Goal: Task Accomplishment & Management: Use online tool/utility

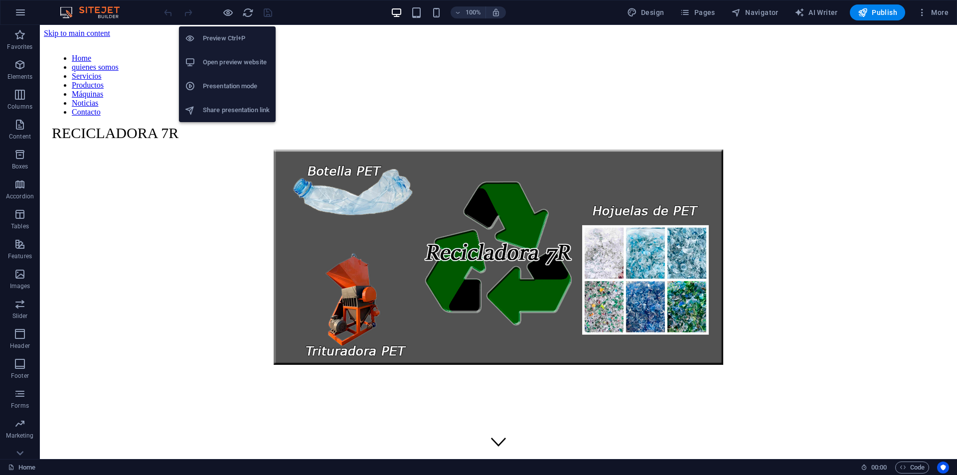
click at [218, 64] on h6 "Open preview website" at bounding box center [236, 62] width 67 height 12
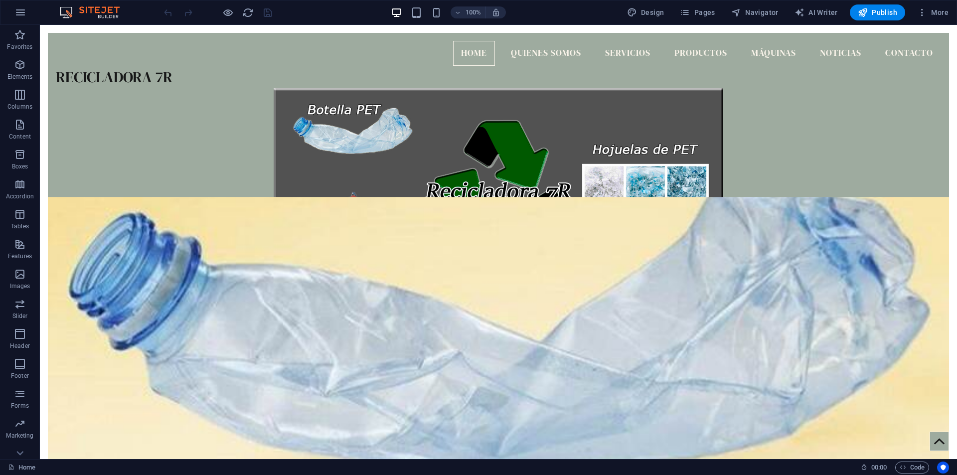
drag, startPoint x: 654, startPoint y: 15, endPoint x: 104, endPoint y: 21, distance: 550.2
click at [654, 14] on span "Design" at bounding box center [645, 12] width 37 height 10
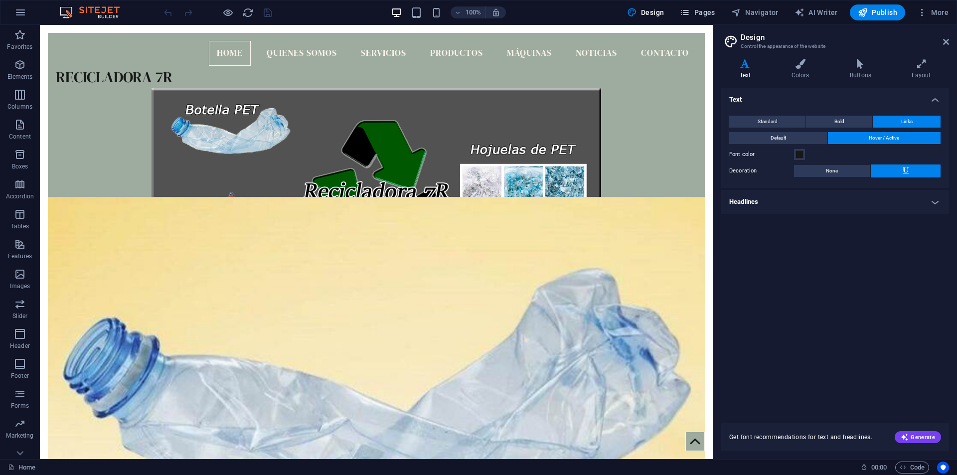
click at [705, 15] on span "Pages" at bounding box center [697, 12] width 35 height 10
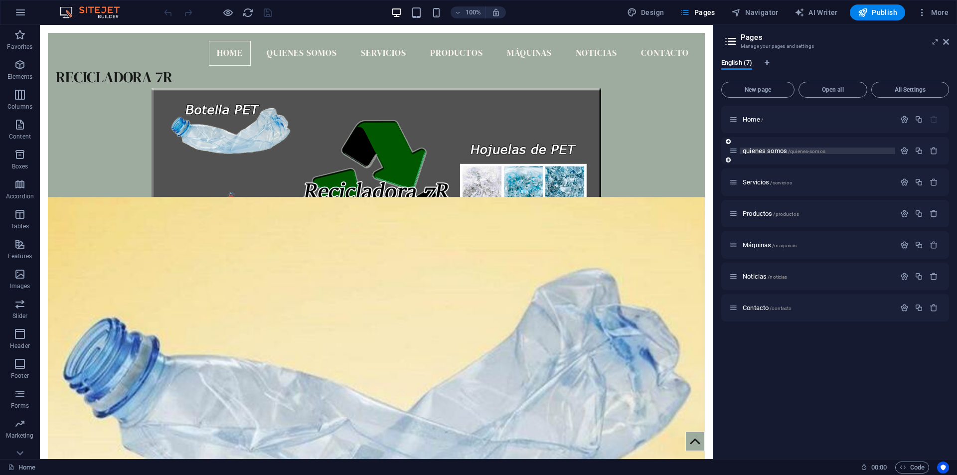
click at [756, 150] on span "quienes somos /quienes-somos" at bounding box center [784, 150] width 83 height 7
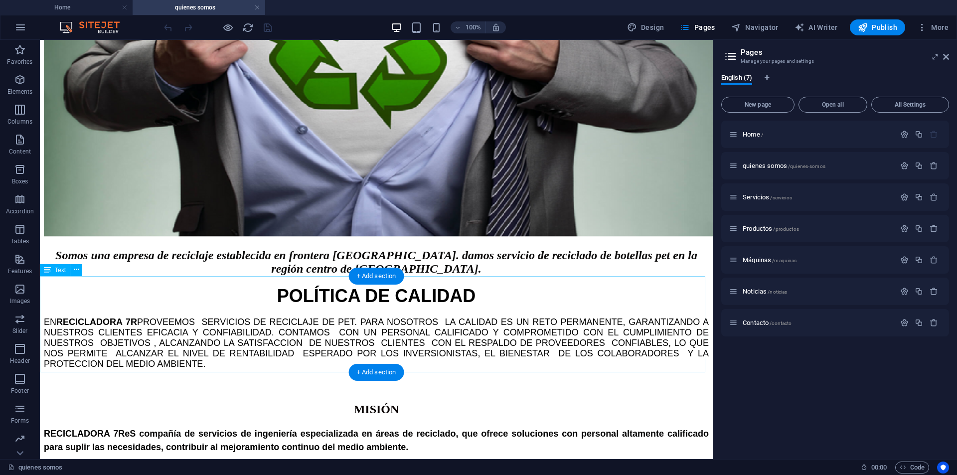
scroll to position [548, 0]
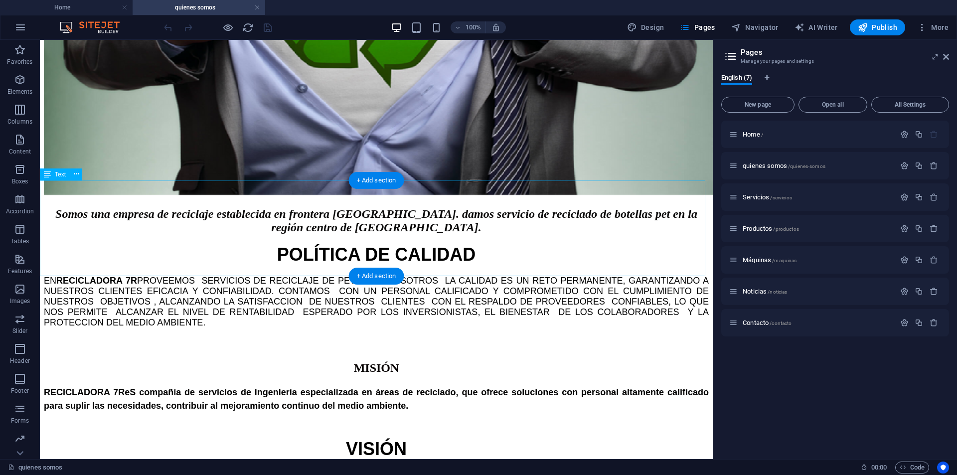
click at [126, 338] on div "MISIÓN RECICLADORA 7R eS compañía de servicios de ingeniería especializada en á…" at bounding box center [376, 375] width 665 height 74
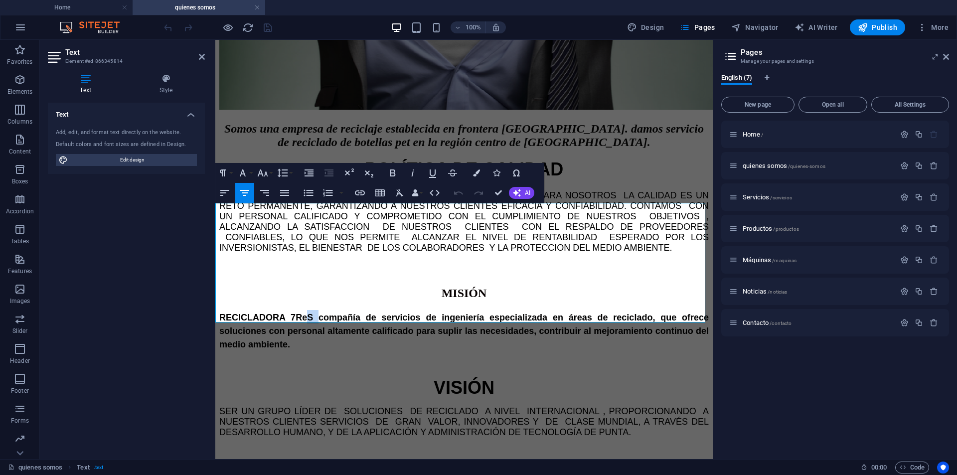
drag, startPoint x: 302, startPoint y: 261, endPoint x: 310, endPoint y: 261, distance: 9.0
click at [310, 312] on span "RECICLADORA 7R eS compañía de servicios de ingeniería especializada en áreas de…" at bounding box center [463, 330] width 489 height 37
click at [160, 79] on icon at bounding box center [166, 79] width 78 height 10
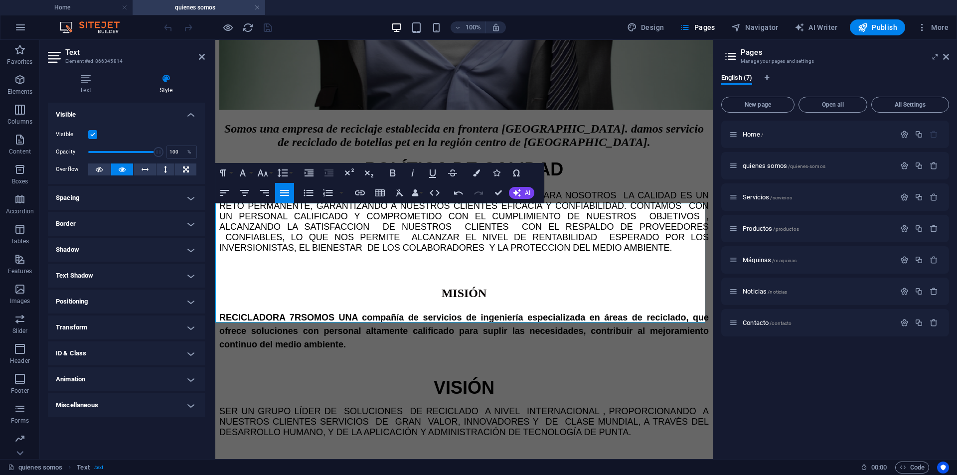
click at [191, 225] on h4 "Border" at bounding box center [126, 224] width 157 height 24
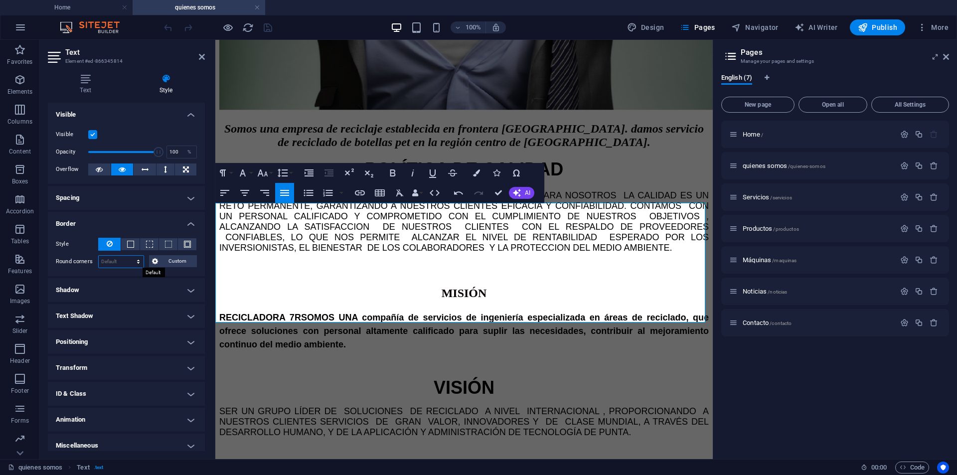
click at [139, 263] on select "Default px rem % vh vw Custom" at bounding box center [121, 262] width 45 height 12
click at [188, 219] on h4 "Border" at bounding box center [126, 221] width 157 height 18
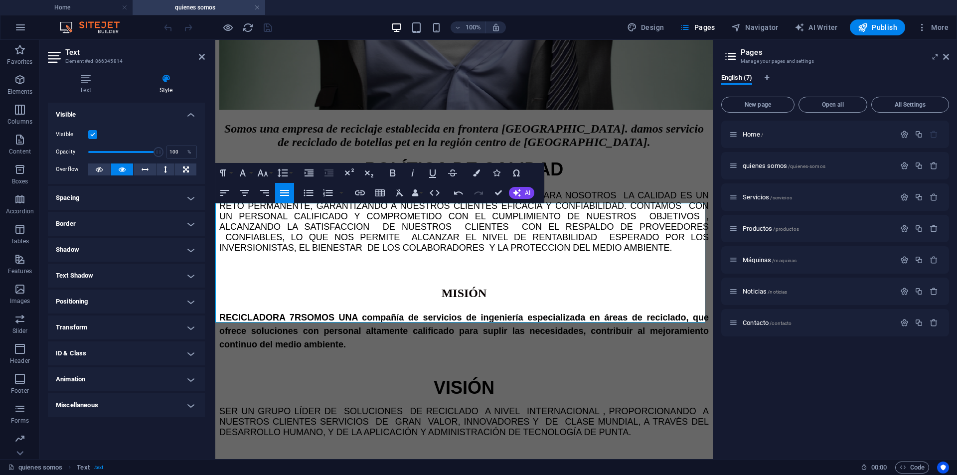
click at [193, 298] on h4 "Positioning" at bounding box center [126, 302] width 157 height 24
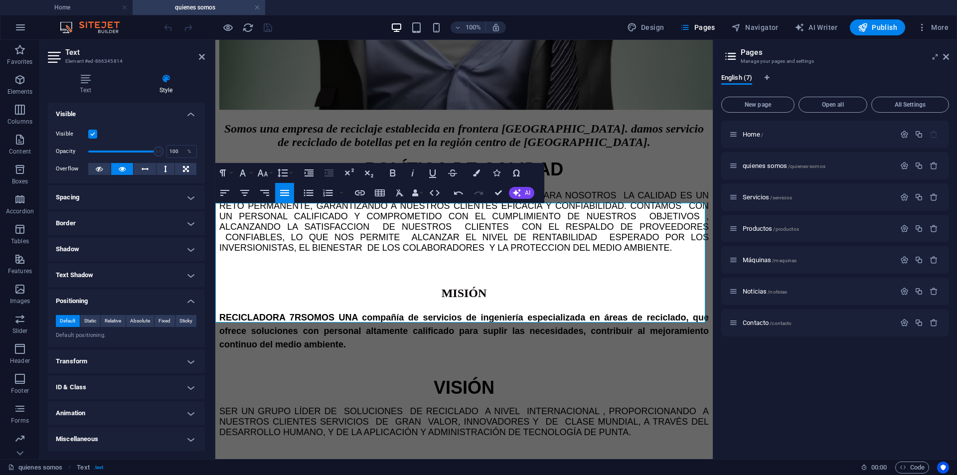
click at [192, 297] on h4 "Positioning" at bounding box center [126, 298] width 157 height 18
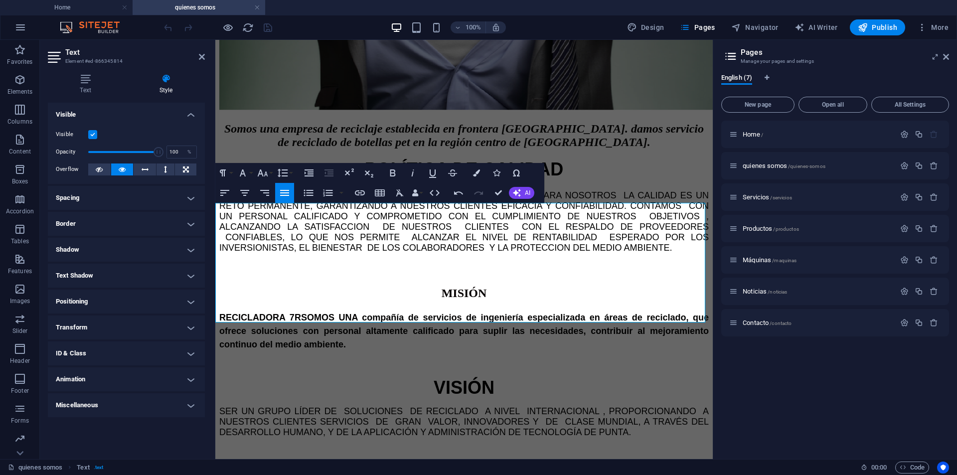
click at [191, 225] on h4 "Border" at bounding box center [126, 224] width 157 height 24
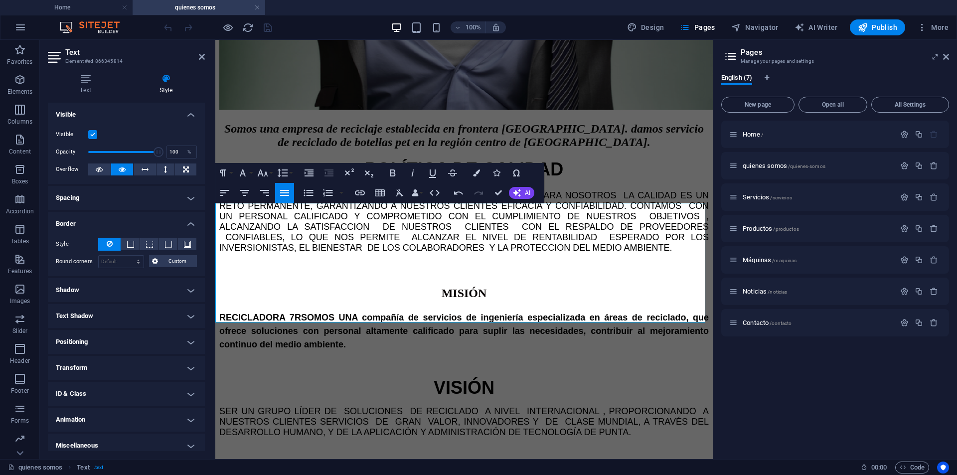
click at [189, 197] on h4 "Spacing" at bounding box center [126, 198] width 157 height 24
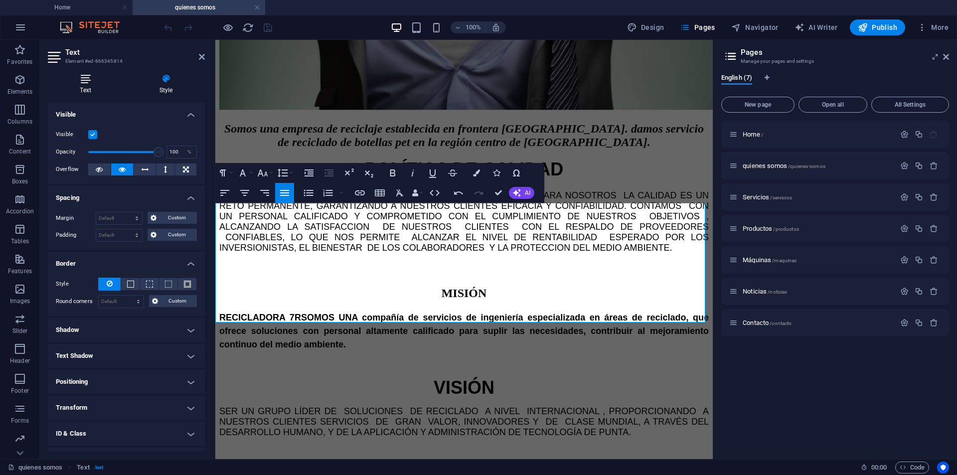
click at [86, 85] on h4 "Text" at bounding box center [87, 84] width 79 height 21
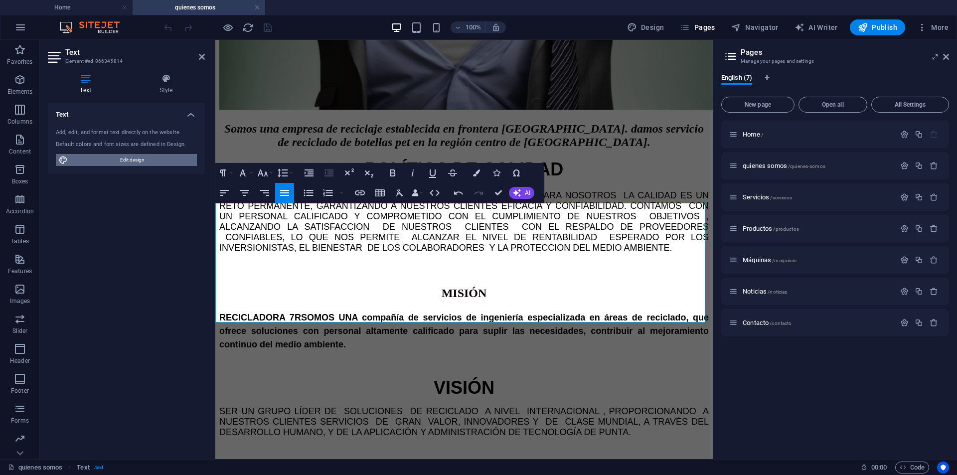
click at [89, 162] on span "Edit design" at bounding box center [132, 160] width 123 height 12
select select "300"
select select "px"
select select "rem"
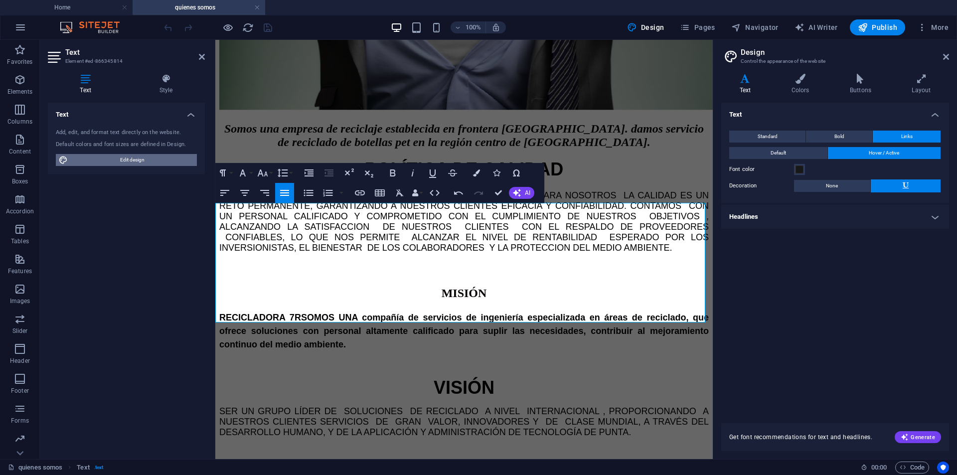
click at [111, 157] on span "Edit design" at bounding box center [132, 160] width 123 height 12
click at [940, 216] on h4 "Headlines" at bounding box center [835, 217] width 228 height 24
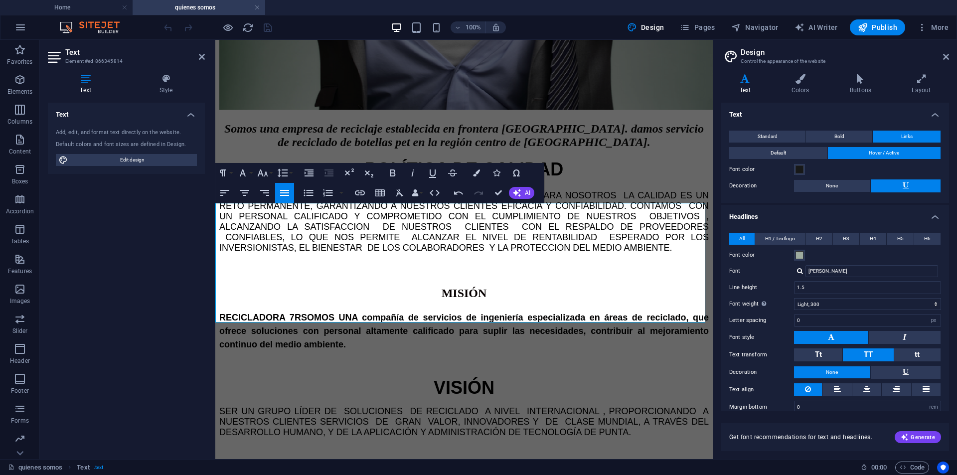
scroll to position [12, 0]
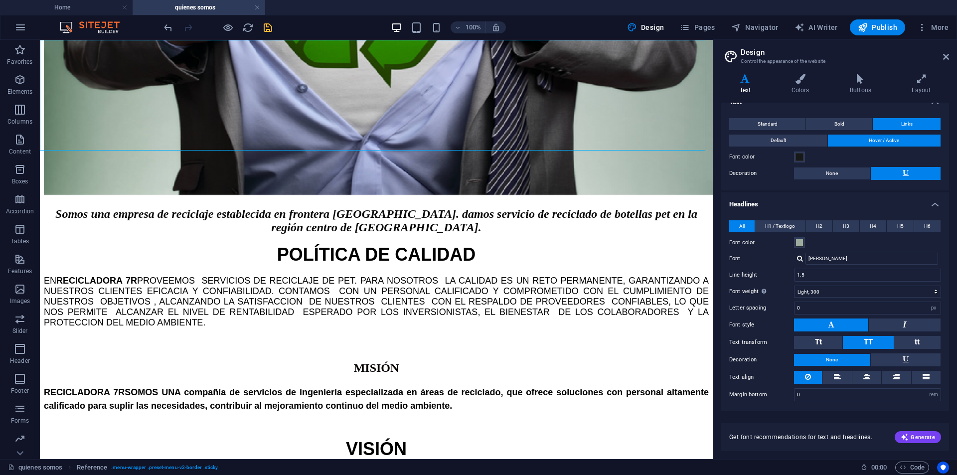
click at [266, 25] on icon "save" at bounding box center [267, 27] width 11 height 11
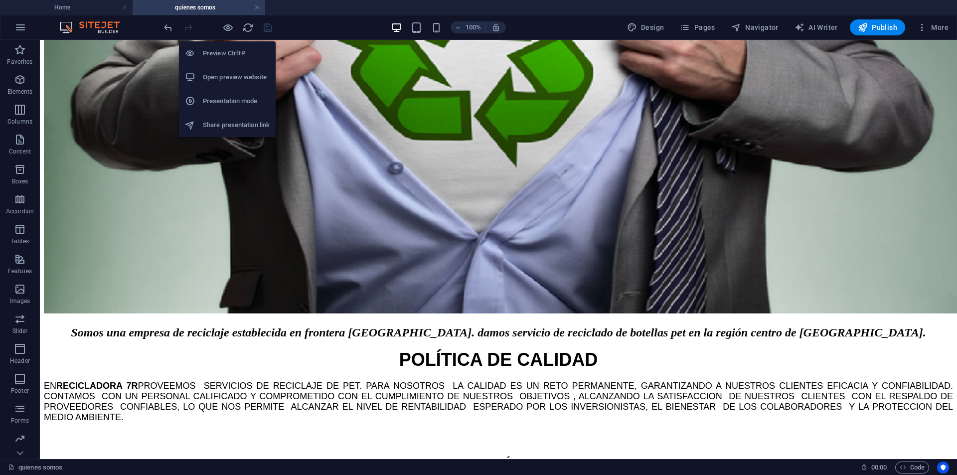
click at [256, 126] on h6 "Share presentation link" at bounding box center [236, 125] width 67 height 12
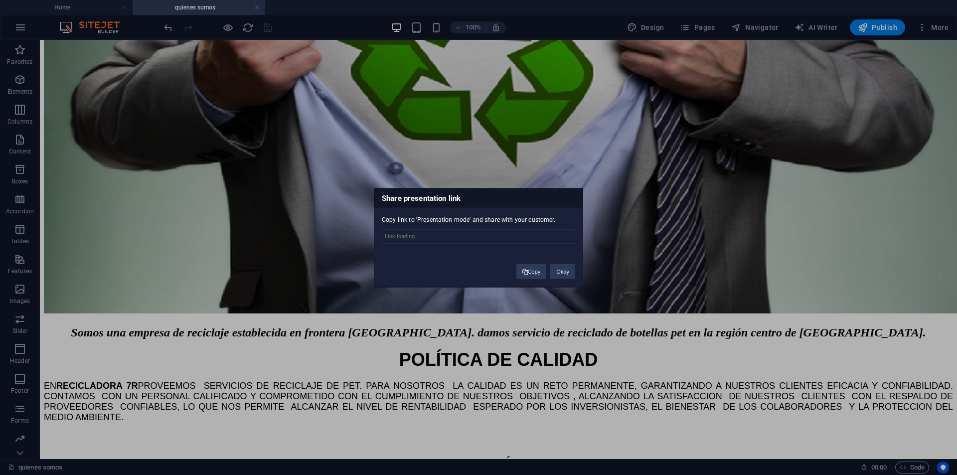
type input "[URL][DOMAIN_NAME]"
click at [531, 272] on button "Copy" at bounding box center [531, 271] width 30 height 15
click at [673, 244] on div "Share presentation link Copy link to 'Presentation mode' and share with your cu…" at bounding box center [478, 237] width 957 height 475
click at [557, 272] on button "Okay" at bounding box center [562, 271] width 25 height 15
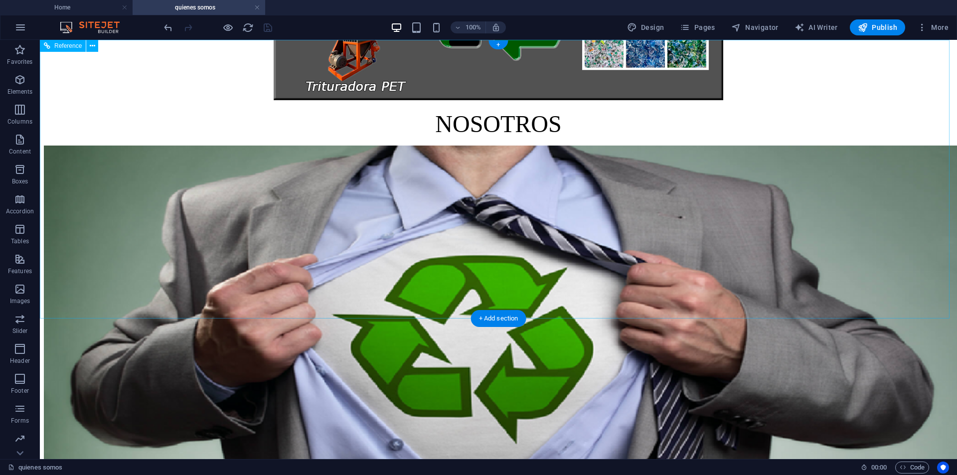
scroll to position [349, 0]
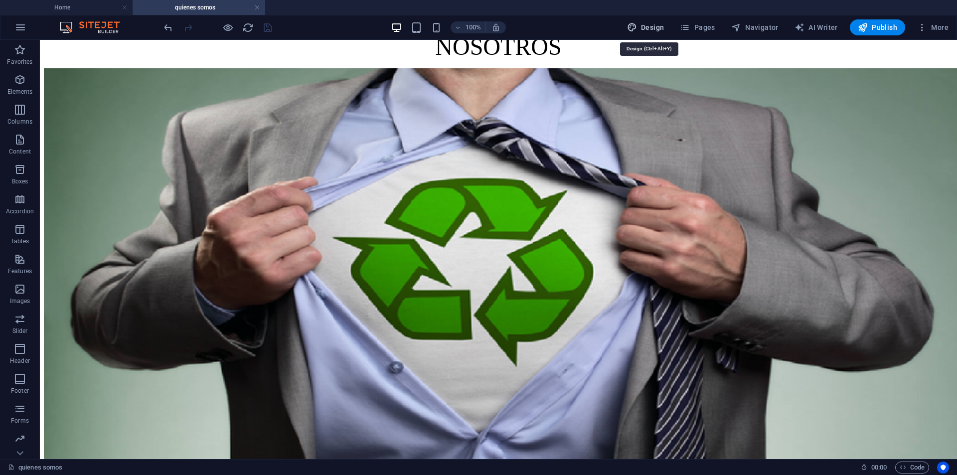
click at [640, 21] on button "Design" at bounding box center [645, 27] width 45 height 16
select select "300"
select select "px"
select select "rem"
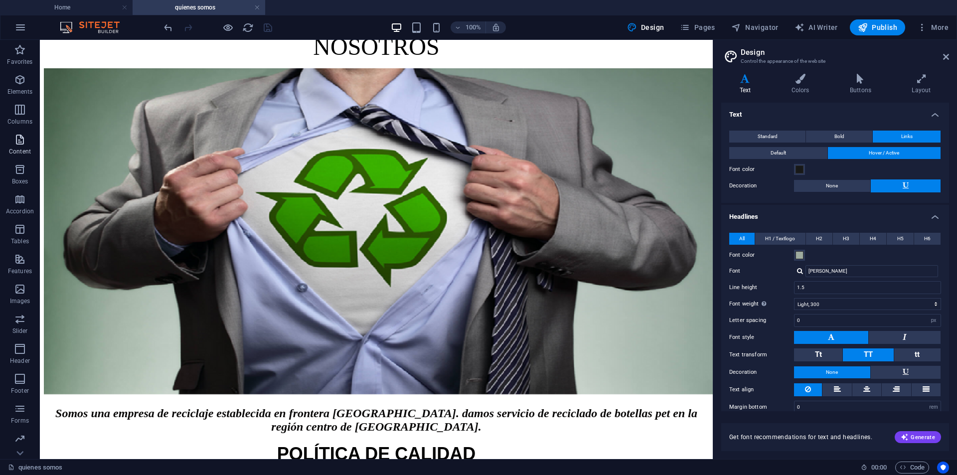
click at [15, 137] on icon "button" at bounding box center [20, 140] width 12 height 12
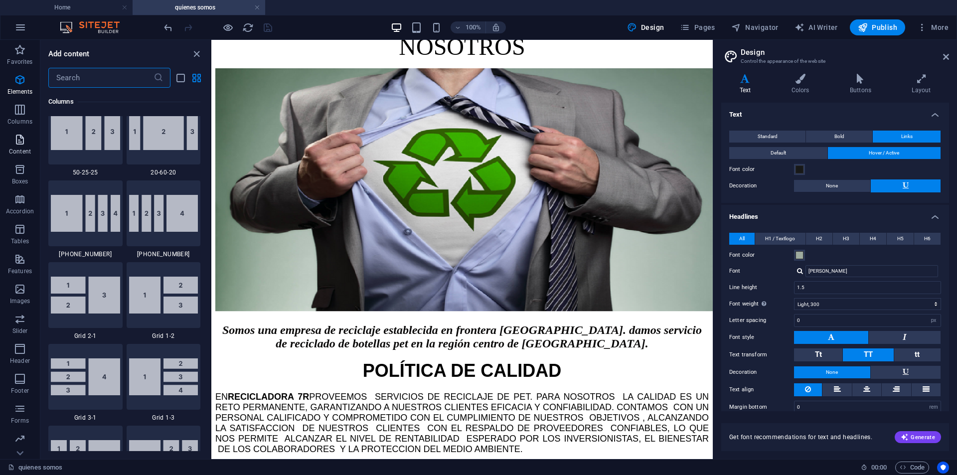
scroll to position [1744, 0]
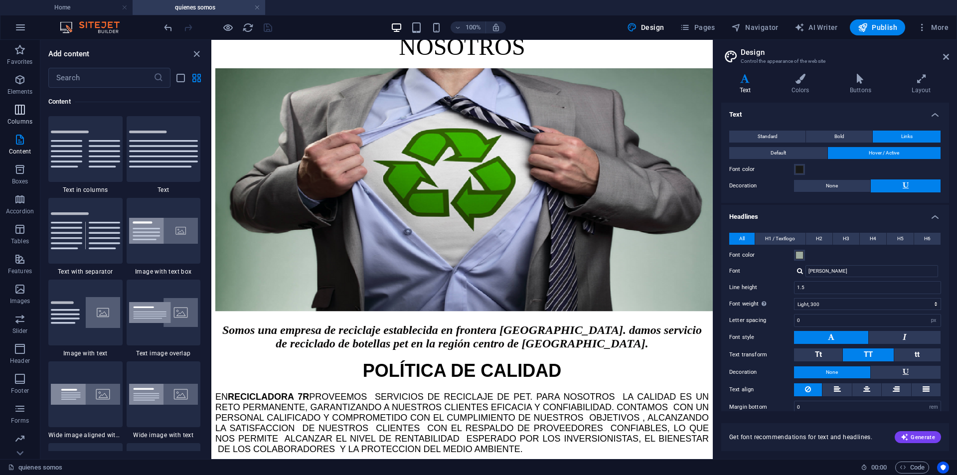
click at [14, 118] on p "Columns" at bounding box center [19, 122] width 25 height 8
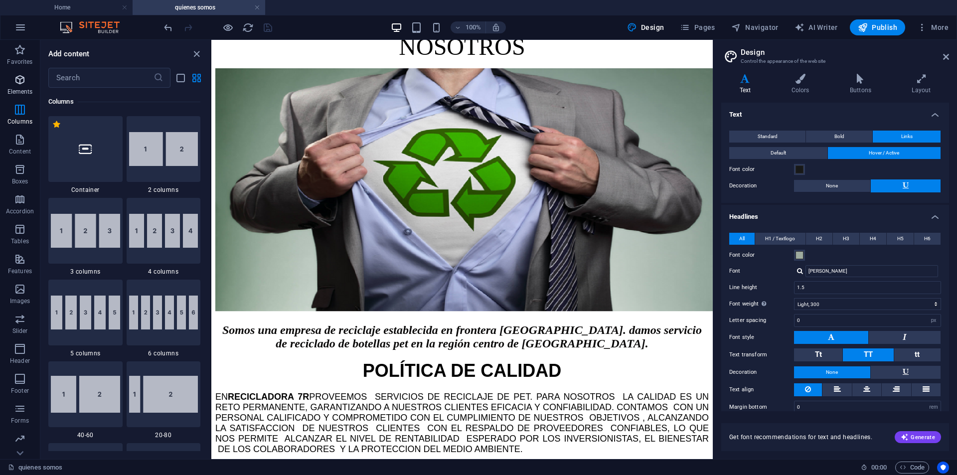
click at [24, 83] on icon "button" at bounding box center [20, 80] width 12 height 12
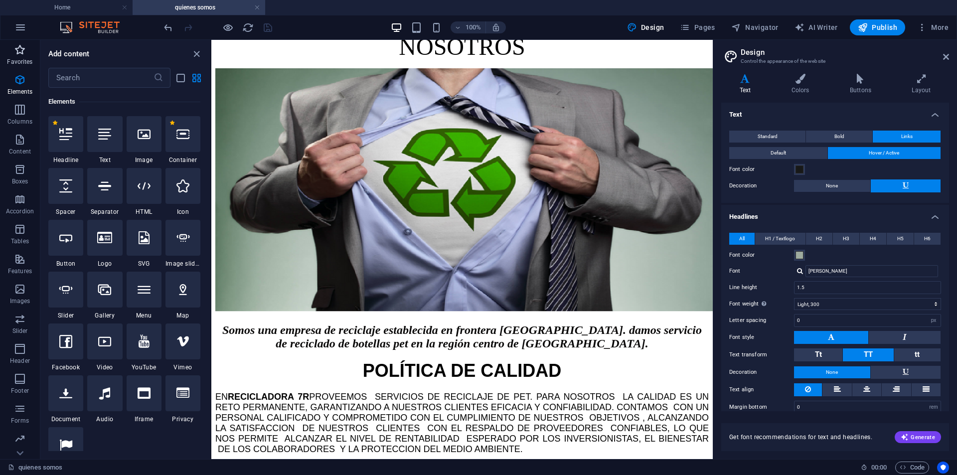
click at [23, 57] on span "Favorites" at bounding box center [20, 56] width 40 height 24
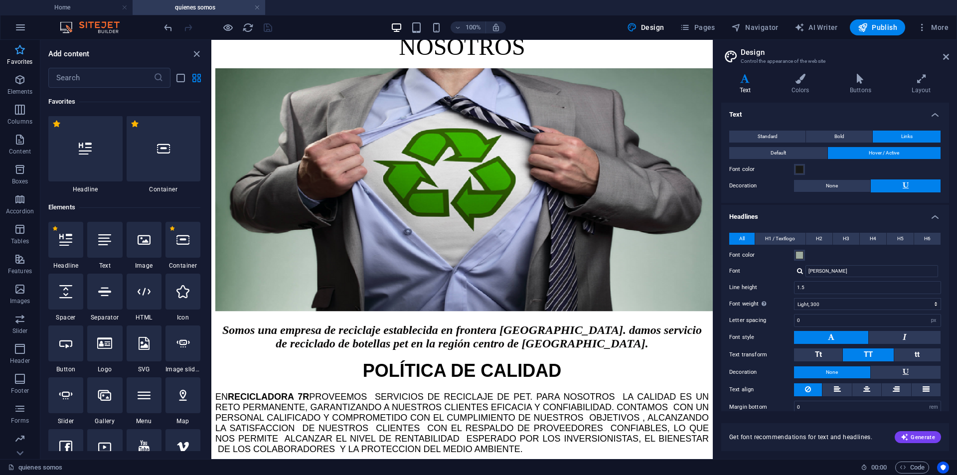
scroll to position [0, 0]
click at [469, 360] on div "POLÍTICA DE CALIDAD EN RECICLADORA 7R PROVEEMOS SERVICIOS DE RECICLAJE DE PET. …" at bounding box center [461, 407] width 493 height 94
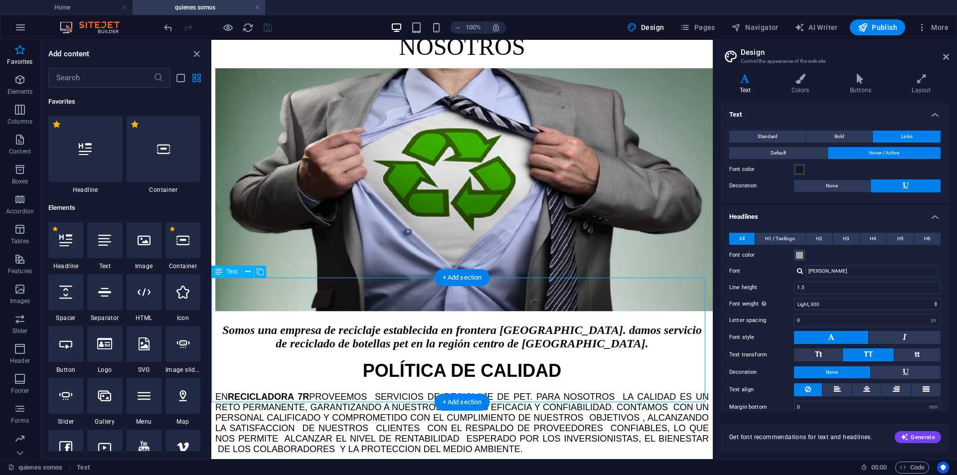
click at [468, 360] on div "POLÍTICA DE CALIDAD EN RECICLADORA 7R PROVEEMOS SERVICIOS DE RECICLAJE DE PET. …" at bounding box center [461, 407] width 493 height 94
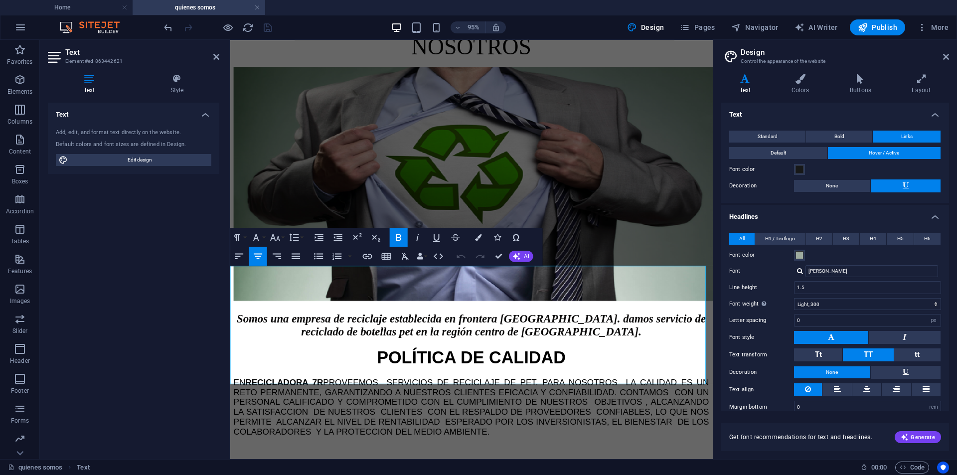
scroll to position [348, 0]
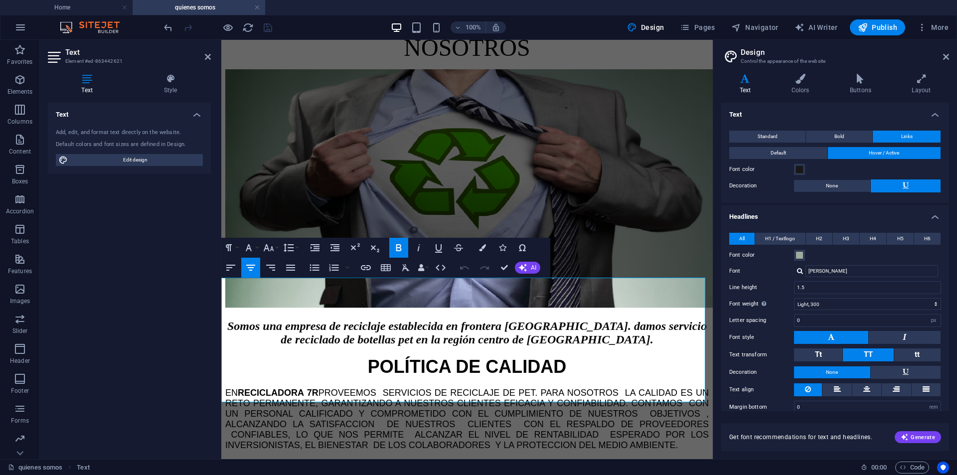
drag, startPoint x: 214, startPoint y: 321, endPoint x: 183, endPoint y: 314, distance: 32.1
click at [183, 314] on aside "Text Element #ed-863442621 Text Style Text Add, edit, and format text directly …" at bounding box center [130, 249] width 181 height 419
click at [857, 81] on icon at bounding box center [860, 79] width 58 height 10
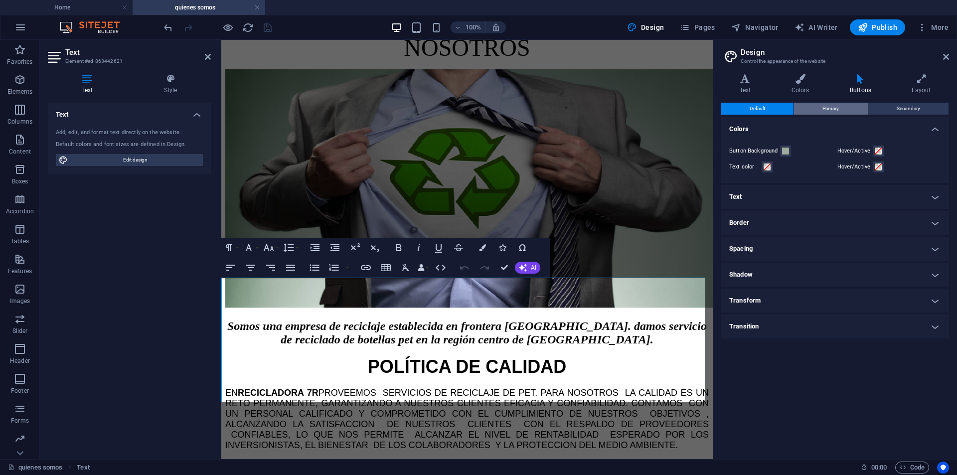
click at [837, 110] on span "Primary" at bounding box center [830, 109] width 16 height 12
click at [910, 113] on span "Secondary" at bounding box center [908, 109] width 23 height 12
click at [837, 116] on div "Default Primary Secondary Colors Button Background Hover/Active Text color Hove…" at bounding box center [835, 277] width 228 height 348
click at [923, 85] on h4 "Layout" at bounding box center [921, 84] width 55 height 21
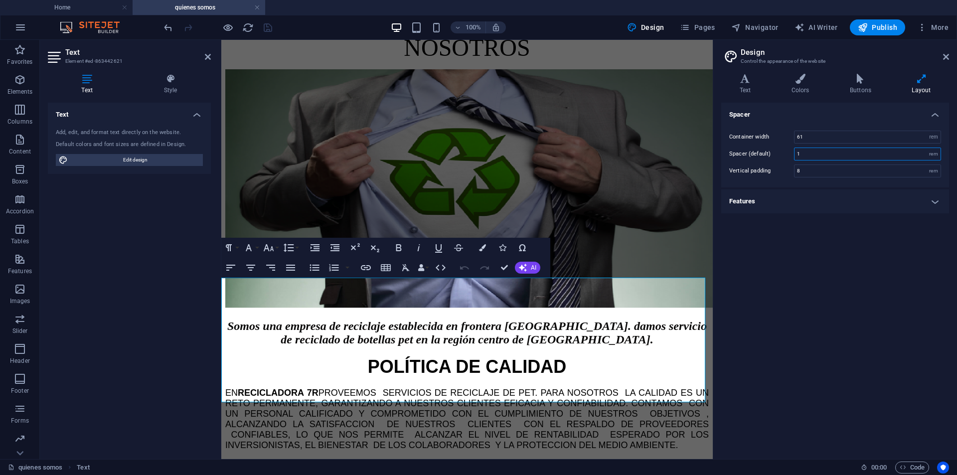
drag, startPoint x: 812, startPoint y: 156, endPoint x: 789, endPoint y: 158, distance: 22.5
click at [789, 158] on div "Spacer (default) 1 rem" at bounding box center [835, 154] width 212 height 13
type input "5"
click at [267, 31] on icon "save" at bounding box center [267, 27] width 11 height 11
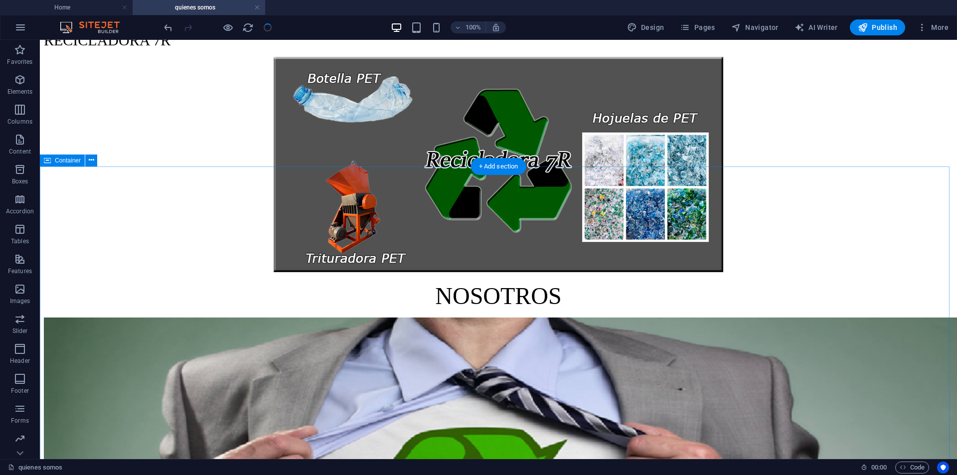
scroll to position [0, 0]
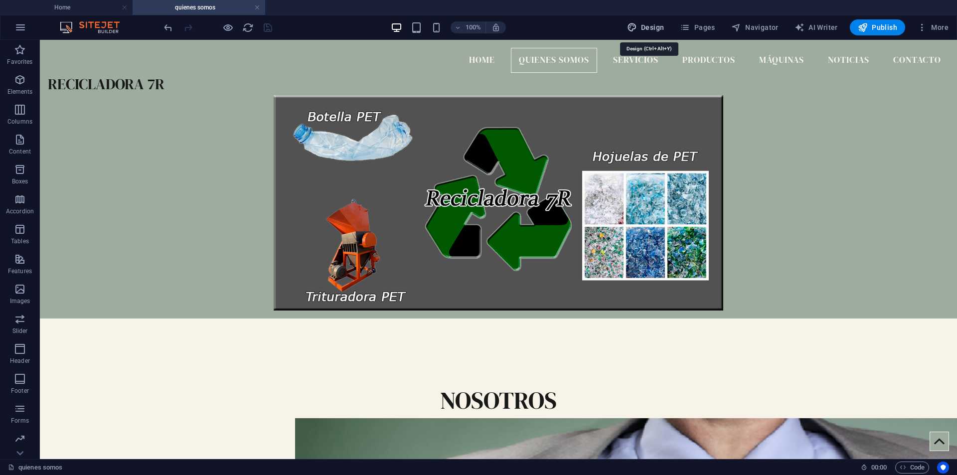
click at [641, 20] on button "Design" at bounding box center [645, 27] width 45 height 16
select select "rem"
select select "ease-in-out"
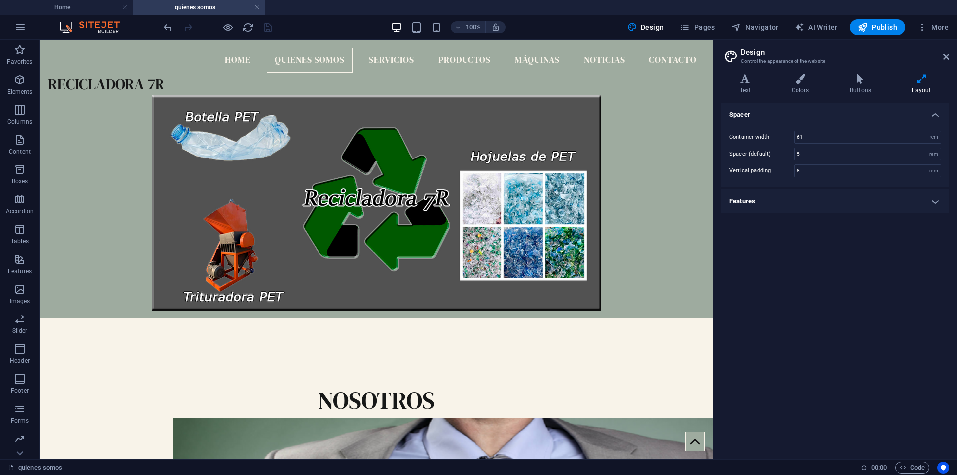
click at [938, 199] on h4 "Features" at bounding box center [835, 201] width 228 height 24
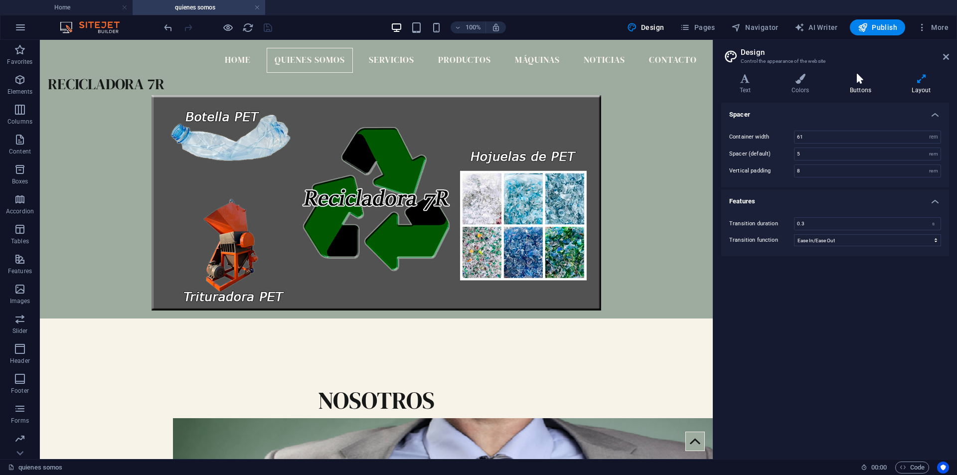
click at [882, 80] on icon at bounding box center [860, 79] width 58 height 10
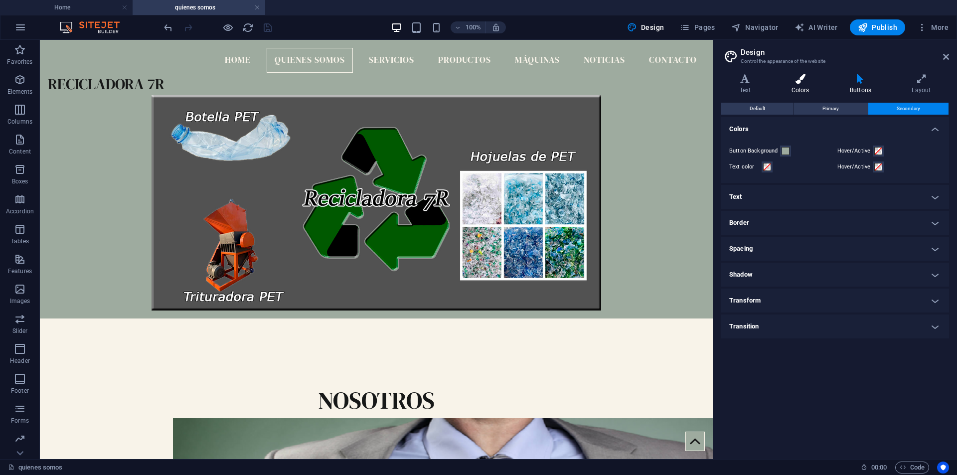
click at [804, 85] on h4 "Colors" at bounding box center [802, 84] width 58 height 21
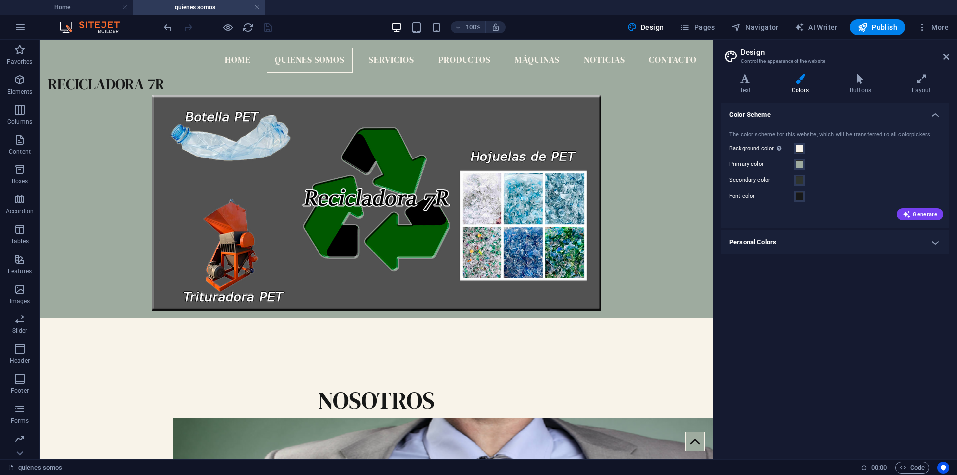
click at [938, 242] on h4 "Personal Colors" at bounding box center [835, 242] width 228 height 24
click at [748, 88] on h4 "Text" at bounding box center [747, 84] width 52 height 21
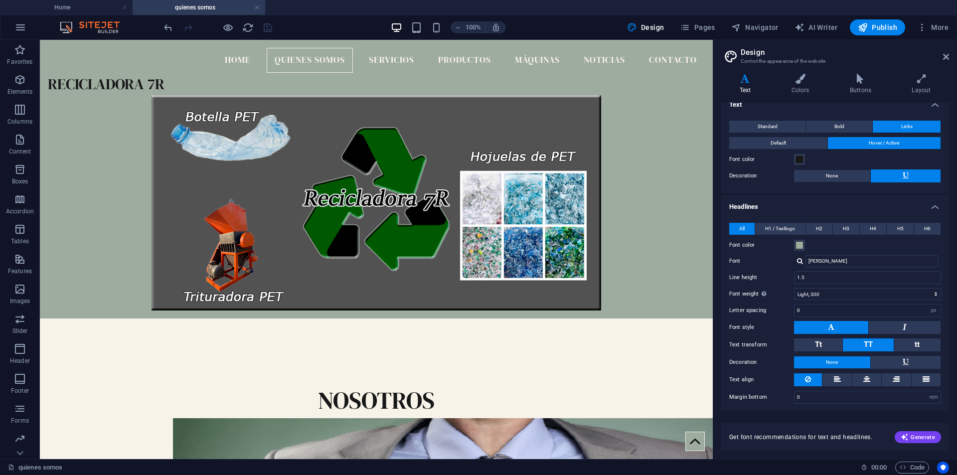
scroll to position [12, 0]
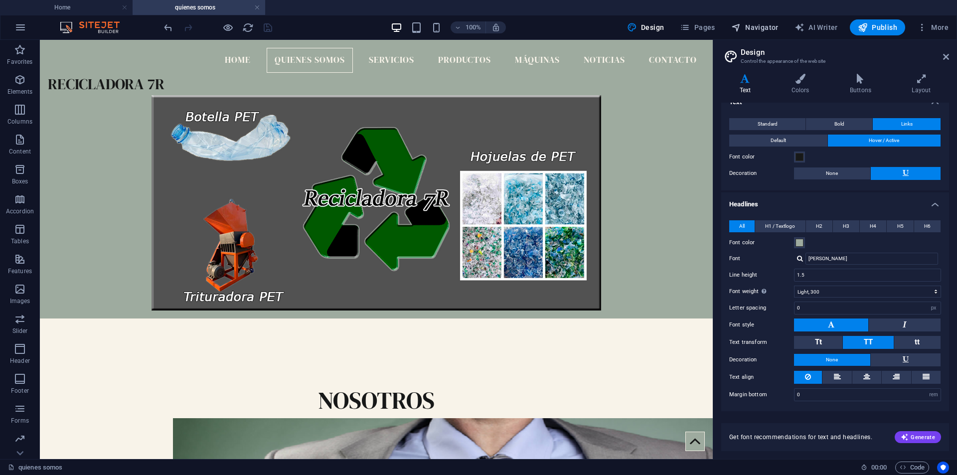
click at [756, 27] on span "Navigator" at bounding box center [754, 27] width 47 height 10
select select "16418508-en"
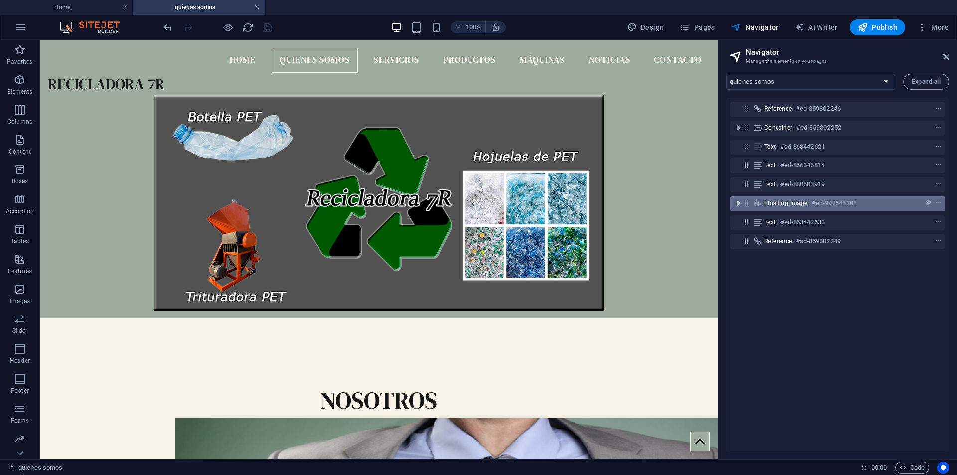
click at [736, 202] on icon "toggle-expand" at bounding box center [738, 203] width 10 height 10
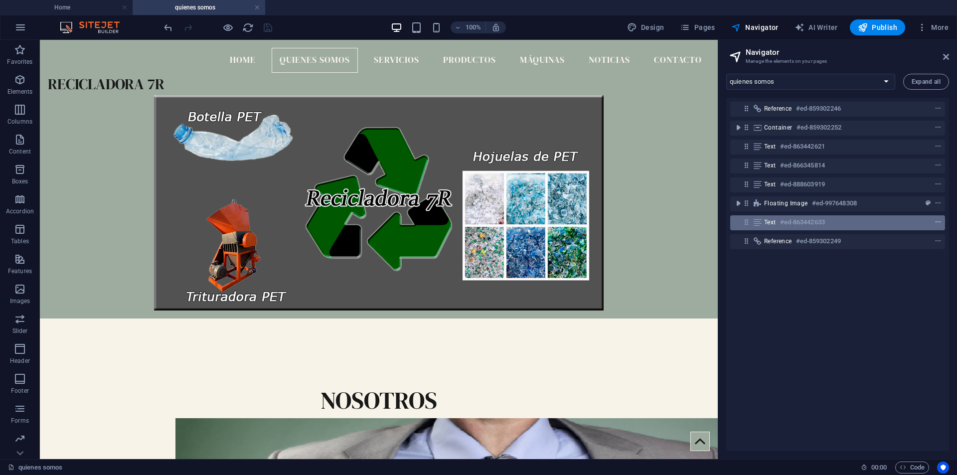
click at [933, 222] on span "context-menu" at bounding box center [938, 222] width 10 height 7
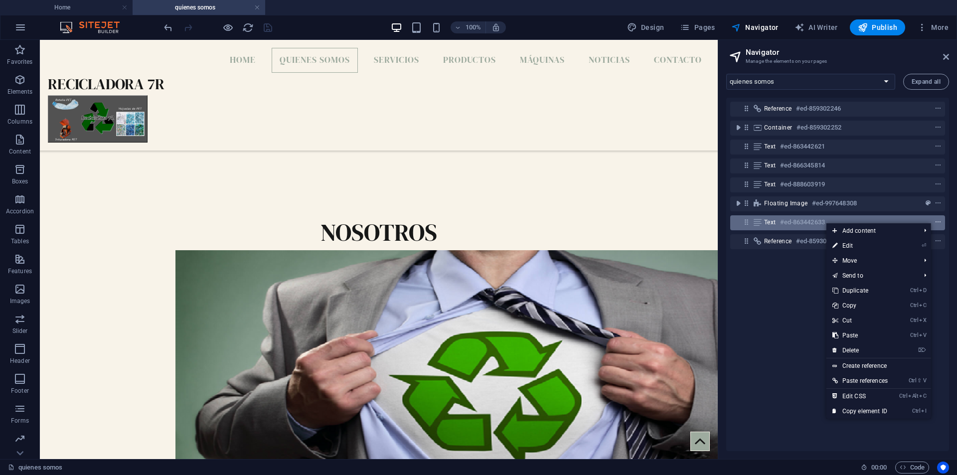
scroll to position [741, 0]
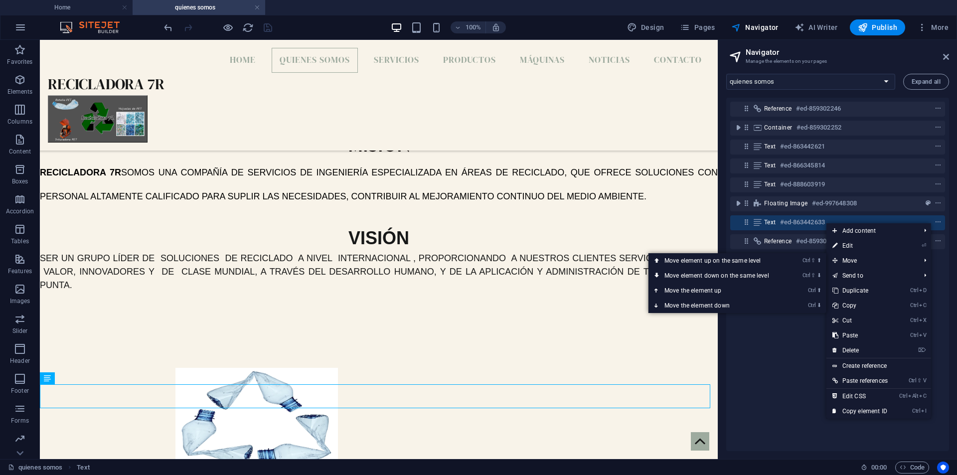
click at [784, 351] on div "Reference #ed-859302246 Container #ed-859302252 Text #ed-863442621 Text #ed-866…" at bounding box center [837, 274] width 223 height 353
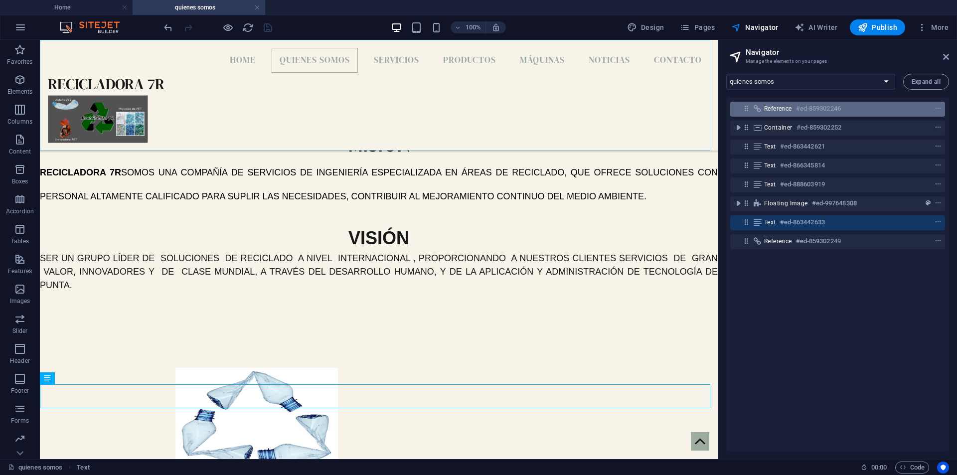
click at [796, 112] on h6 "#ed-859302246" at bounding box center [818, 109] width 45 height 12
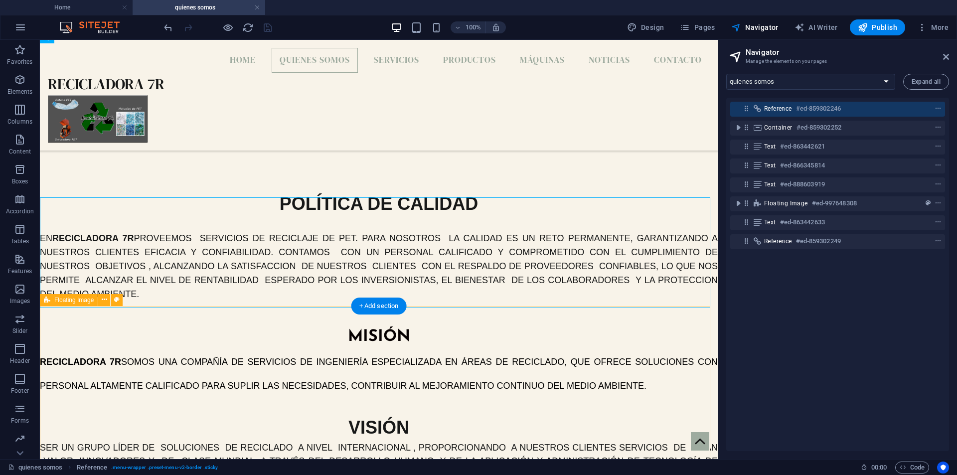
scroll to position [537, 0]
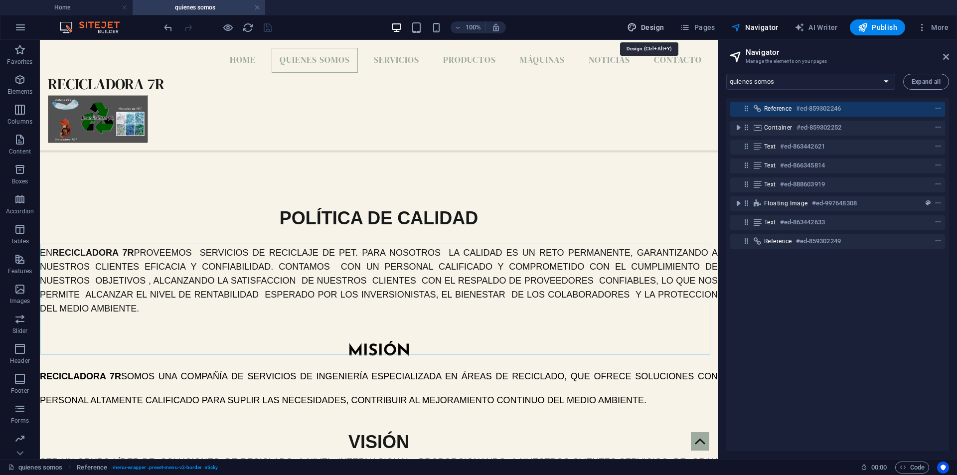
click at [647, 31] on span "Design" at bounding box center [645, 27] width 37 height 10
select select "300"
select select "px"
select select "rem"
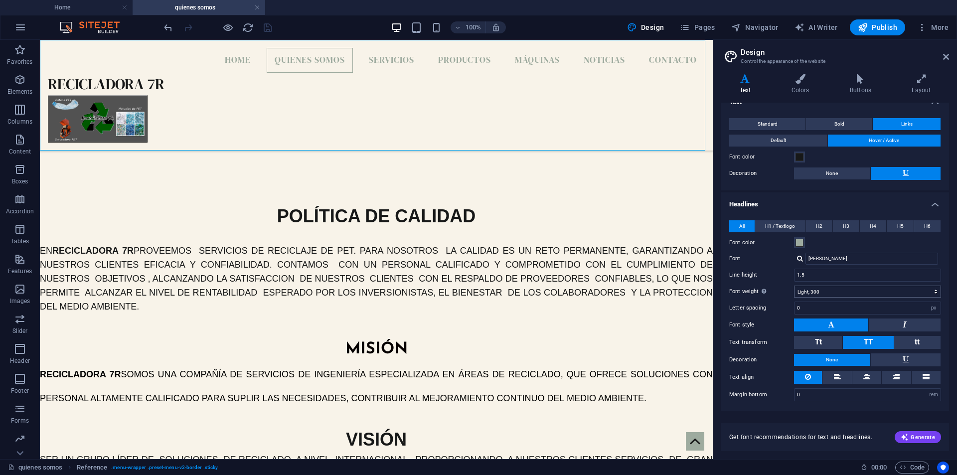
scroll to position [0, 0]
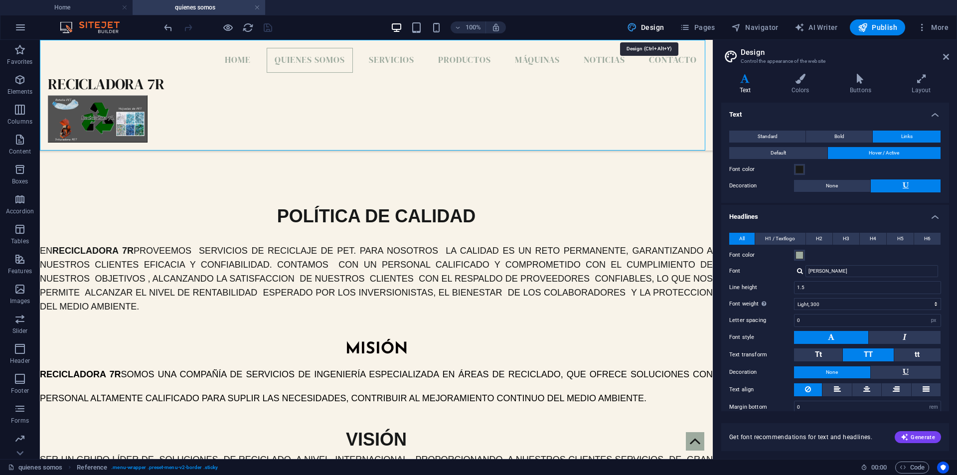
click at [664, 21] on button "Design" at bounding box center [645, 27] width 45 height 16
click at [931, 26] on span "More" at bounding box center [932, 27] width 31 height 10
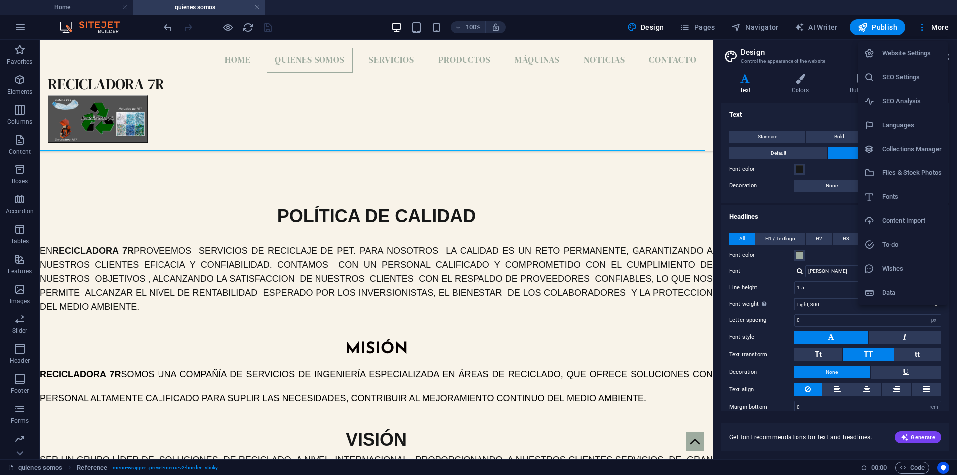
click at [43, 304] on div at bounding box center [478, 237] width 957 height 475
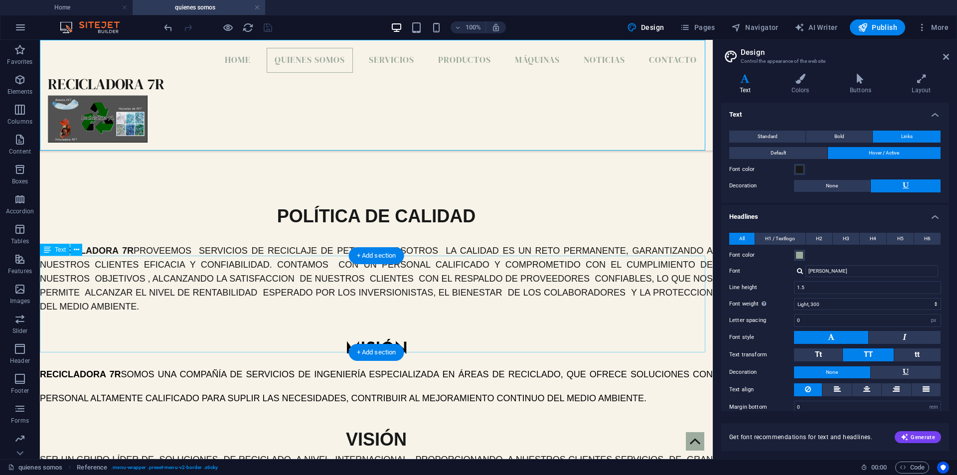
click at [116, 409] on div "VISIÓN SER UN GRUPO LÍDER DE SOLUCIONES DE RECICLADO A NIVEL INTERNACIONAL , PR…" at bounding box center [376, 457] width 673 height 96
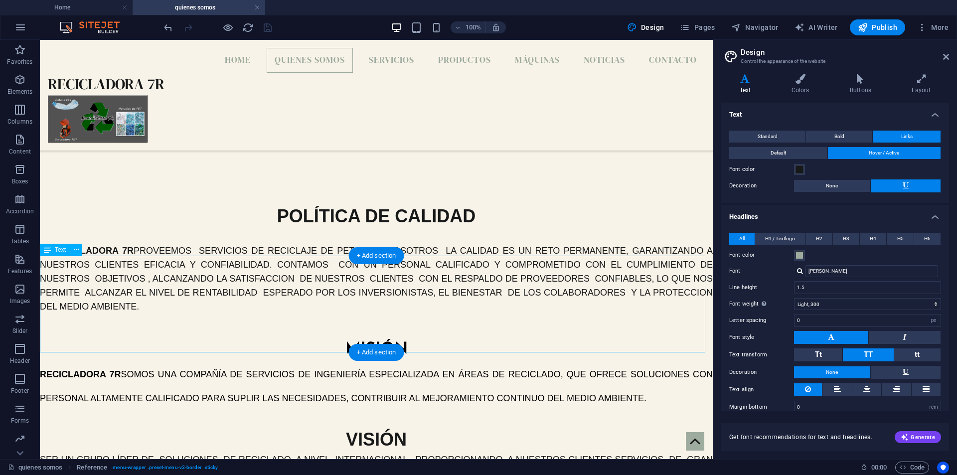
click at [116, 409] on div "VISIÓN SER UN GRUPO LÍDER DE SOLUCIONES DE RECICLADO A NIVEL INTERNACIONAL , PR…" at bounding box center [376, 457] width 673 height 96
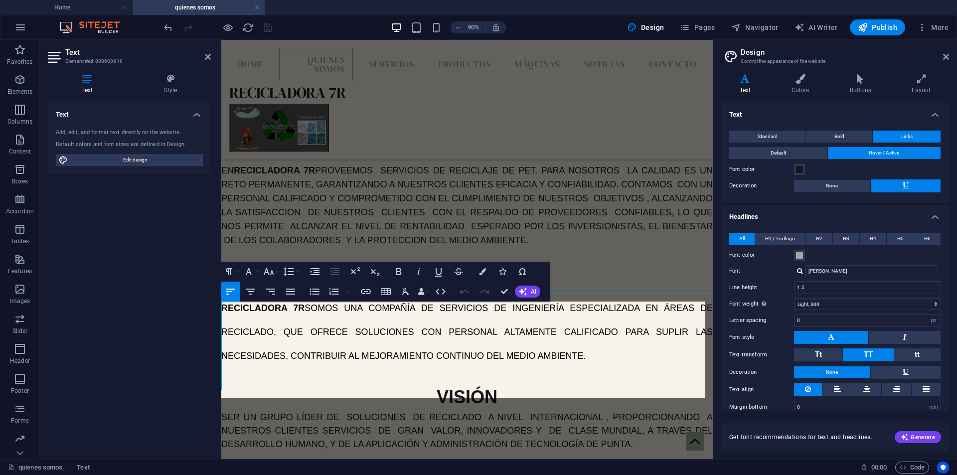
scroll to position [537, 0]
click at [220, 337] on div at bounding box center [220, 249] width 2 height 419
click at [130, 163] on span "Edit design" at bounding box center [135, 160] width 129 height 12
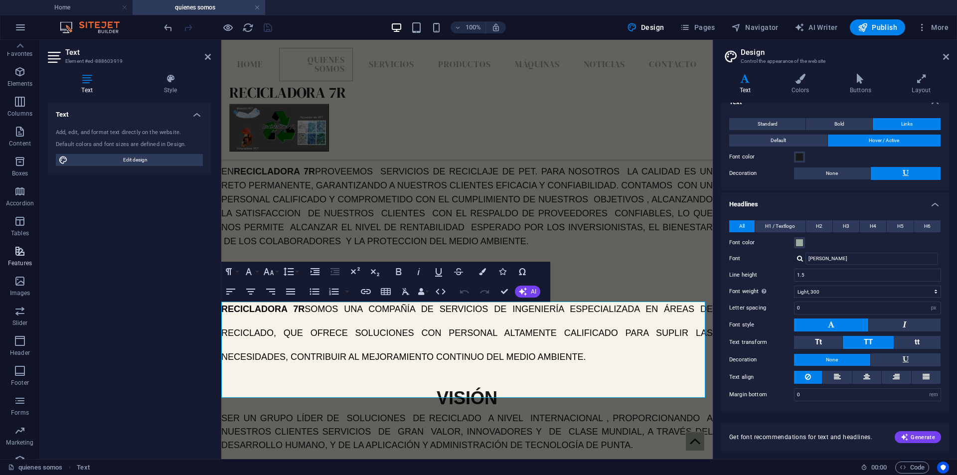
scroll to position [0, 0]
click at [354, 385] on div "VISIÓN" at bounding box center [475, 398] width 473 height 27
click at [561, 385] on div "VISIÓN" at bounding box center [475, 398] width 473 height 27
click at [258, 385] on div "VISIÓN" at bounding box center [475, 398] width 473 height 27
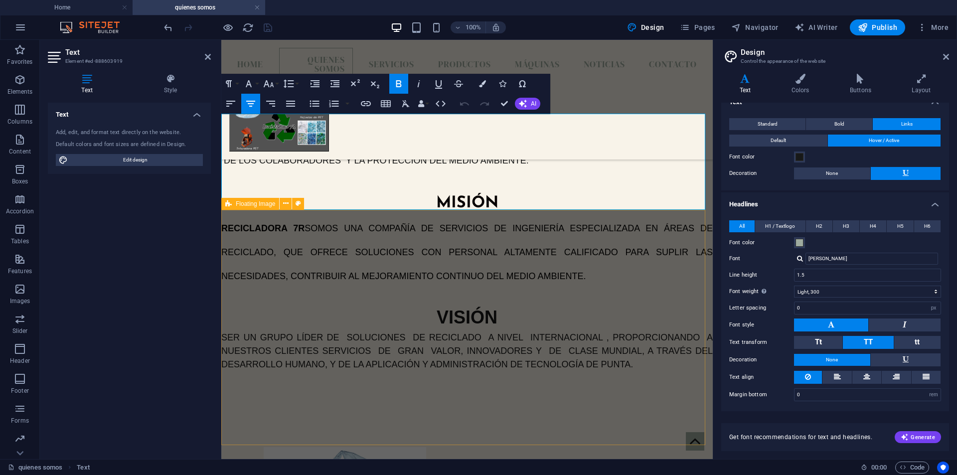
scroll to position [537, 0]
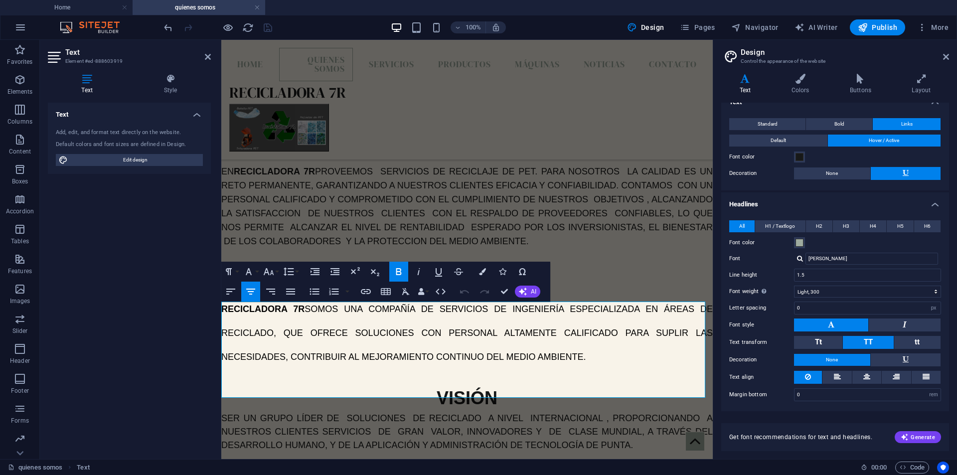
drag, startPoint x: 684, startPoint y: 341, endPoint x: 461, endPoint y: 314, distance: 225.4
drag, startPoint x: 461, startPoint y: 314, endPoint x: 405, endPoint y: 333, distance: 59.1
click at [405, 385] on div "VISIÓN" at bounding box center [475, 398] width 473 height 27
click at [596, 299] on div "MISIÓN RECICLADORA 7R SOMOS UNA compañía de servicios de ingeniería especializa…" at bounding box center [466, 308] width 491 height 120
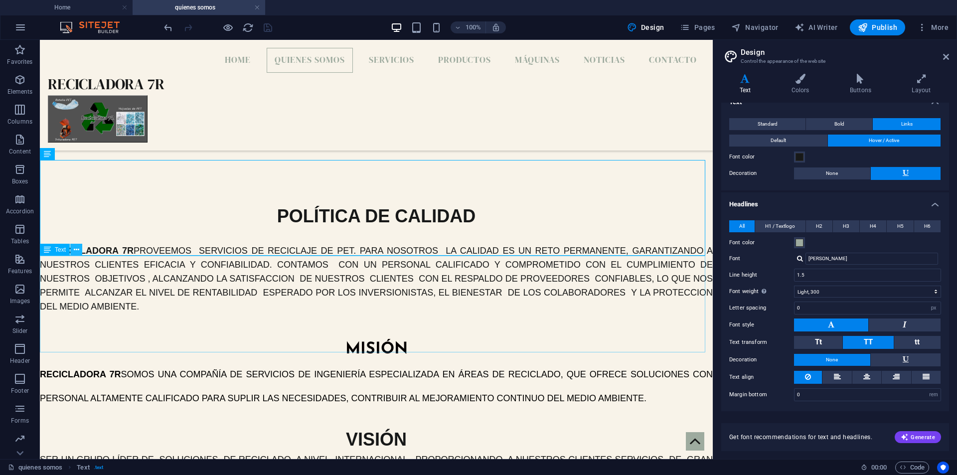
click at [74, 252] on icon at bounding box center [76, 250] width 5 height 10
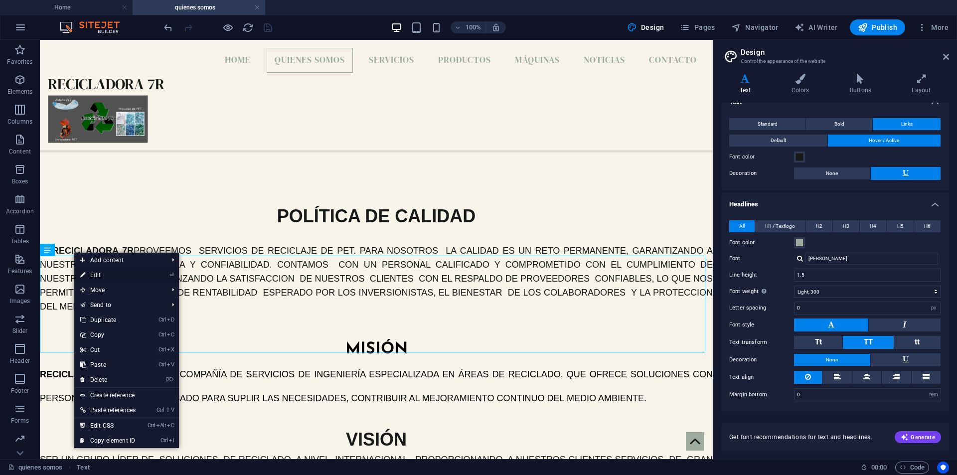
click at [89, 275] on link "⏎ Edit" at bounding box center [107, 275] width 67 height 15
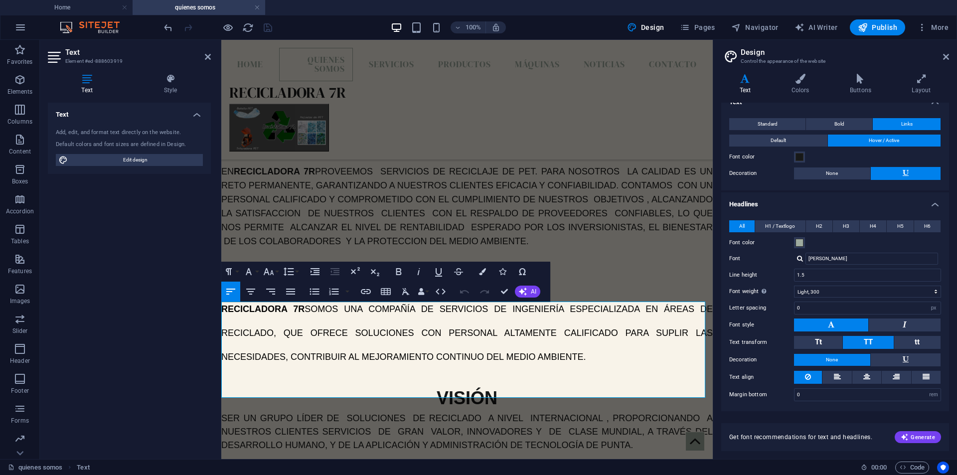
click at [406, 385] on div "VISIÓN" at bounding box center [475, 398] width 473 height 27
click at [603, 288] on div "MISIÓN RECICLADORA 7R SOMOS UNA compañía de servicios de ingeniería especializa…" at bounding box center [466, 308] width 491 height 120
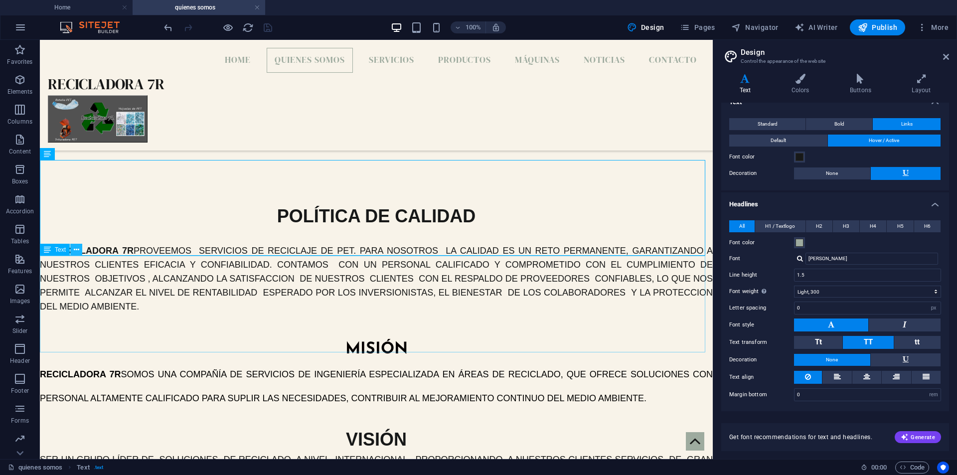
click at [77, 252] on icon at bounding box center [76, 250] width 5 height 10
click at [75, 245] on icon at bounding box center [76, 250] width 5 height 10
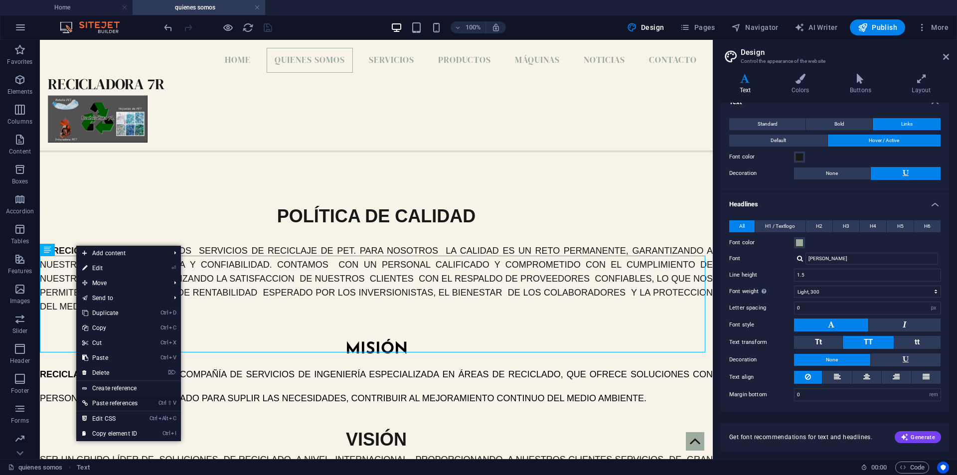
click at [105, 398] on link "Ctrl ⇧ V Paste references" at bounding box center [109, 403] width 67 height 15
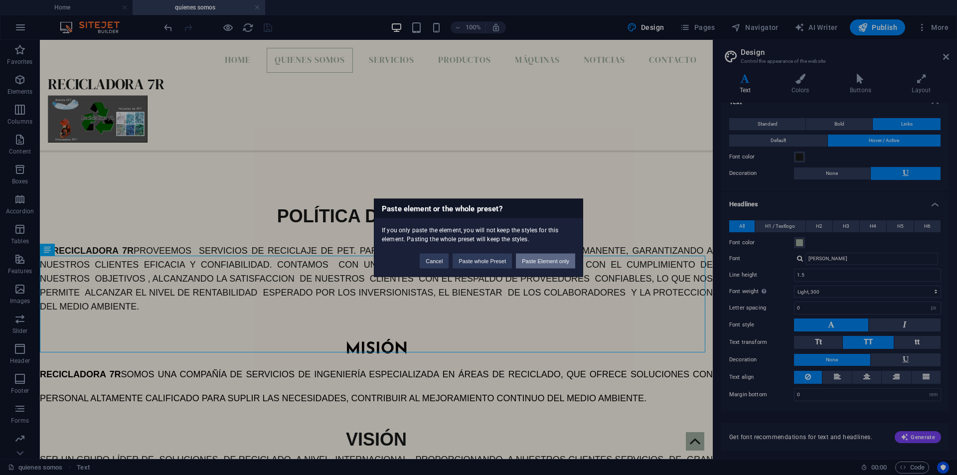
click at [544, 266] on button "Paste Element only" at bounding box center [545, 260] width 59 height 15
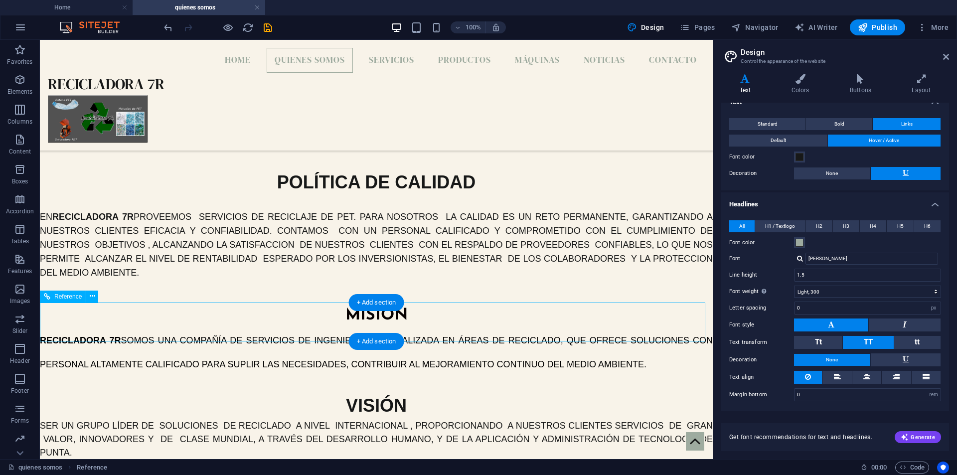
scroll to position [587, 0]
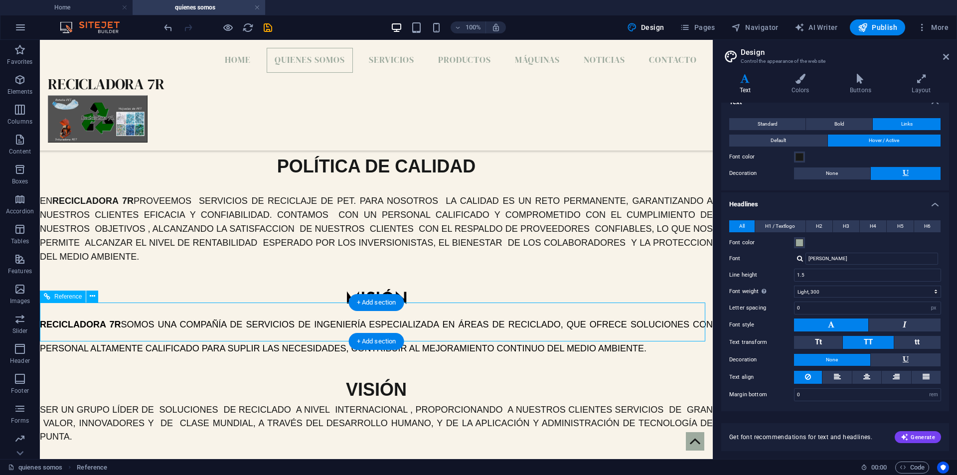
click at [371, 456] on div at bounding box center [376, 475] width 673 height 39
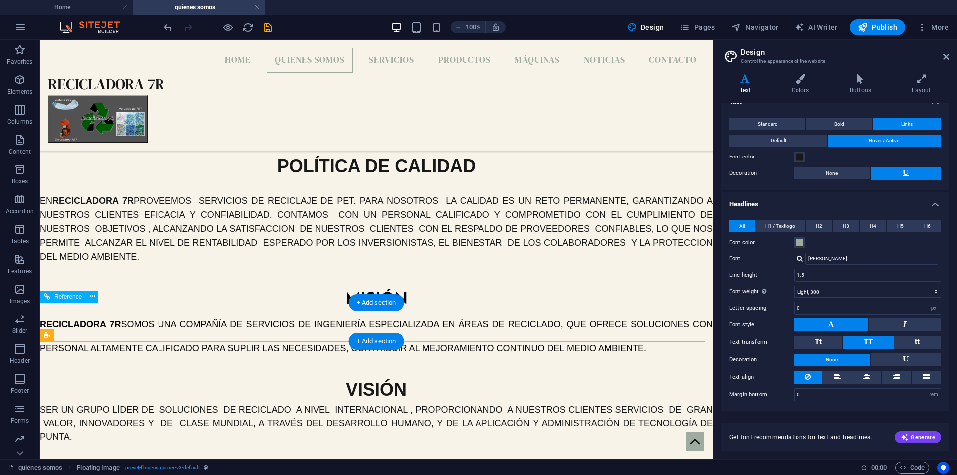
click at [349, 456] on div at bounding box center [376, 475] width 673 height 39
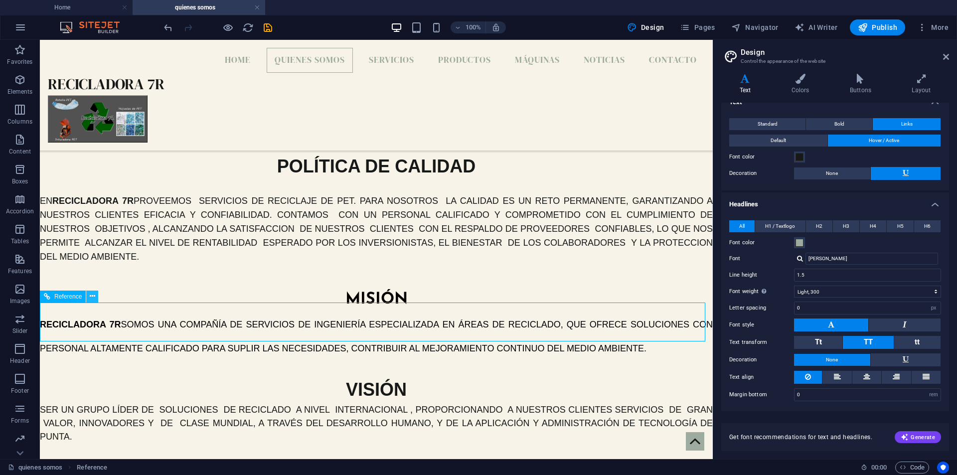
click at [93, 298] on icon at bounding box center [92, 296] width 5 height 10
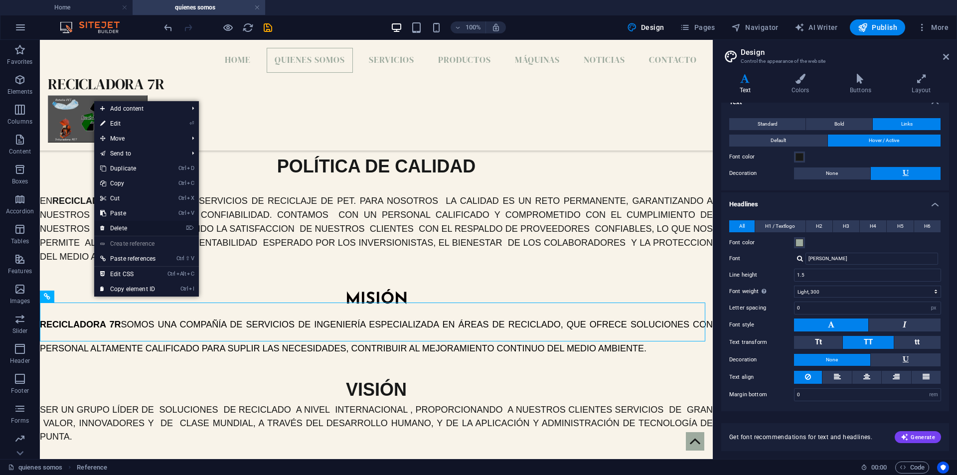
click at [131, 231] on link "⌦ Delete" at bounding box center [127, 228] width 67 height 15
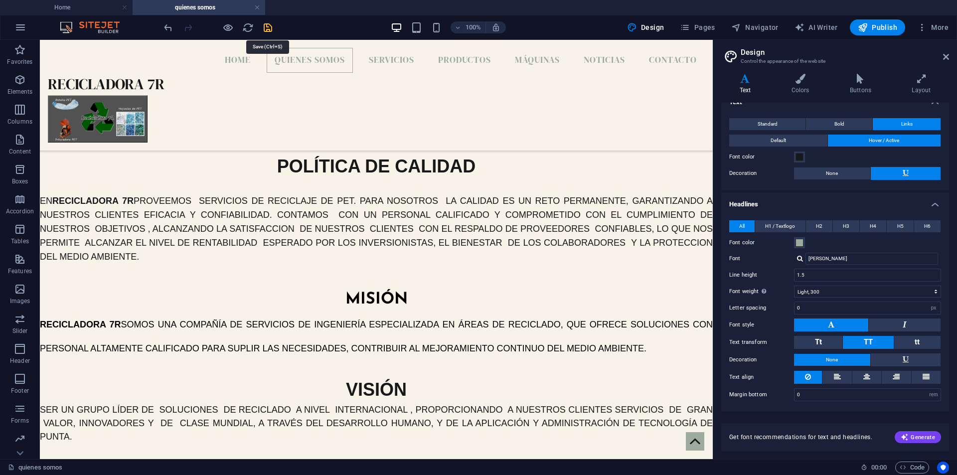
click at [270, 27] on icon "save" at bounding box center [267, 27] width 11 height 11
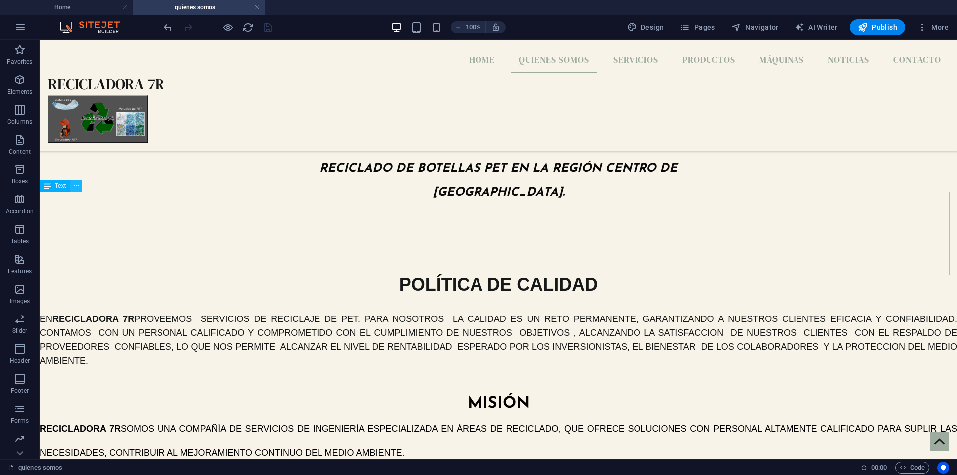
click at [72, 186] on button at bounding box center [76, 186] width 12 height 12
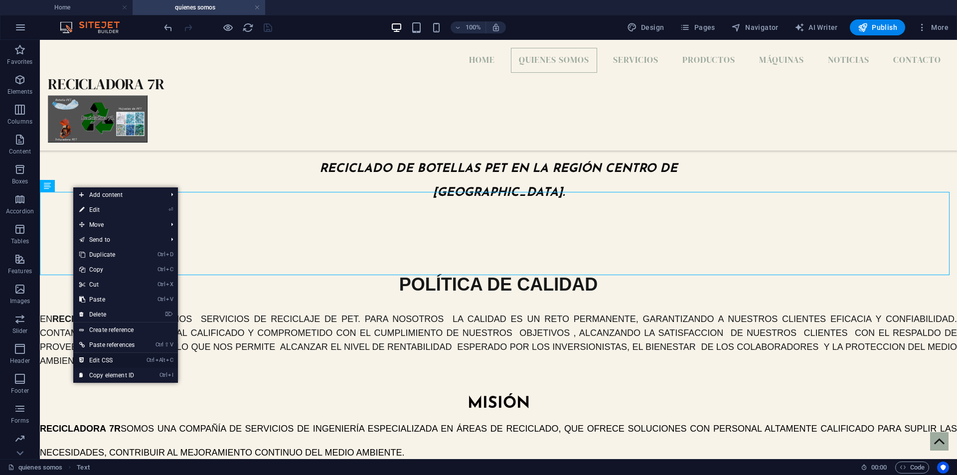
click at [95, 362] on link "Ctrl Alt C Edit CSS" at bounding box center [106, 360] width 67 height 15
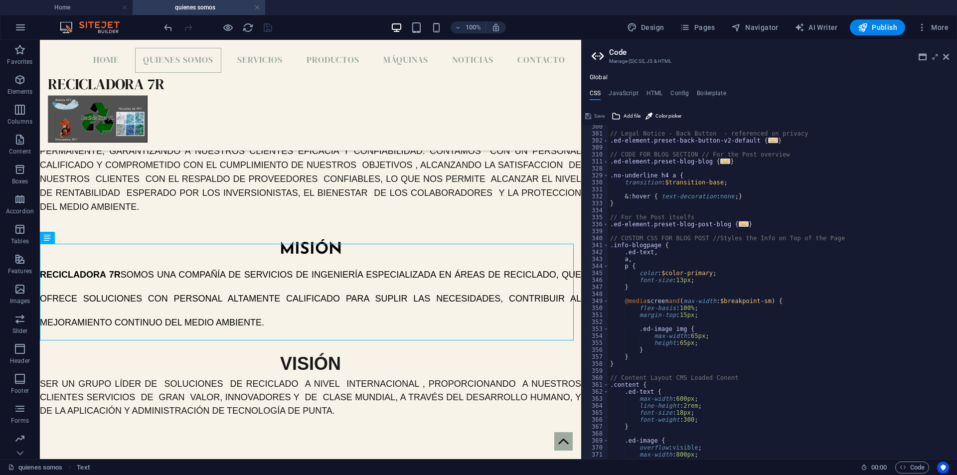
scroll to position [269, 0]
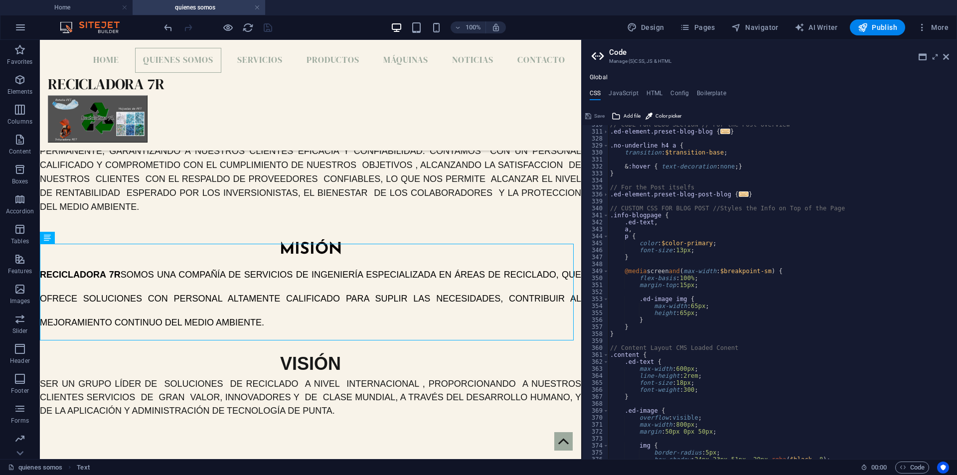
click at [721, 243] on div "// CODE FOR BLOG SECTION // For the Post overview .ed-element.preset-blog-blog …" at bounding box center [778, 295] width 341 height 348
type textarea "color: $color-primary;"
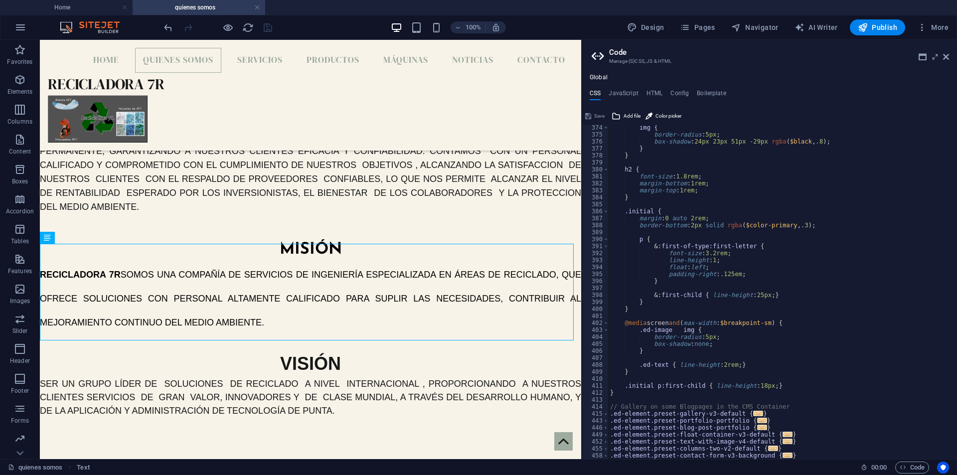
scroll to position [587, 0]
click at [624, 93] on h4 "JavaScript" at bounding box center [623, 95] width 29 height 11
type textarea "/* JS for preset "Menu V2" */"
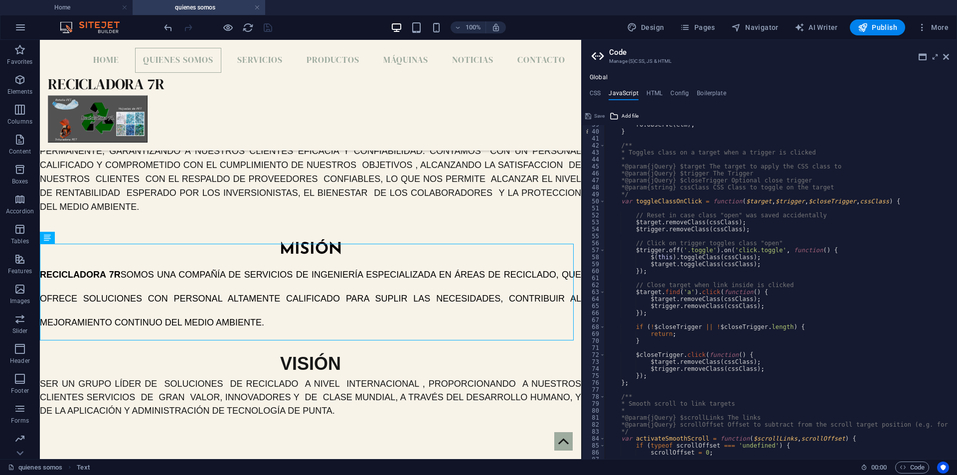
scroll to position [389, 0]
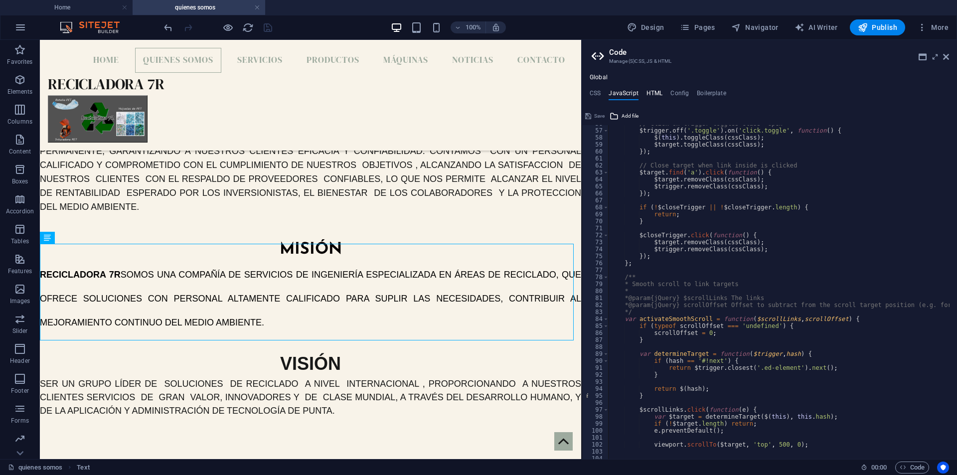
click at [658, 94] on h4 "HTML" at bounding box center [654, 95] width 16 height 11
type textarea "<a href="#main-content" class="wv-link-content button">Skip to main content</a>"
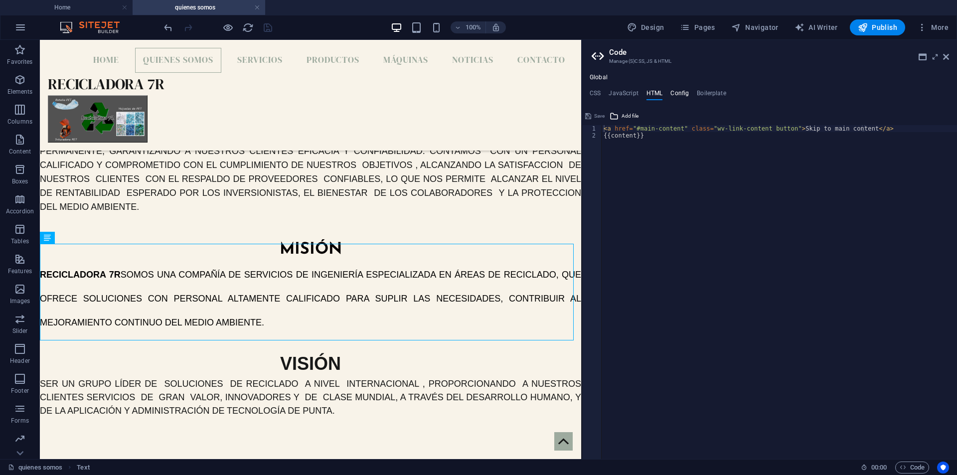
click at [678, 90] on h4 "Config" at bounding box center [679, 95] width 18 height 11
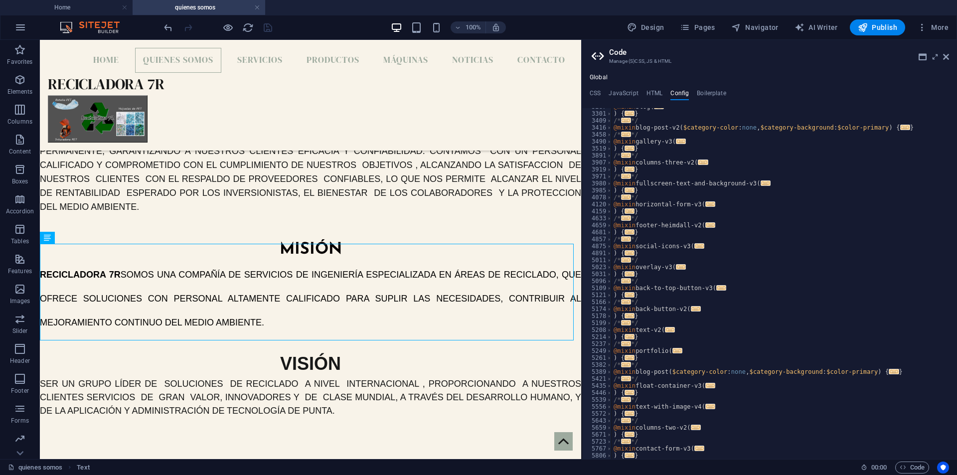
scroll to position [347, 0]
click at [629, 365] on span "..." at bounding box center [626, 364] width 10 height 5
click at [705, 386] on span "..." at bounding box center [710, 385] width 10 height 5
type textarea "@mixin float-container-v3("
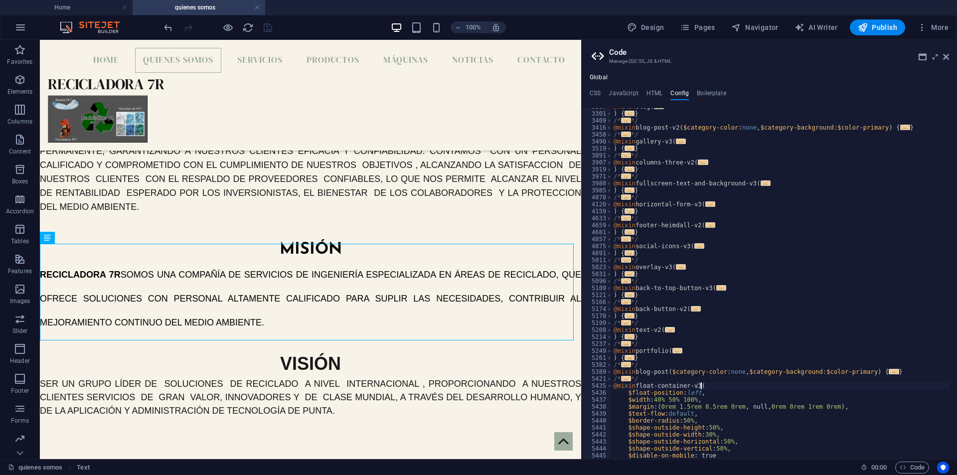
scroll to position [407, 0]
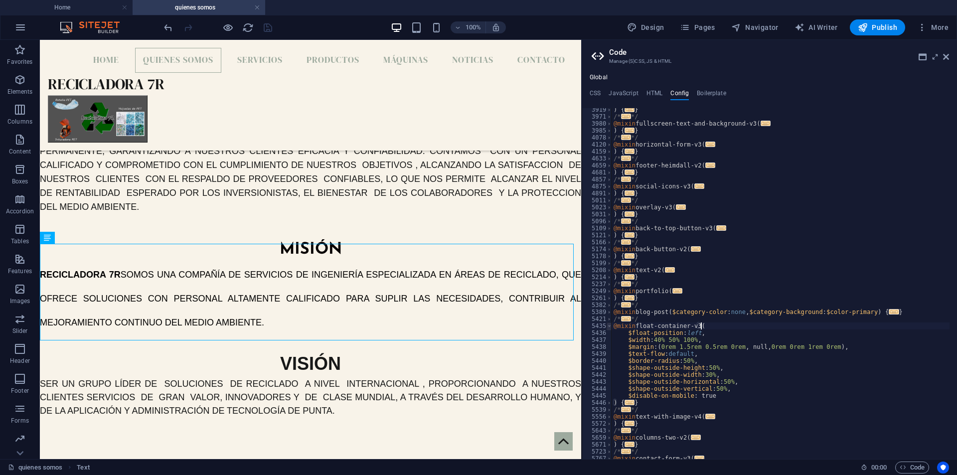
click at [608, 326] on span at bounding box center [609, 325] width 5 height 7
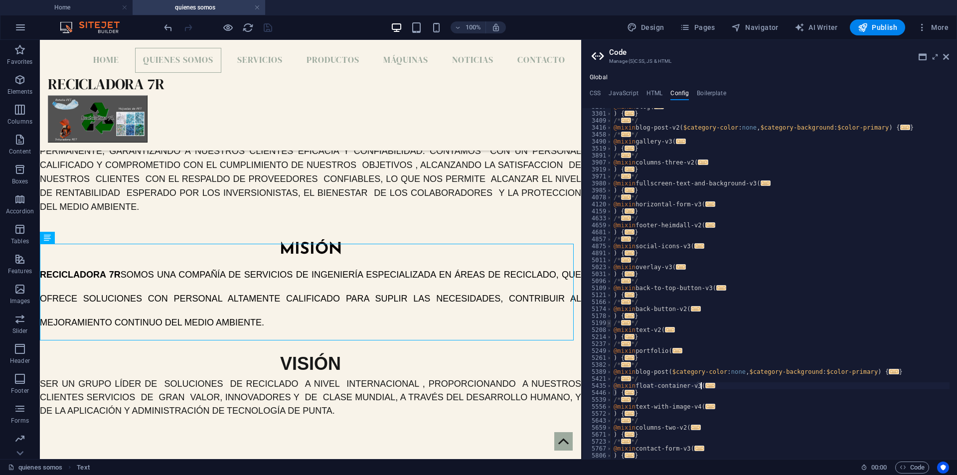
scroll to position [347, 0]
click at [646, 93] on h4 "HTML" at bounding box center [654, 95] width 16 height 11
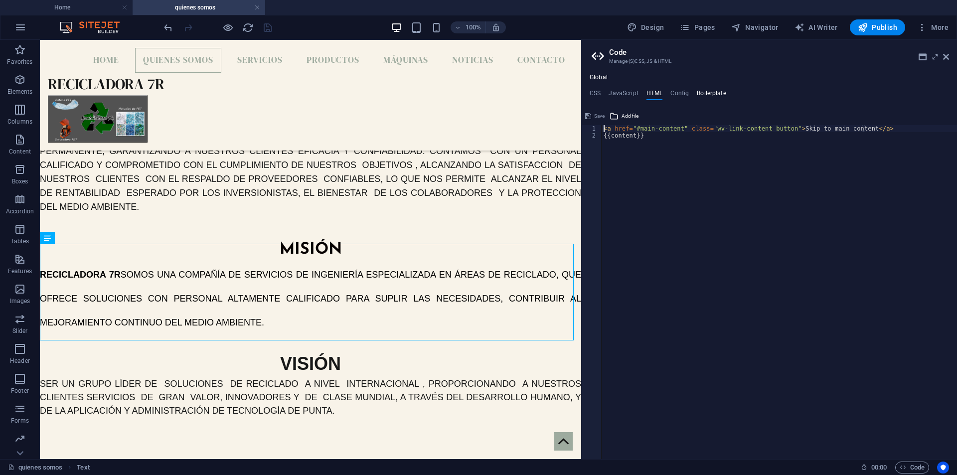
click at [717, 92] on h4 "Boilerplate" at bounding box center [711, 95] width 29 height 11
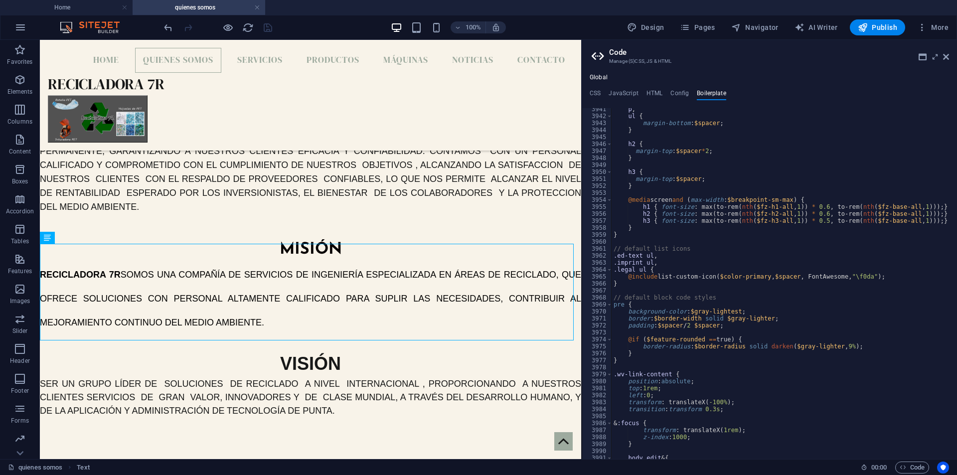
scroll to position [15330, 0]
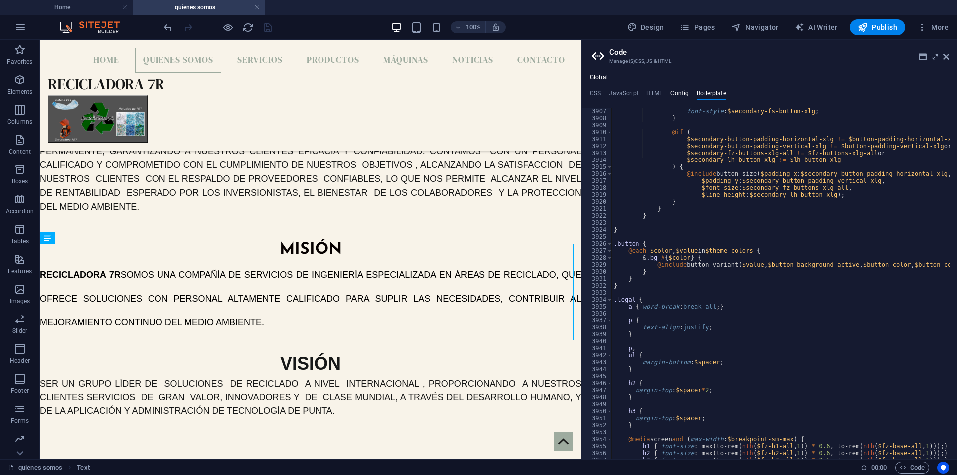
click at [677, 91] on h4 "Config" at bounding box center [679, 95] width 18 height 11
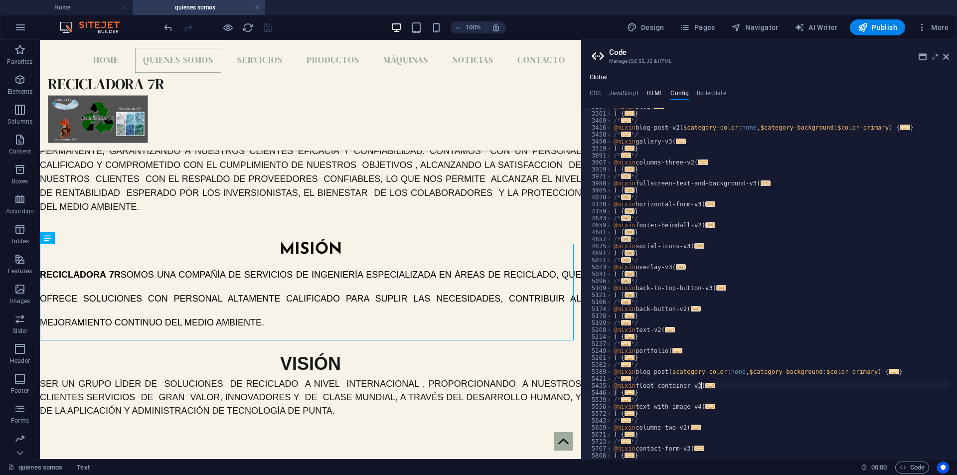
click at [648, 93] on h4 "HTML" at bounding box center [654, 95] width 16 height 11
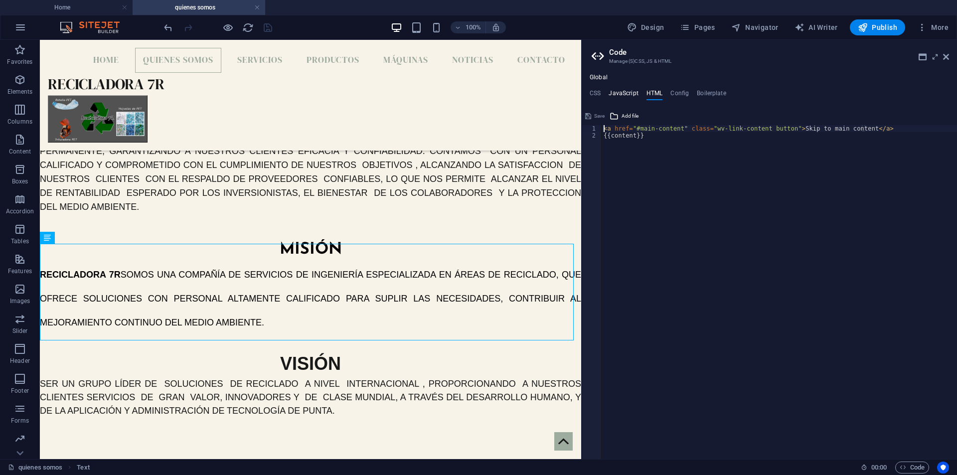
click at [618, 90] on h4 "JavaScript" at bounding box center [623, 95] width 29 height 11
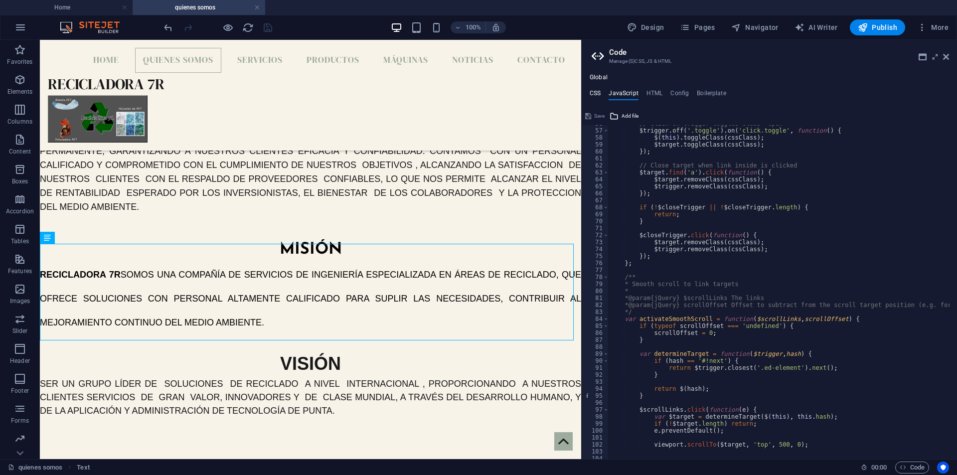
click at [599, 93] on h4 "CSS" at bounding box center [595, 95] width 11 height 11
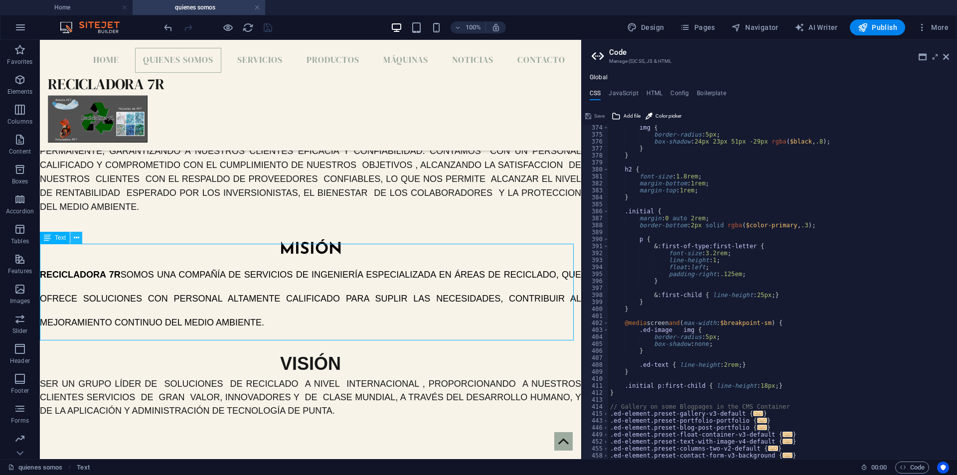
click at [75, 238] on icon at bounding box center [76, 238] width 5 height 10
click at [215, 333] on div "VISIÓN SER UN GRUPO LÍDER DE SOLUCIONES DE RECICLADO A NIVEL INTERNACIONAL , PR…" at bounding box center [310, 381] width 541 height 96
click at [947, 54] on icon at bounding box center [946, 57] width 6 height 8
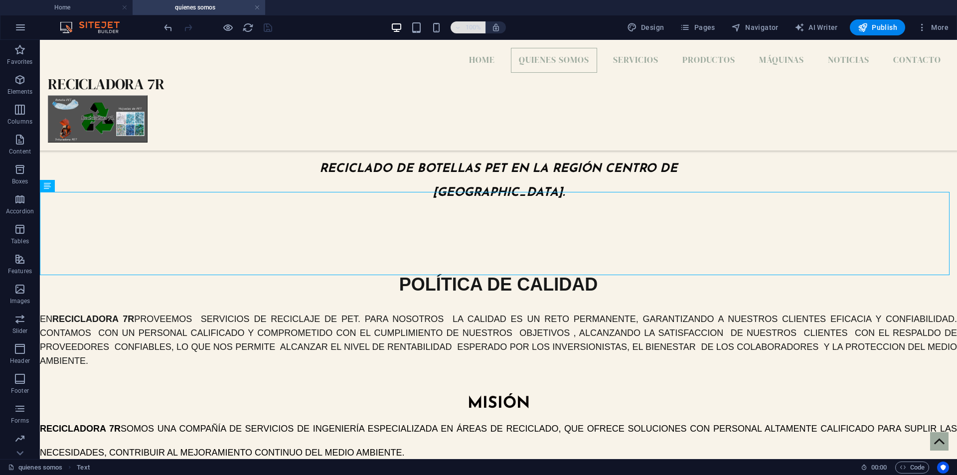
click at [459, 30] on icon "button" at bounding box center [458, 27] width 7 height 6
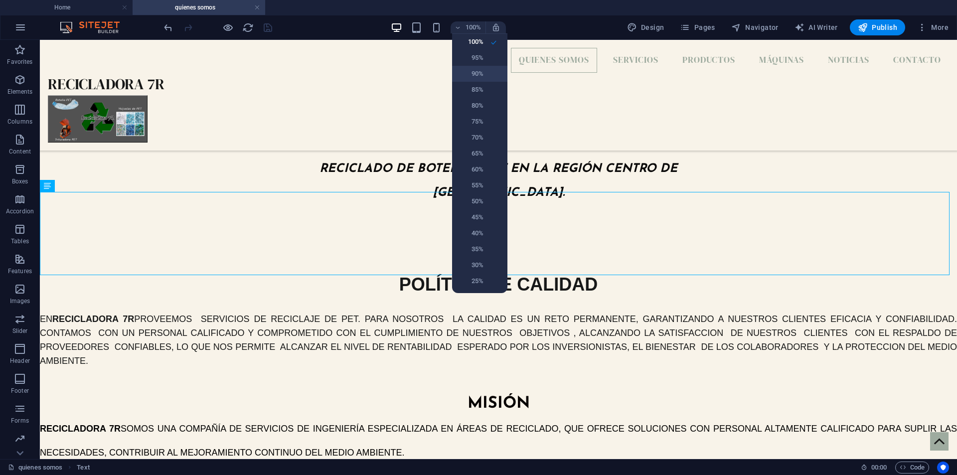
click at [470, 77] on h6 "90%" at bounding box center [470, 74] width 25 height 12
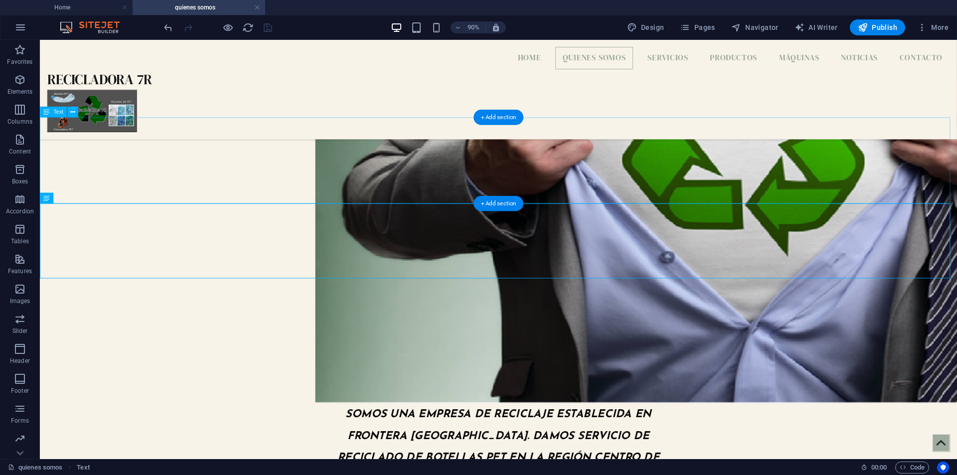
scroll to position [288, 0]
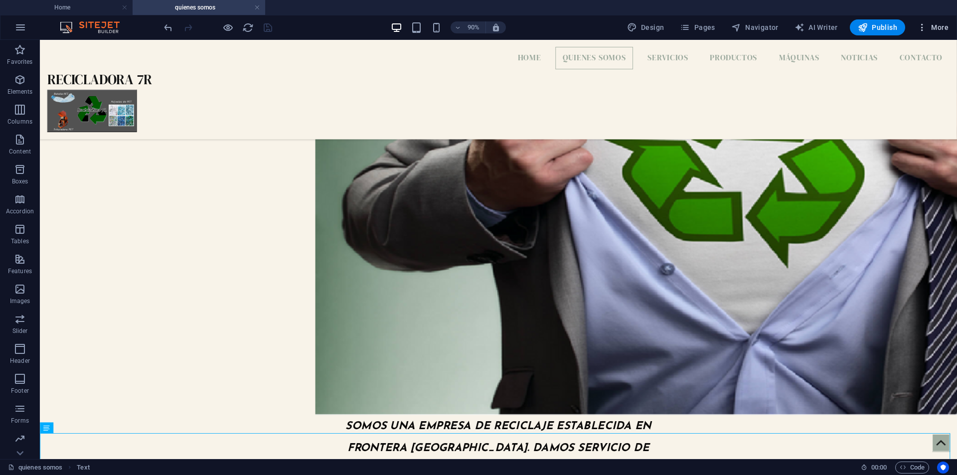
click at [941, 31] on span "More" at bounding box center [932, 27] width 31 height 10
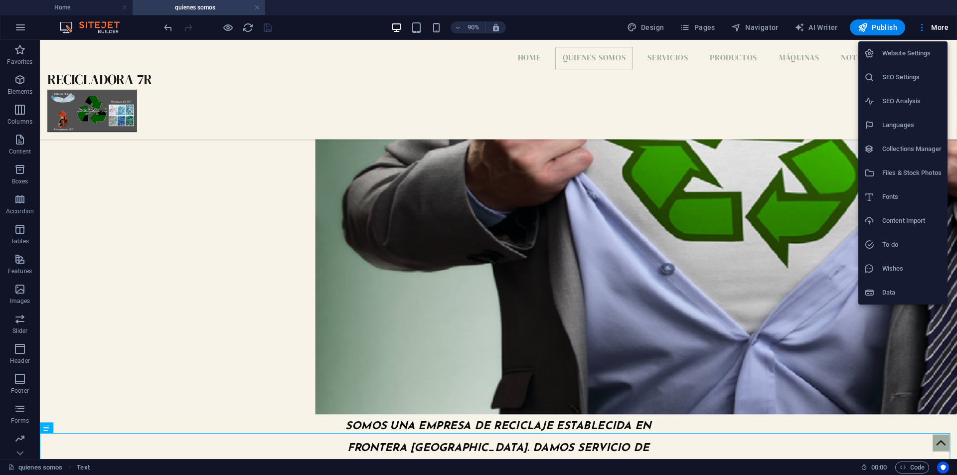
click at [891, 293] on h6 "Data" at bounding box center [911, 293] width 59 height 12
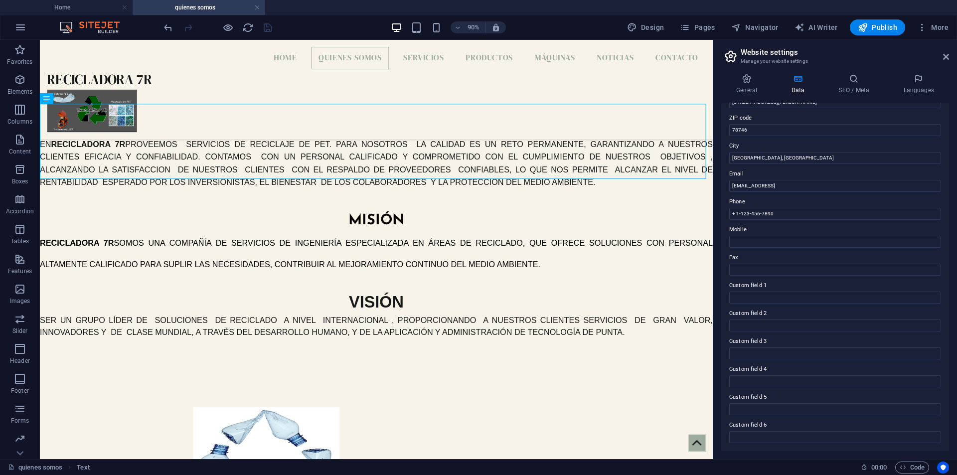
scroll to position [0, 0]
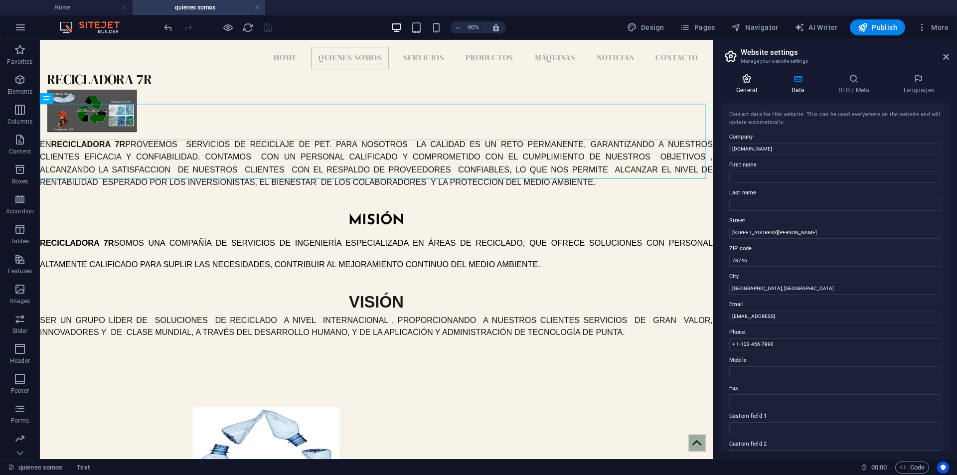
click at [765, 86] on h4 "General" at bounding box center [748, 84] width 55 height 21
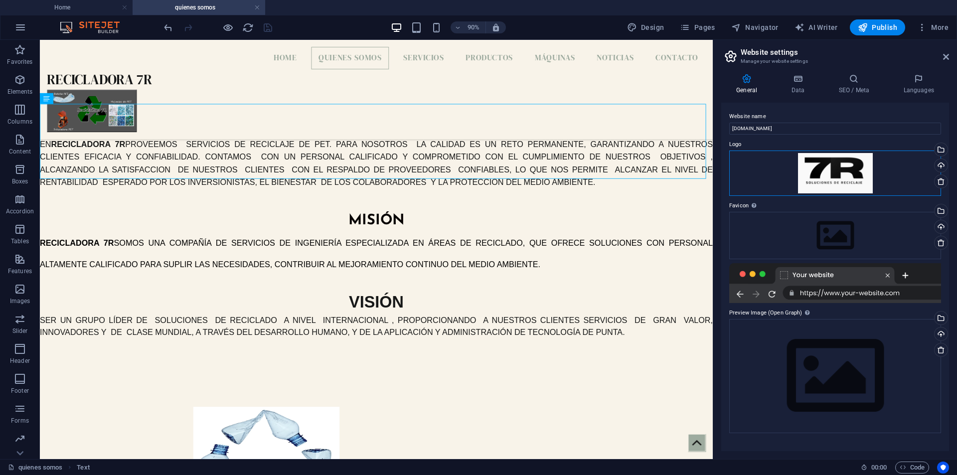
click at [832, 169] on div "Drag files here, click to choose files or select files from Files or our free s…" at bounding box center [835, 174] width 212 height 46
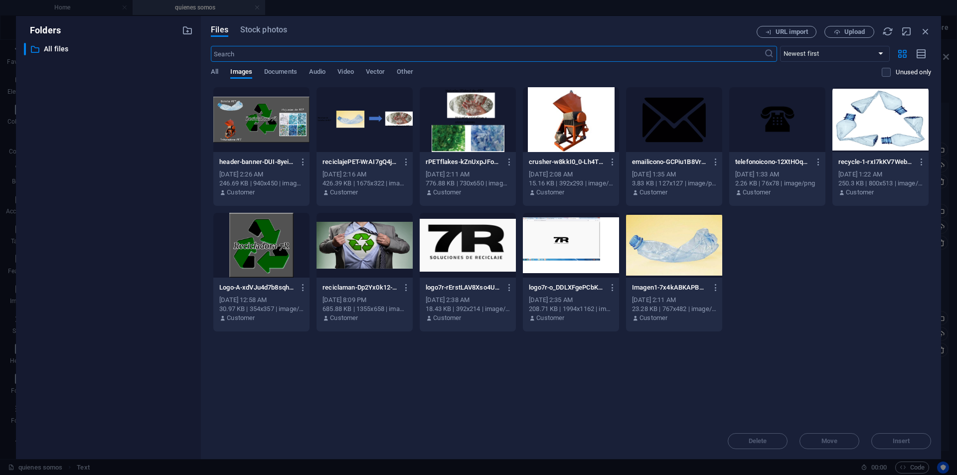
scroll to position [647, 0]
click at [267, 250] on div at bounding box center [261, 245] width 96 height 65
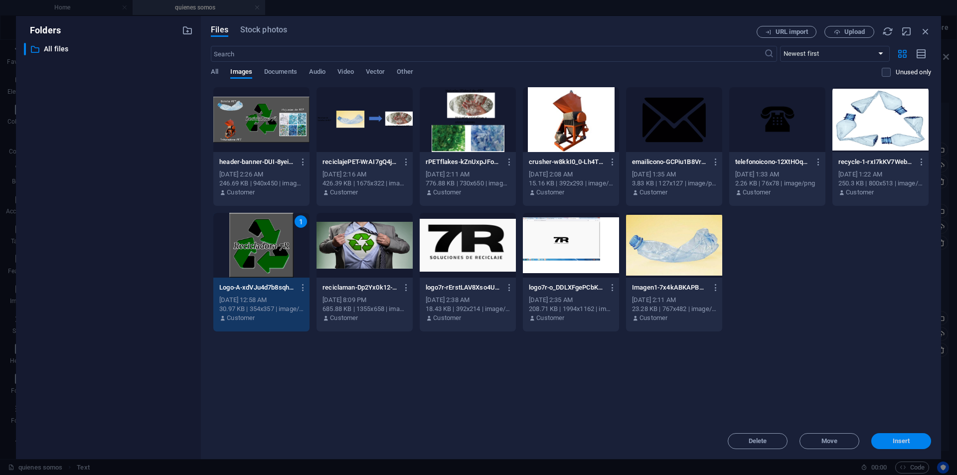
click at [903, 445] on button "Insert" at bounding box center [901, 441] width 60 height 16
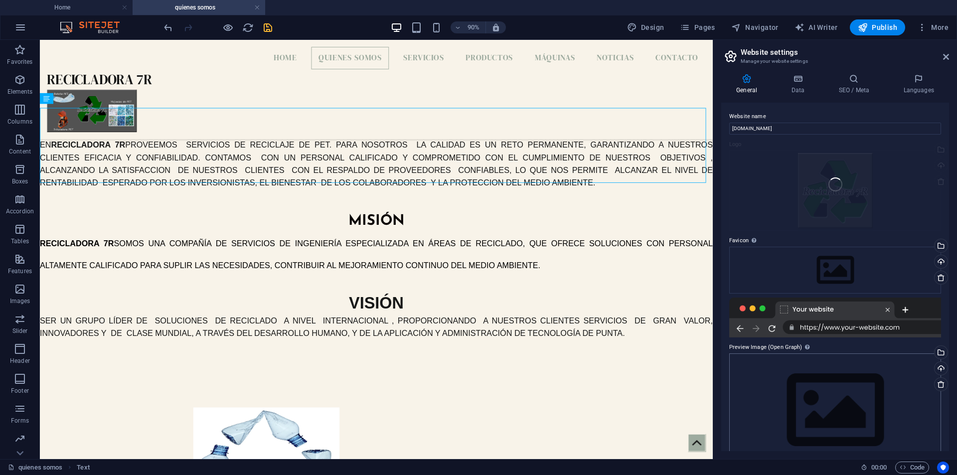
scroll to position [668, 0]
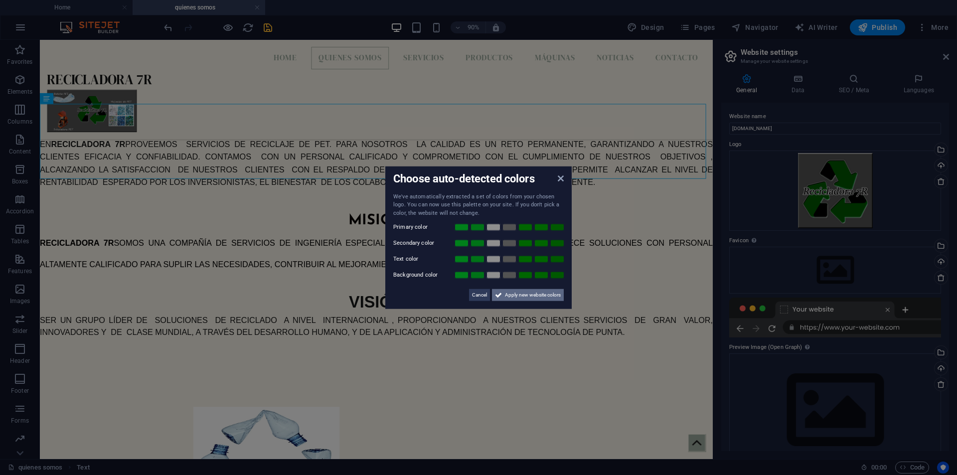
click at [525, 293] on span "Apply new website colors" at bounding box center [533, 295] width 56 height 12
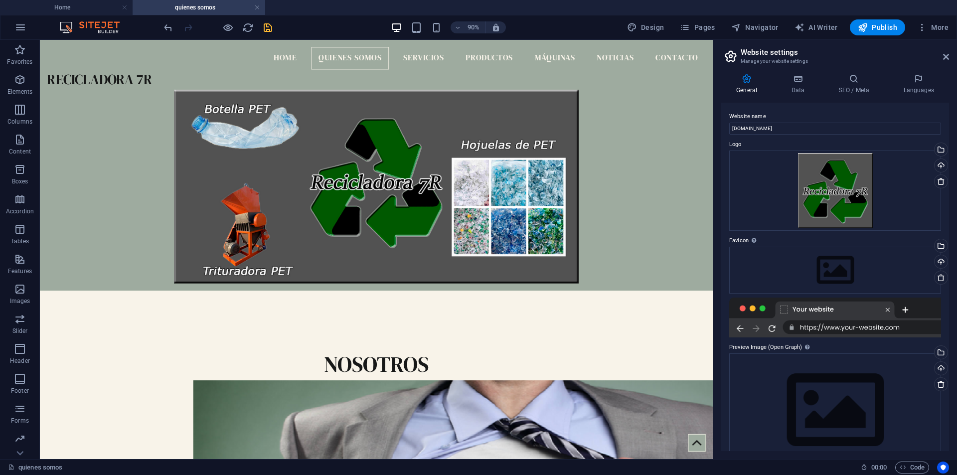
scroll to position [24, 0]
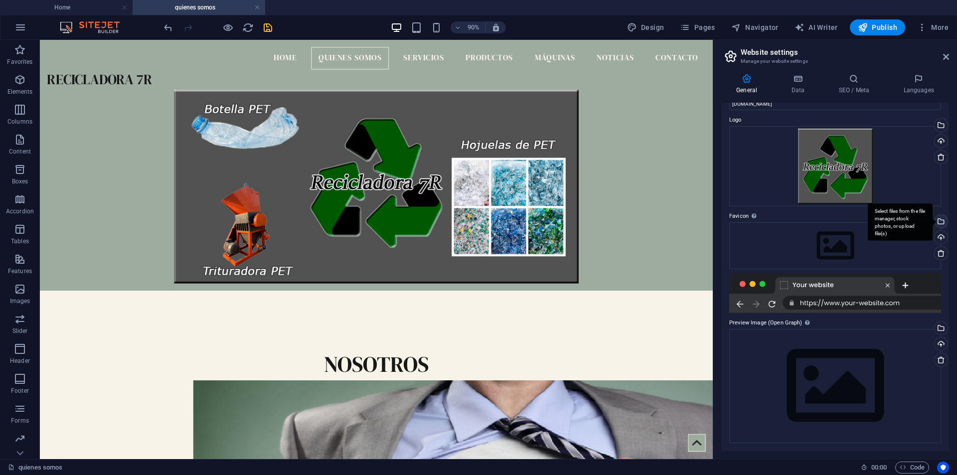
click at [938, 219] on div "Select files from the file manager, stock photos, or upload file(s)" at bounding box center [939, 222] width 15 height 15
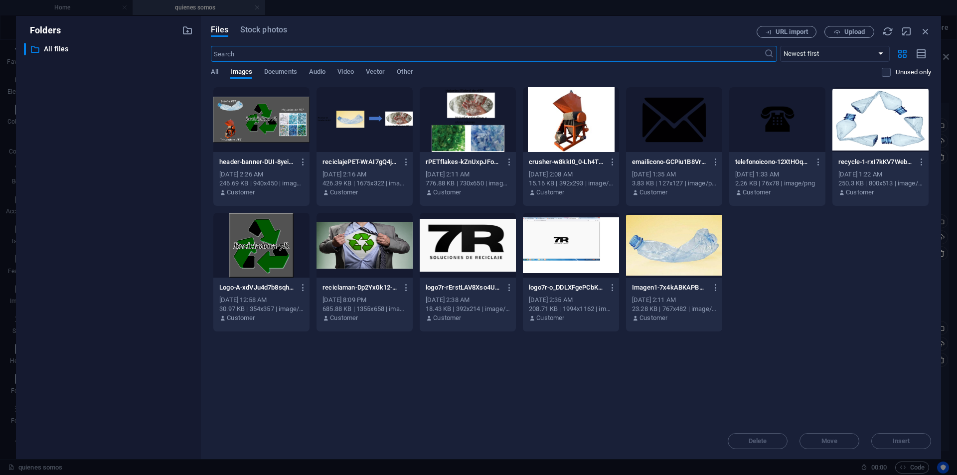
click at [271, 260] on div at bounding box center [261, 245] width 96 height 65
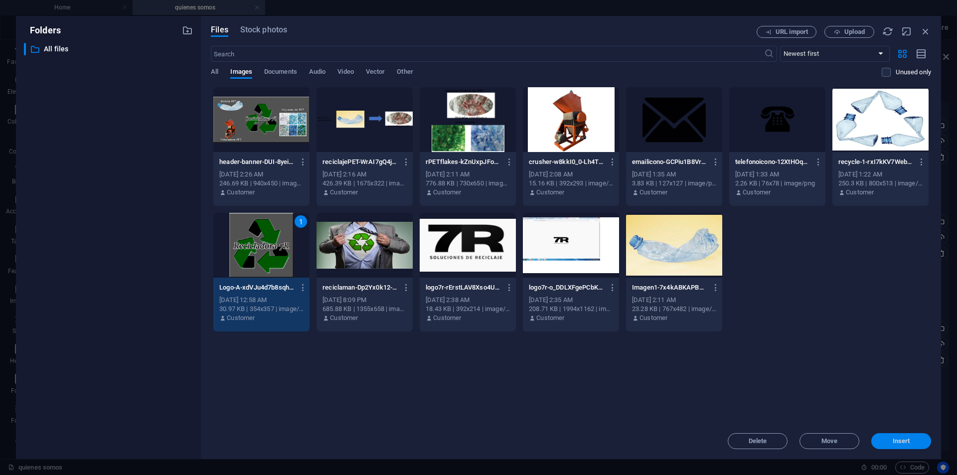
click at [906, 443] on span "Insert" at bounding box center [901, 441] width 17 height 6
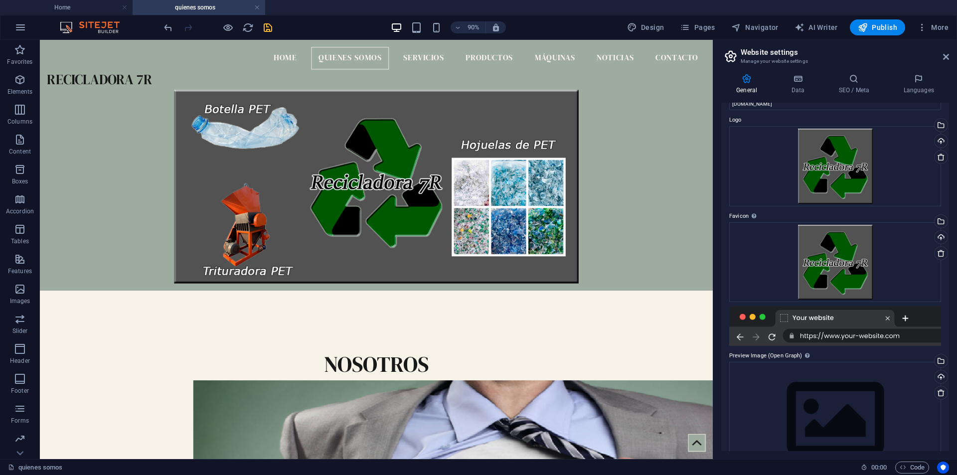
scroll to position [58, 0]
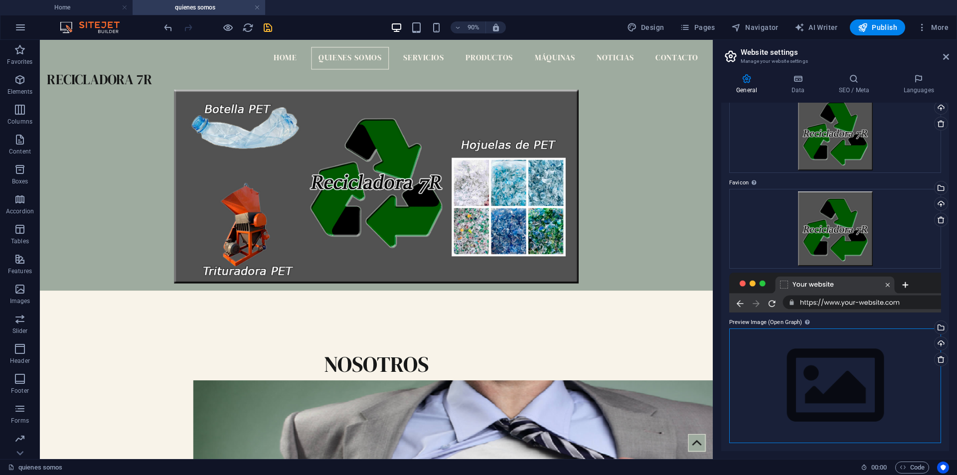
click at [816, 370] on div "Drag files here, click to choose files or select files from Files or our free s…" at bounding box center [835, 385] width 212 height 114
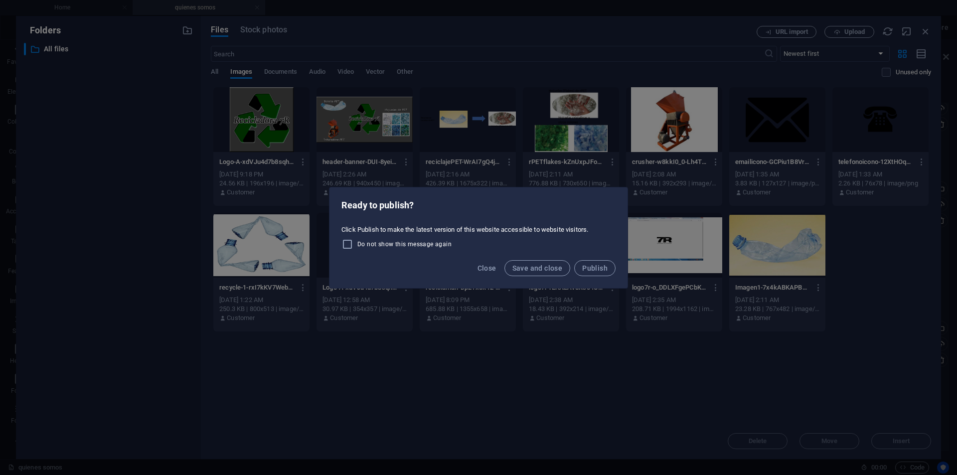
scroll to position [57, 0]
click at [543, 267] on span "Save and close" at bounding box center [537, 268] width 50 height 8
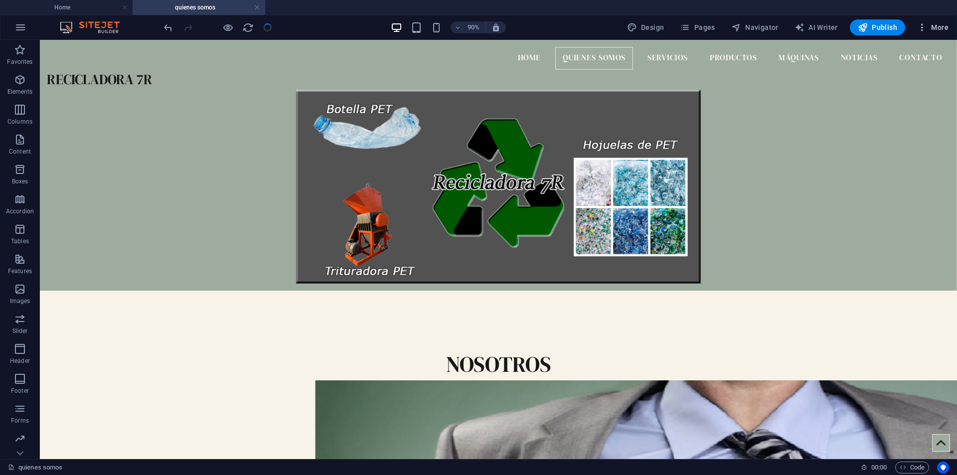
click at [927, 22] on button "More" at bounding box center [932, 27] width 39 height 16
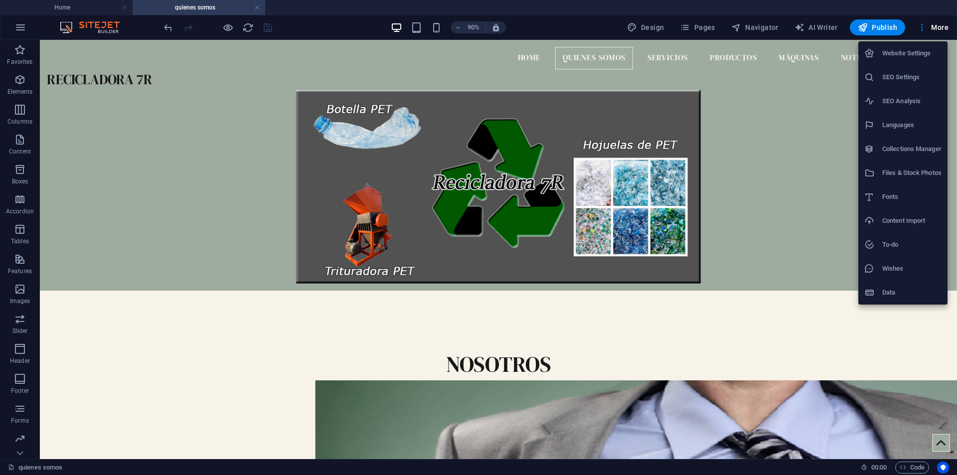
click at [924, 294] on h6 "Data" at bounding box center [911, 293] width 59 height 12
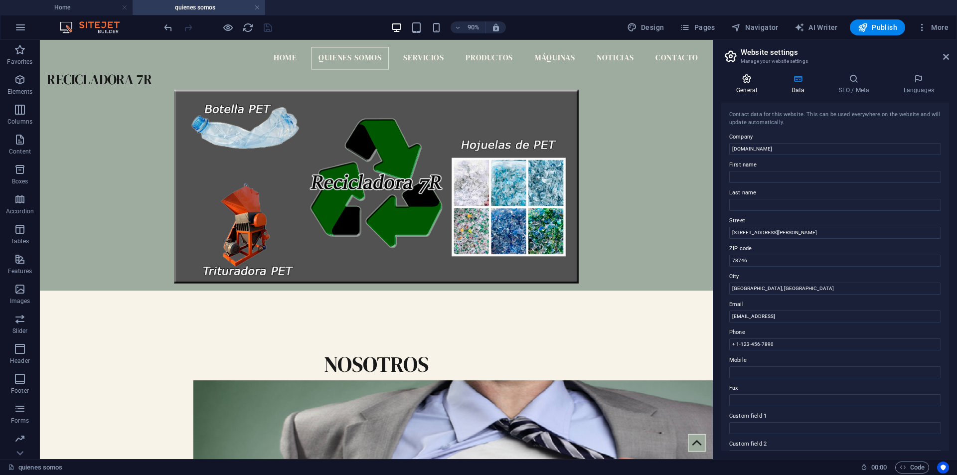
click at [755, 86] on h4 "General" at bounding box center [748, 84] width 55 height 21
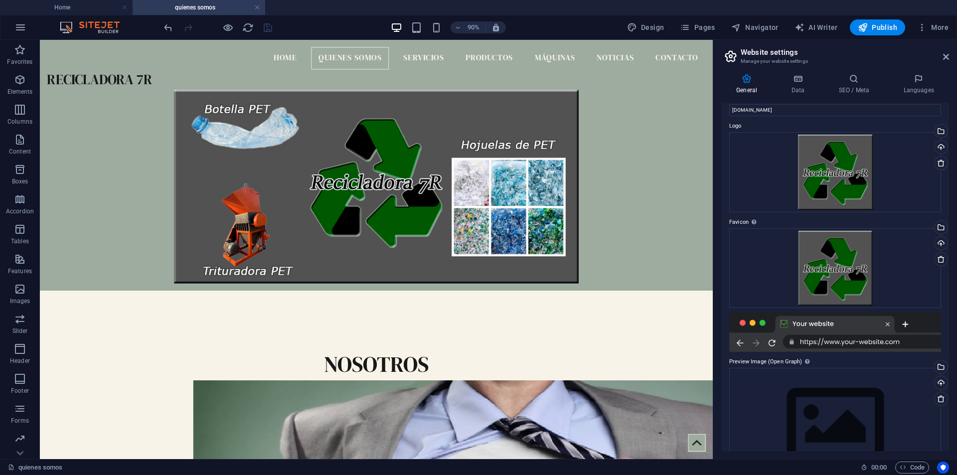
scroll to position [0, 0]
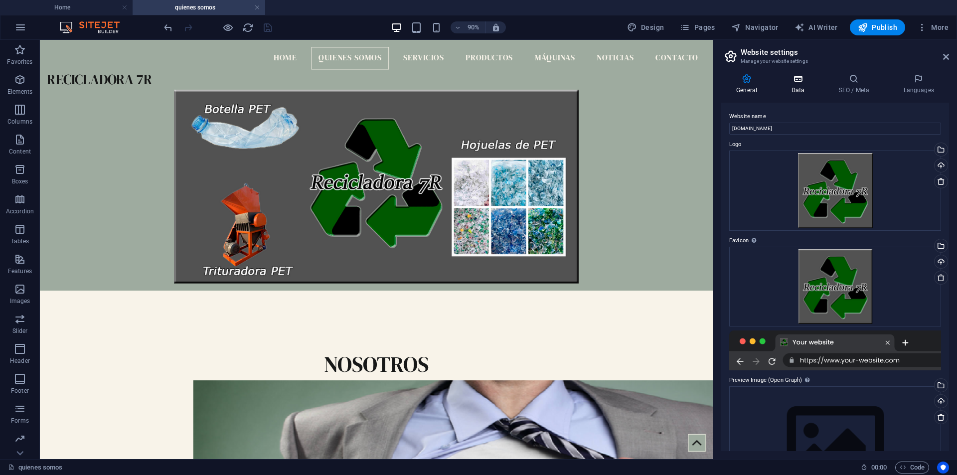
click at [798, 79] on icon at bounding box center [797, 79] width 43 height 10
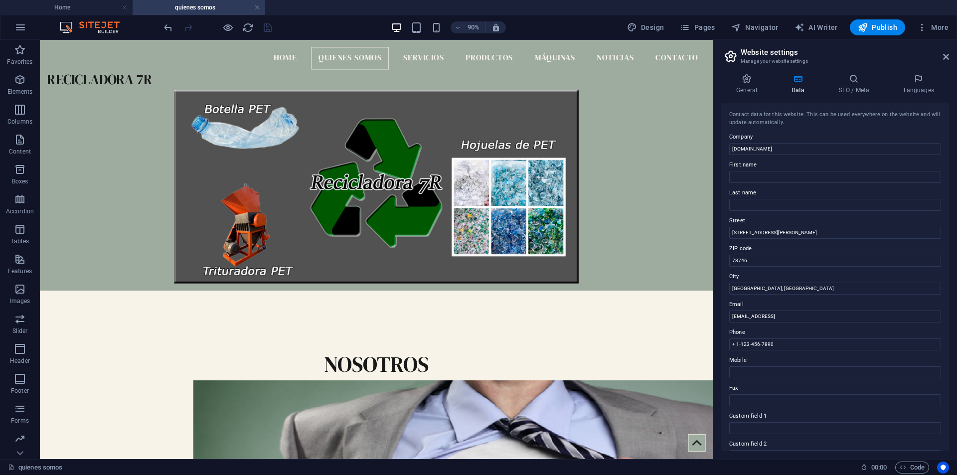
scroll to position [131, 0]
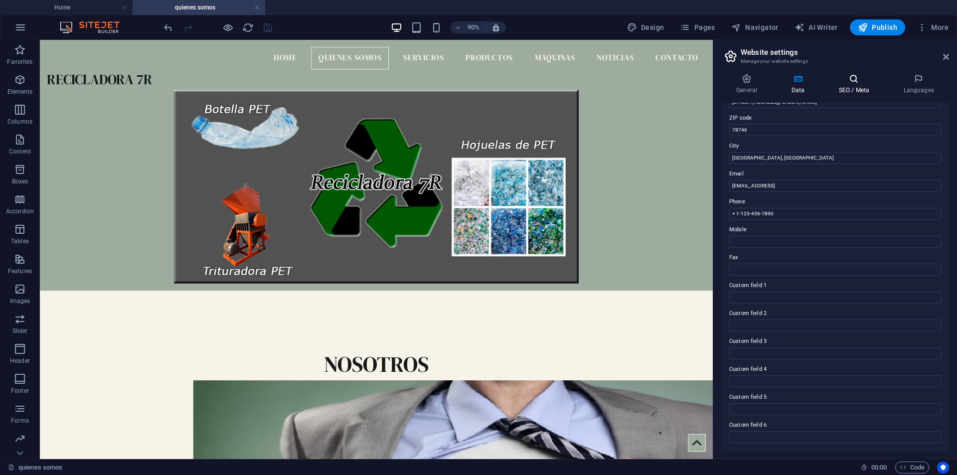
click at [841, 90] on h4 "SEO / Meta" at bounding box center [855, 84] width 65 height 21
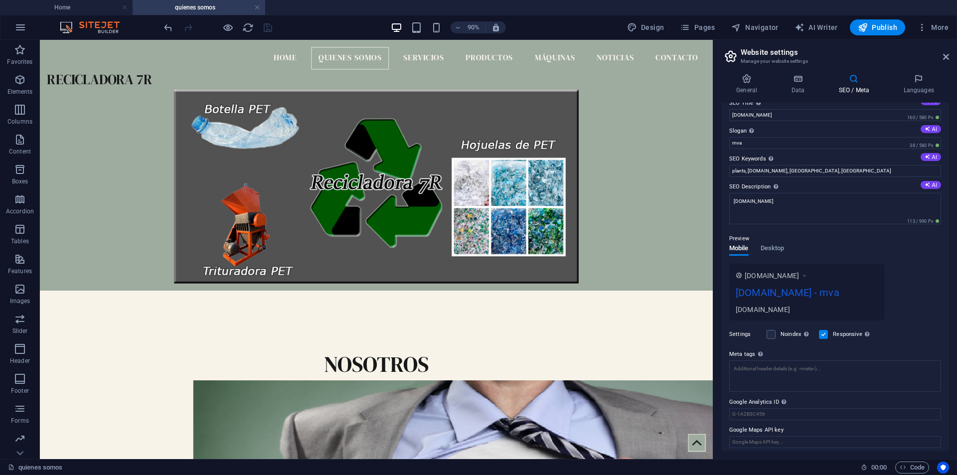
scroll to position [18, 0]
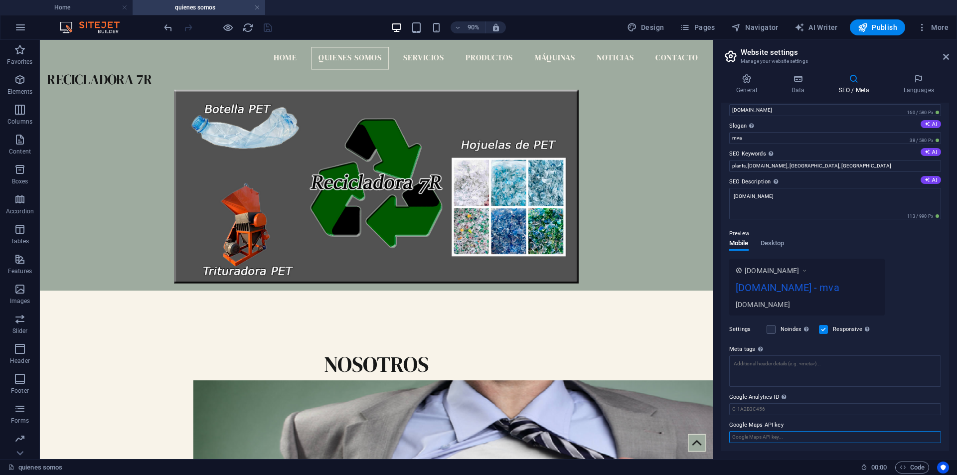
click at [768, 436] on input "Google Maps API key" at bounding box center [835, 437] width 212 height 12
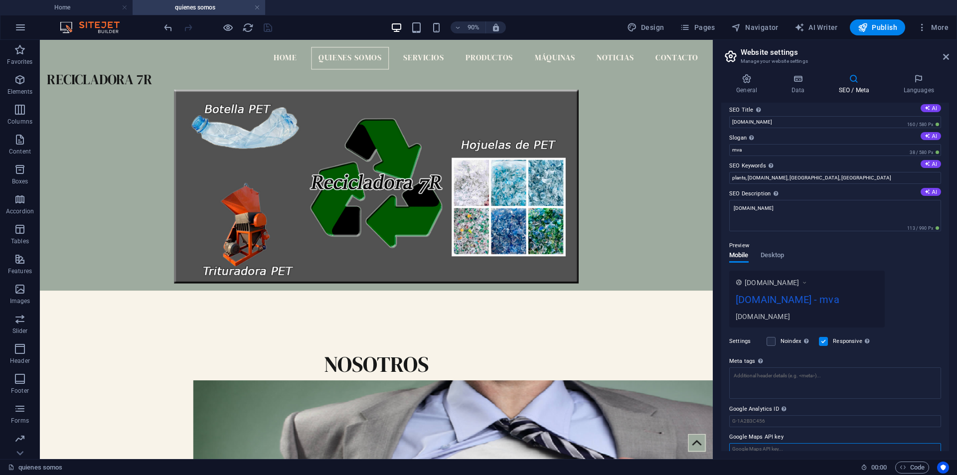
scroll to position [0, 0]
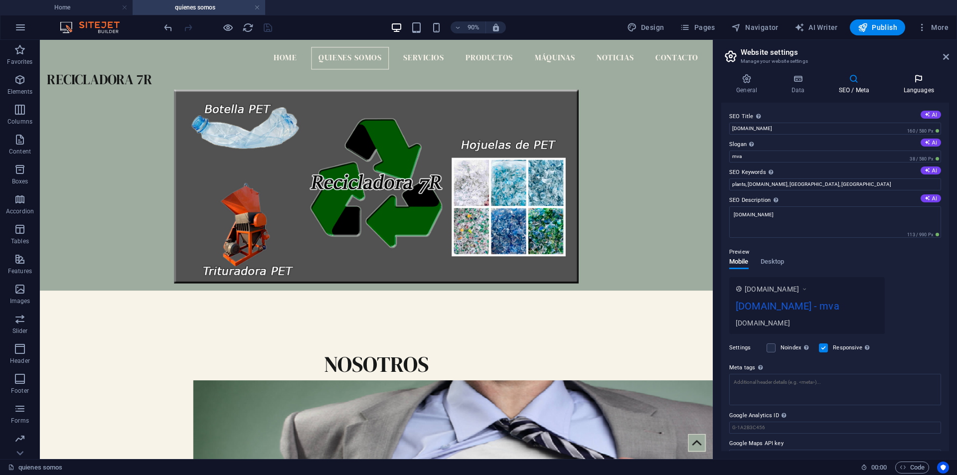
click at [921, 81] on icon at bounding box center [918, 79] width 61 height 10
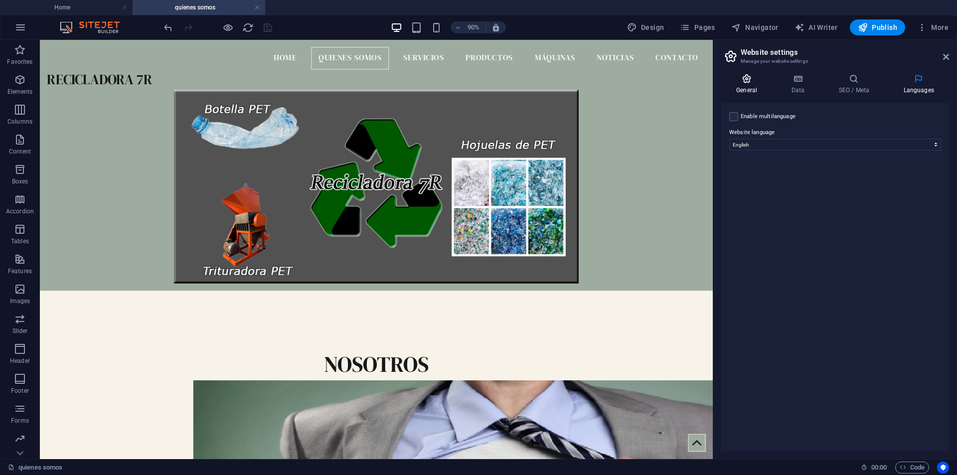
click at [754, 84] on h4 "General" at bounding box center [748, 84] width 55 height 21
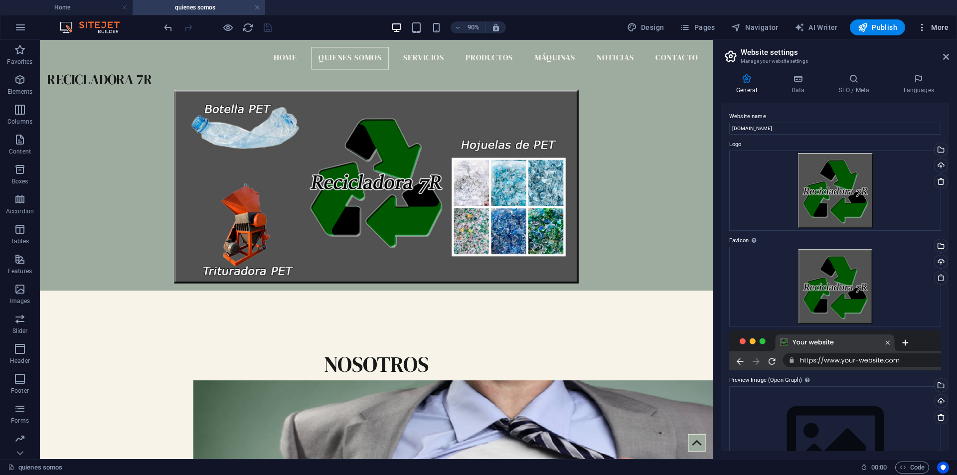
click at [938, 23] on span "More" at bounding box center [932, 27] width 31 height 10
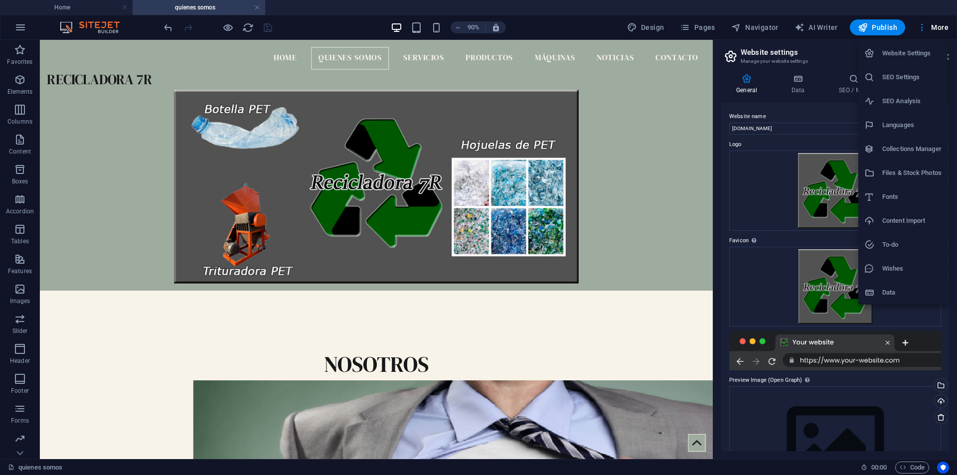
click at [934, 141] on li "Collections Manager" at bounding box center [902, 149] width 89 height 24
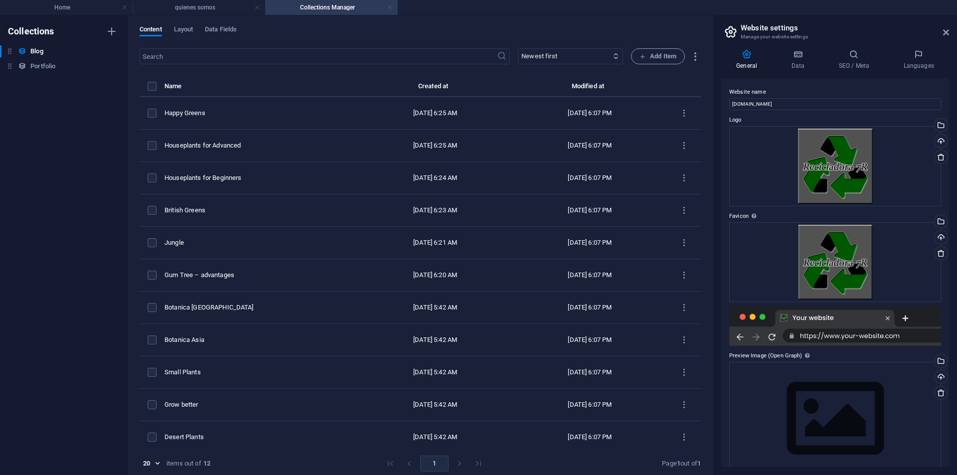
click at [390, 7] on link at bounding box center [390, 7] width 6 height 9
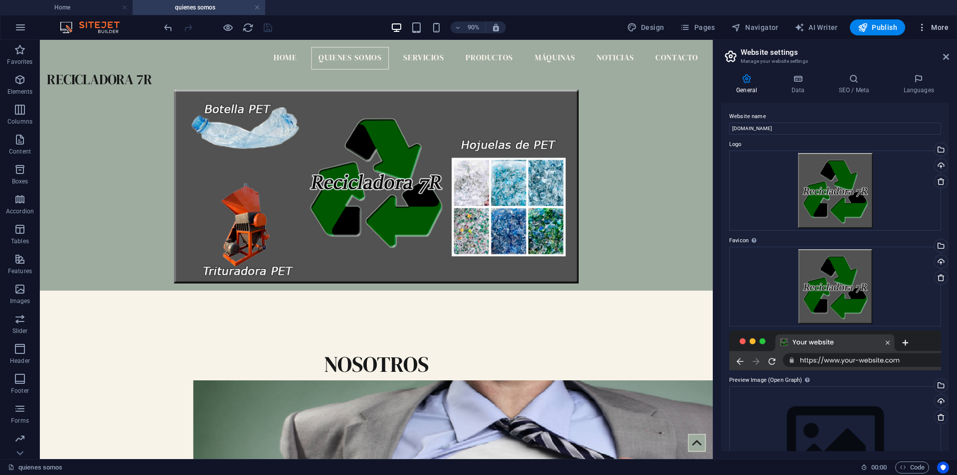
click at [924, 32] on icon "button" at bounding box center [922, 27] width 10 height 10
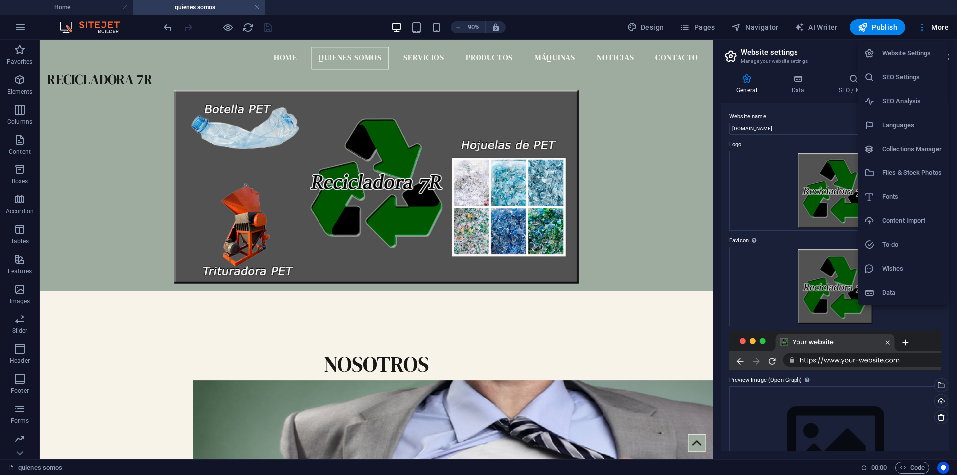
click at [831, 51] on div at bounding box center [478, 237] width 957 height 475
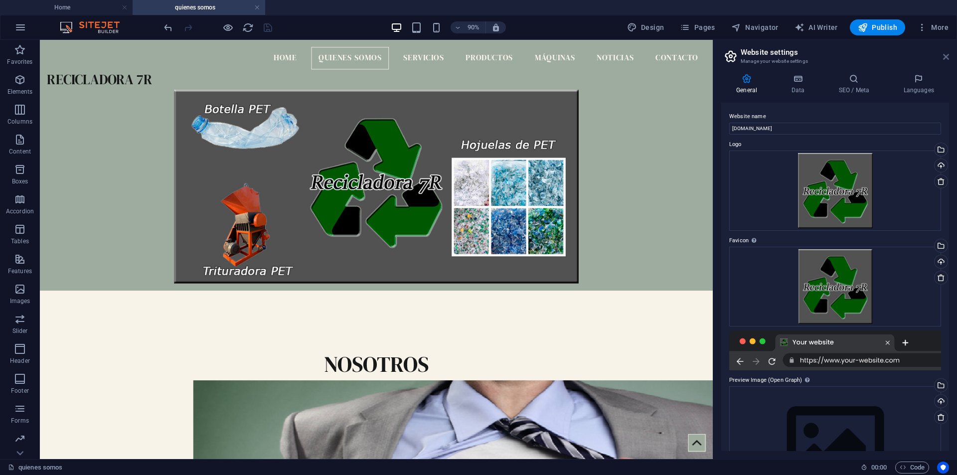
click at [948, 57] on icon at bounding box center [946, 57] width 6 height 8
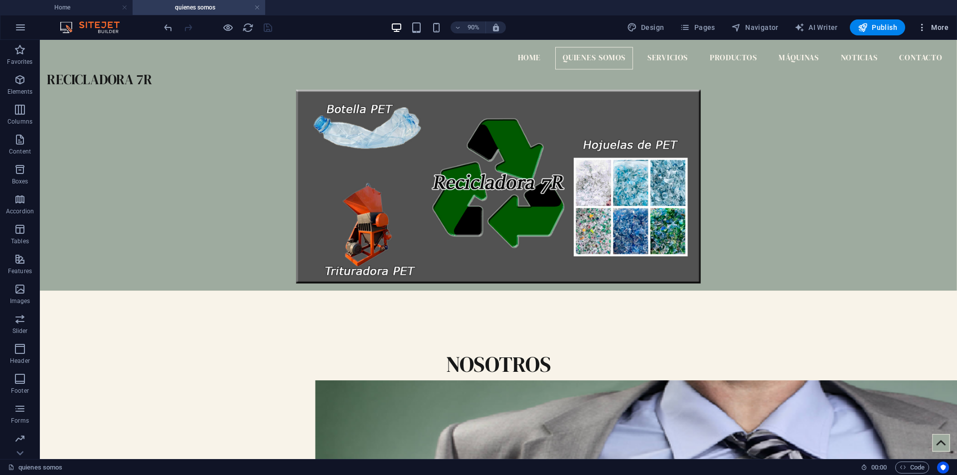
click at [934, 28] on span "More" at bounding box center [932, 27] width 31 height 10
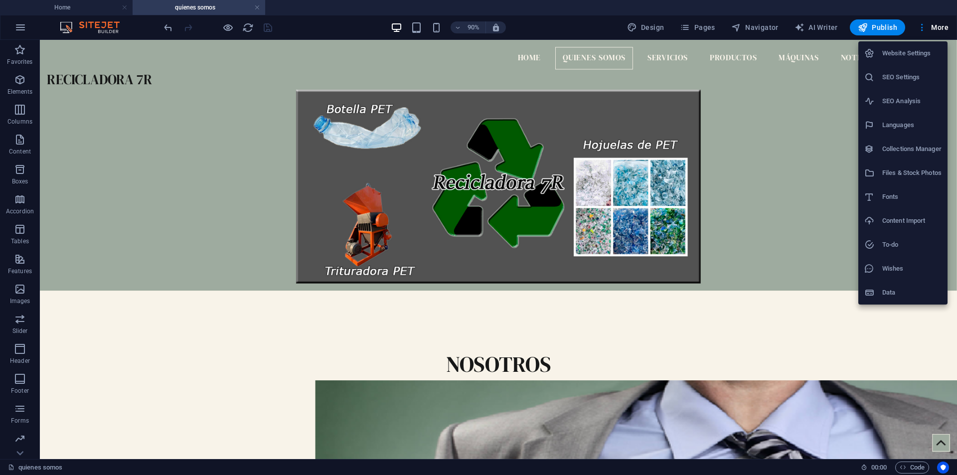
click at [923, 23] on div at bounding box center [478, 237] width 957 height 475
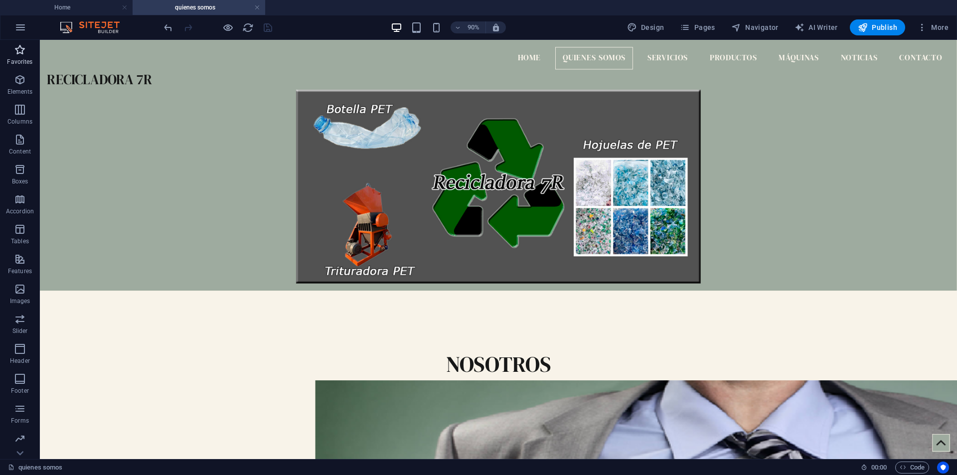
click at [26, 49] on icon "button" at bounding box center [20, 50] width 12 height 12
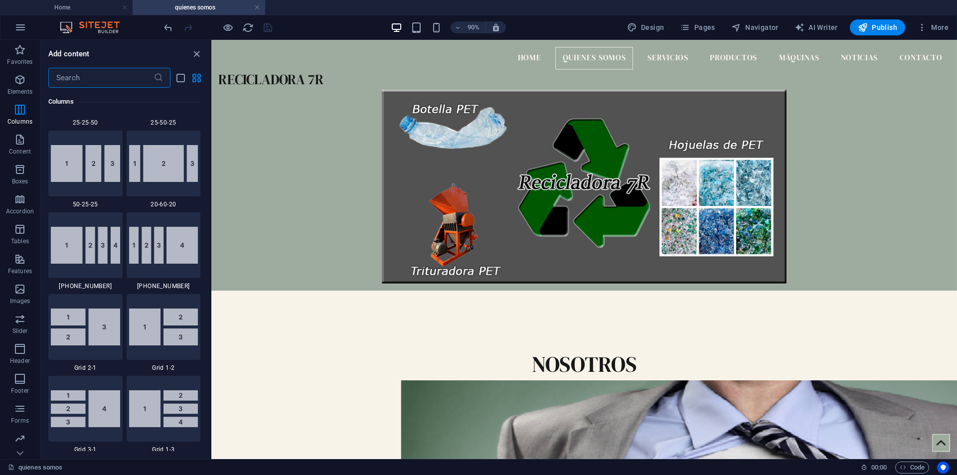
scroll to position [1146, 0]
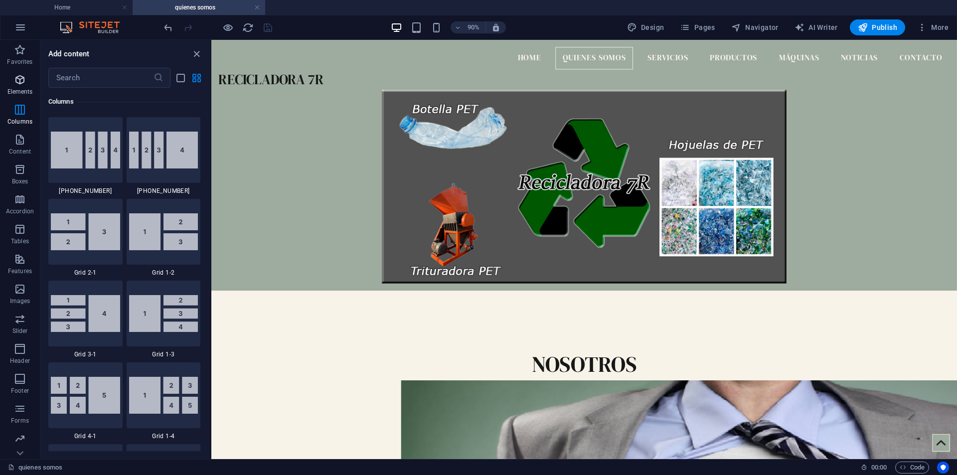
click at [17, 78] on icon "button" at bounding box center [20, 80] width 12 height 12
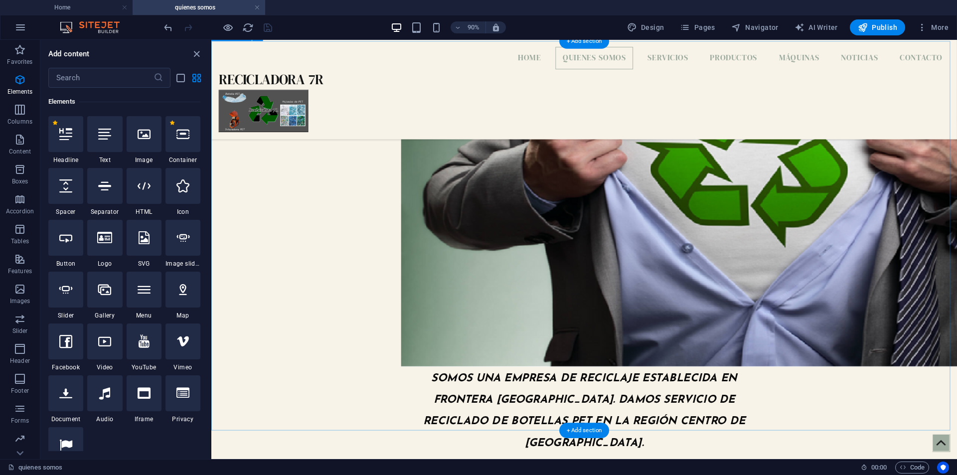
scroll to position [498, 0]
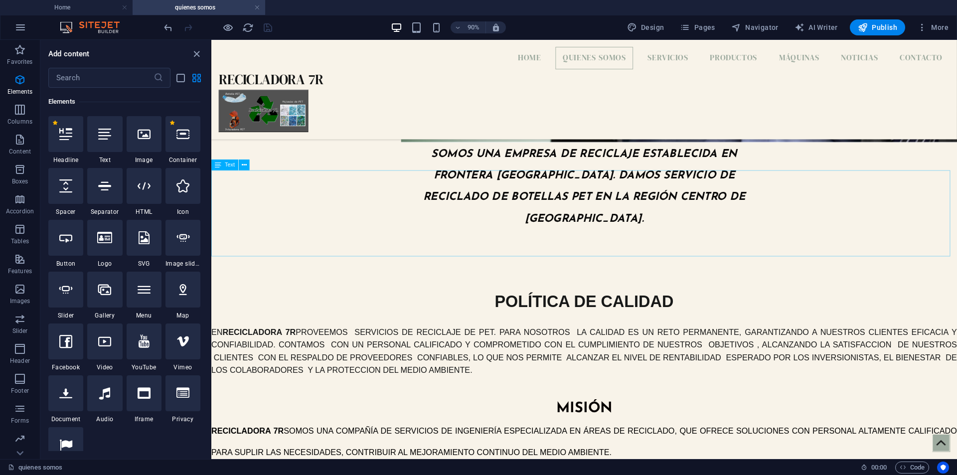
click at [222, 164] on div "Text" at bounding box center [224, 165] width 27 height 11
click at [248, 164] on button at bounding box center [244, 165] width 11 height 11
click at [245, 252] on icon at bounding box center [244, 251] width 5 height 9
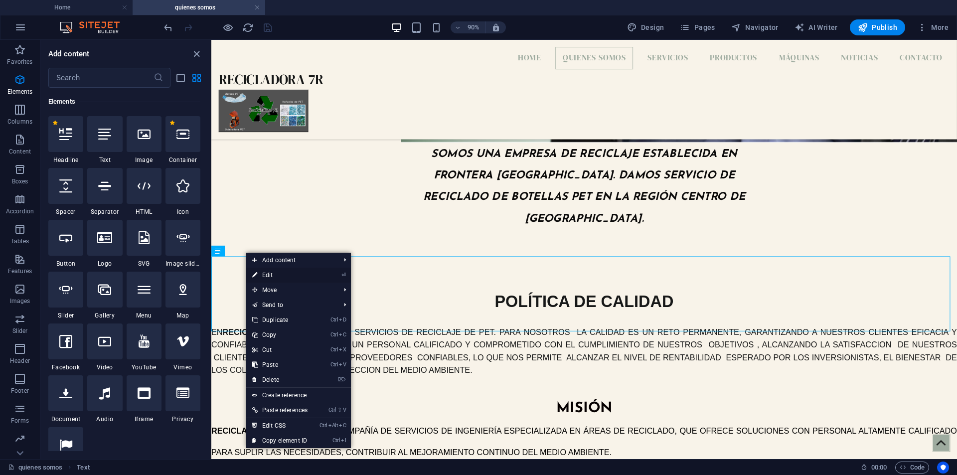
click at [313, 274] on link "⏎ Edit" at bounding box center [279, 275] width 67 height 15
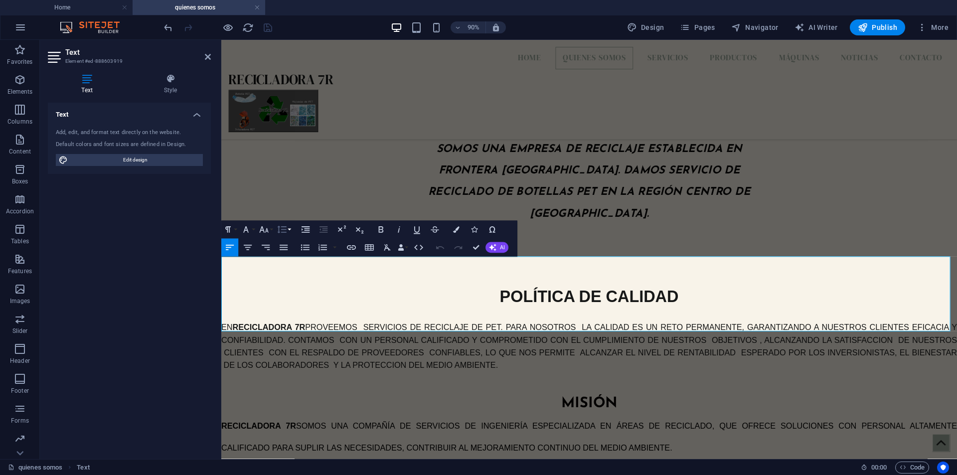
click at [290, 231] on button "Line Height" at bounding box center [283, 230] width 17 height 18
click at [302, 227] on icon "button" at bounding box center [306, 230] width 8 height 6
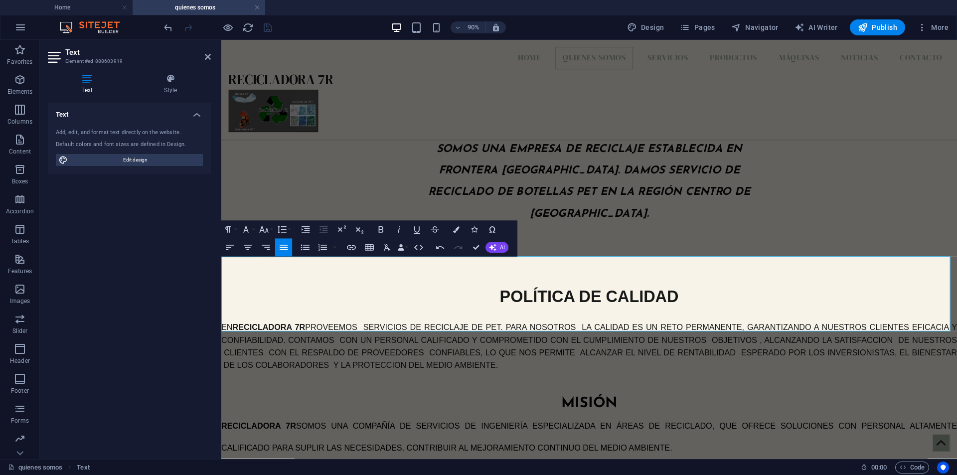
click at [305, 230] on icon "button" at bounding box center [306, 230] width 8 height 6
drag, startPoint x: 316, startPoint y: 336, endPoint x: 1029, endPoint y: 330, distance: 712.2
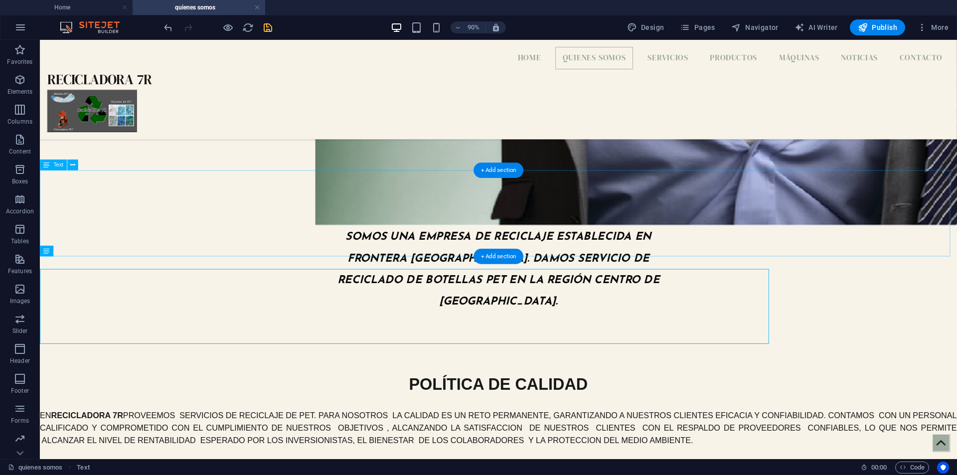
scroll to position [484, 0]
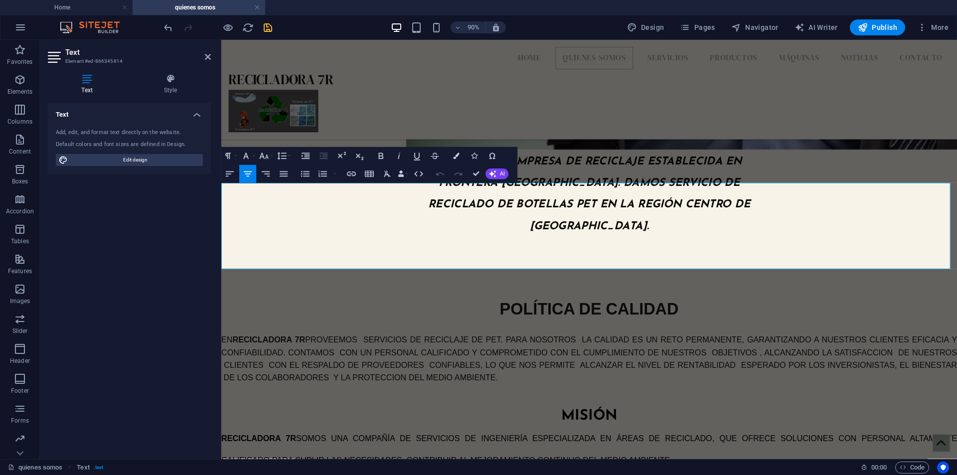
click at [222, 474] on strong "RECICLADORA 7R" at bounding box center [262, 483] width 83 height 10
click at [232, 474] on strong "RECICLADORA 7R" at bounding box center [262, 483] width 83 height 10
click at [223, 474] on strong "RECICLADORA 7R" at bounding box center [262, 483] width 83 height 10
click at [222, 474] on strong "RECICLADORA 7R" at bounding box center [262, 483] width 83 height 10
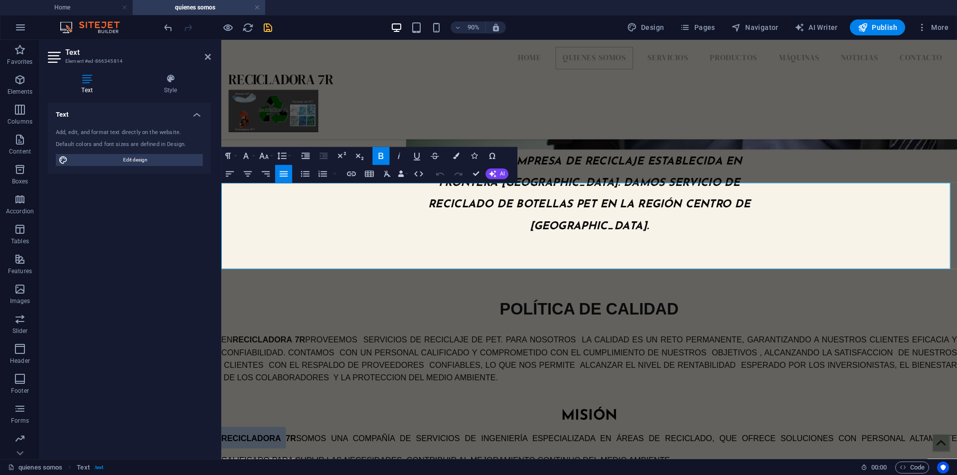
click at [223, 474] on strong "RECICLADORA 7R" at bounding box center [262, 483] width 83 height 10
click at [232, 474] on strong "RECICLADORA 7R" at bounding box center [262, 483] width 83 height 10
click at [306, 155] on icon "button" at bounding box center [306, 156] width 8 height 6
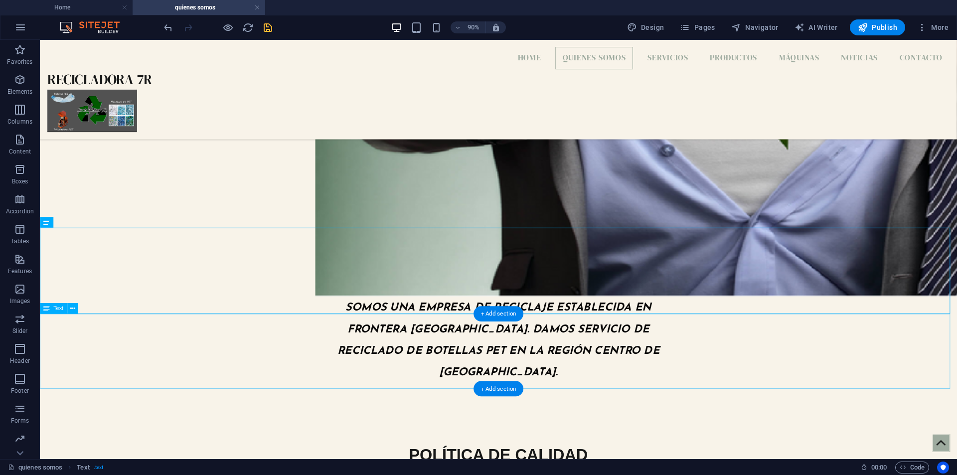
scroll to position [421, 0]
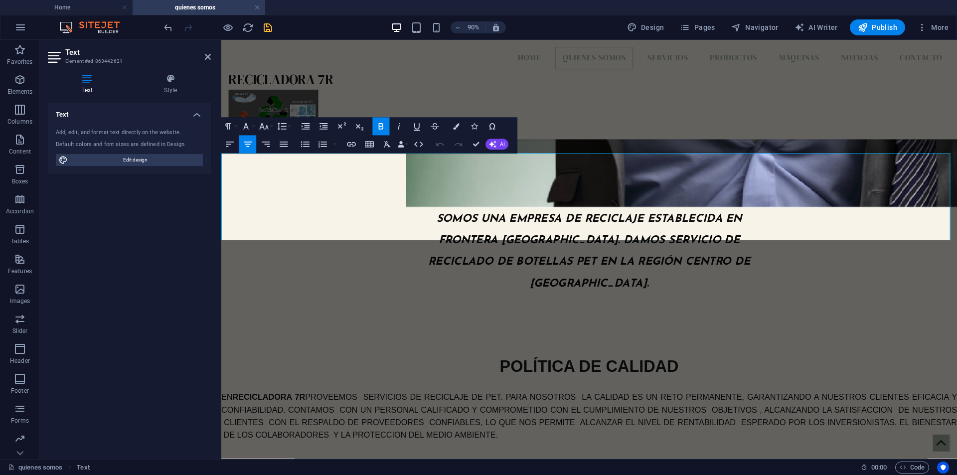
click at [222, 418] on span "EN RECICLADORA 7R PROVEEMOS SERVICIOS DE RECICLAJE DE PET. PARA NOSOTROS LA CAL…" at bounding box center [629, 451] width 817 height 66
click at [247, 432] on strong "RECICLADORA 7R" at bounding box center [274, 437] width 81 height 10
click at [306, 127] on icon "button" at bounding box center [306, 127] width 8 height 6
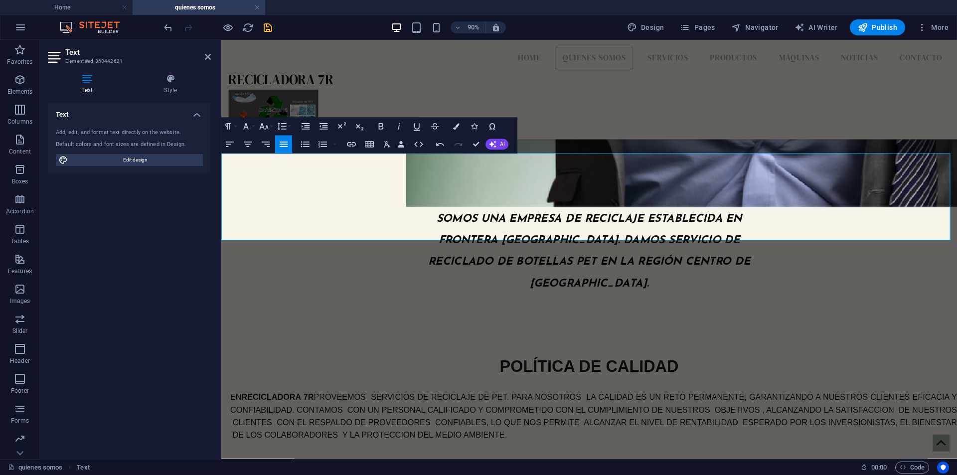
click at [956, 418] on span "EN RECICLADORA 7R PROVEEMOS SERVICIOS DE RECICLAJE DE PET. PARA NOSOTROS LA CAL…" at bounding box center [634, 451] width 807 height 66
click at [729, 416] on div "EN RECICLADORA 7R PROVEEMOS SERVICIOS DE RECICLAJE DE PET. PARA NOSOTROS LA CAL…" at bounding box center [634, 451] width 807 height 70
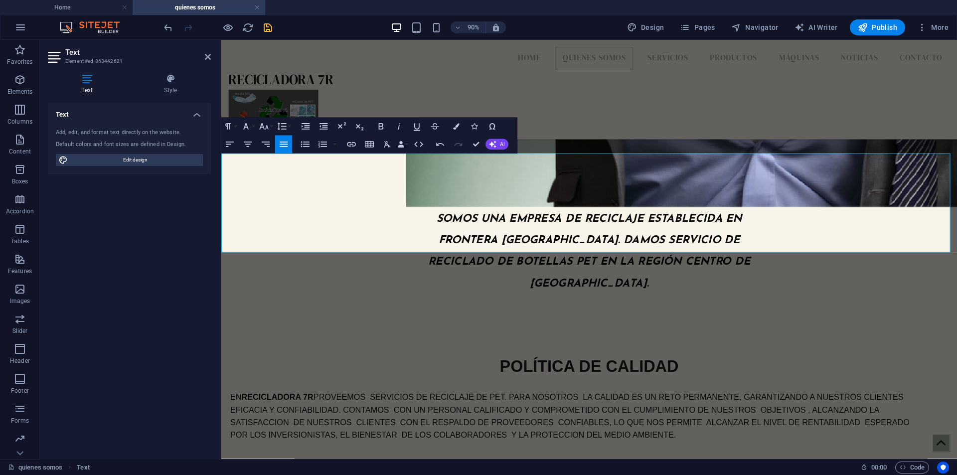
click at [392, 416] on div "EN RECICLADORA 7R PROVEEMOS SERVICIOS DE RECICLAJE DE PET. PARA NOSOTROS LA CAL…" at bounding box center [634, 457] width 807 height 83
drag, startPoint x: 478, startPoint y: 145, endPoint x: 486, endPoint y: 116, distance: 30.1
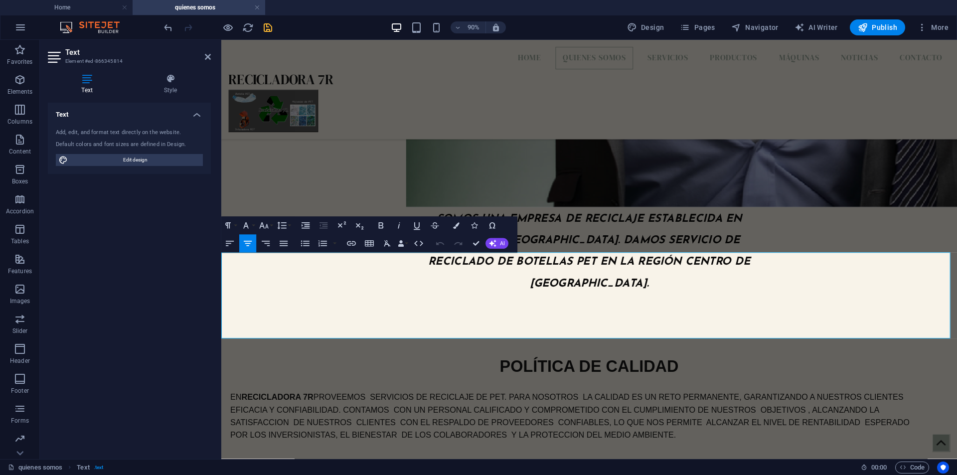
drag, startPoint x: 788, startPoint y: 359, endPoint x: 795, endPoint y: 359, distance: 7.0
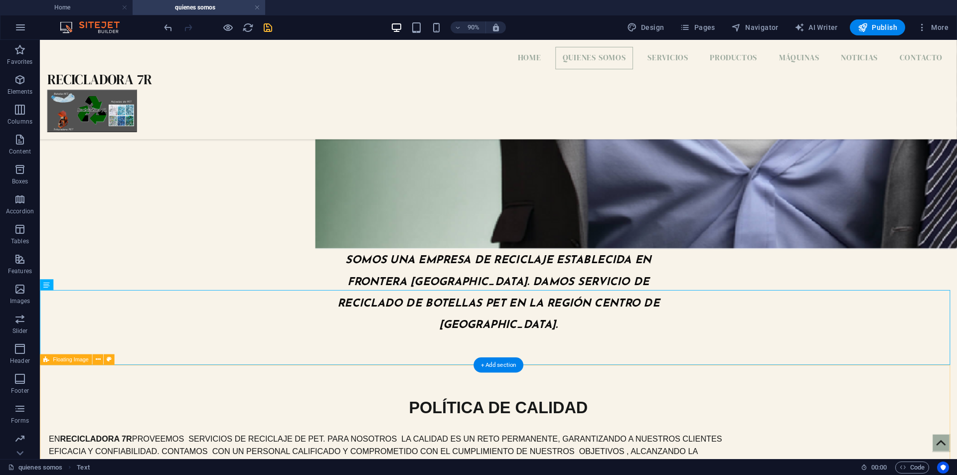
scroll to position [520, 0]
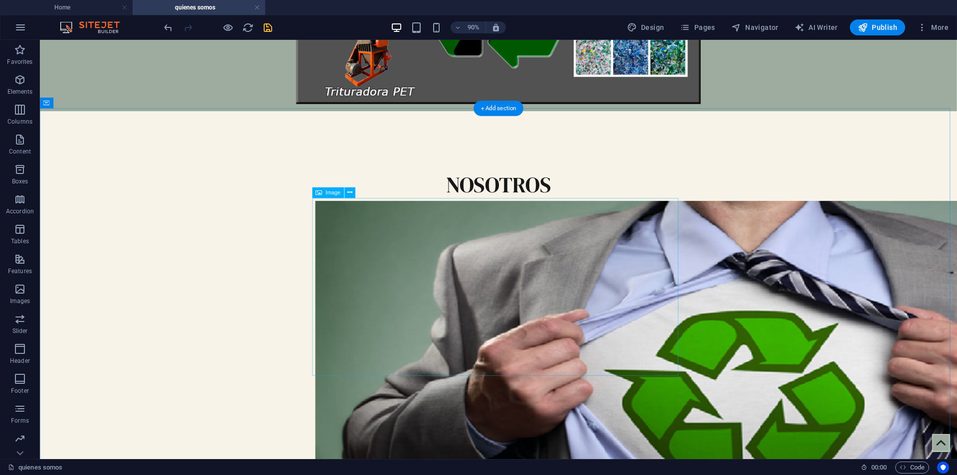
scroll to position [249, 0]
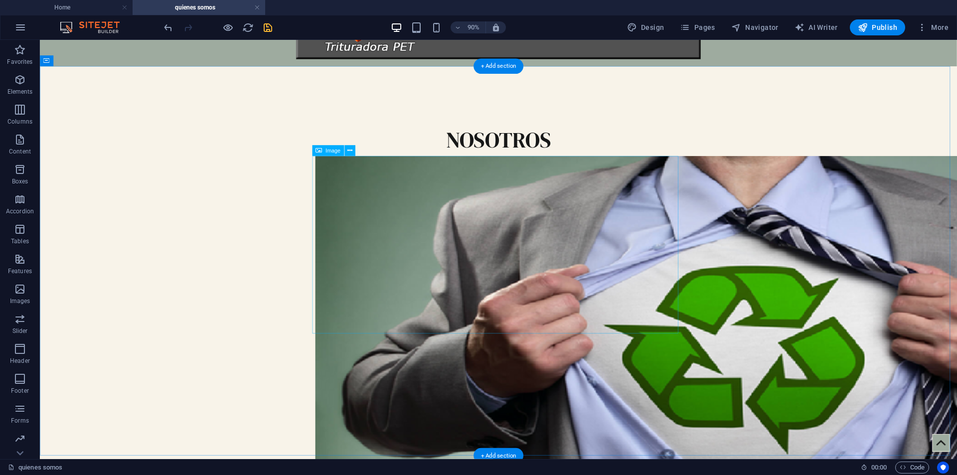
click at [447, 213] on figure at bounding box center [549, 416] width 407 height 494
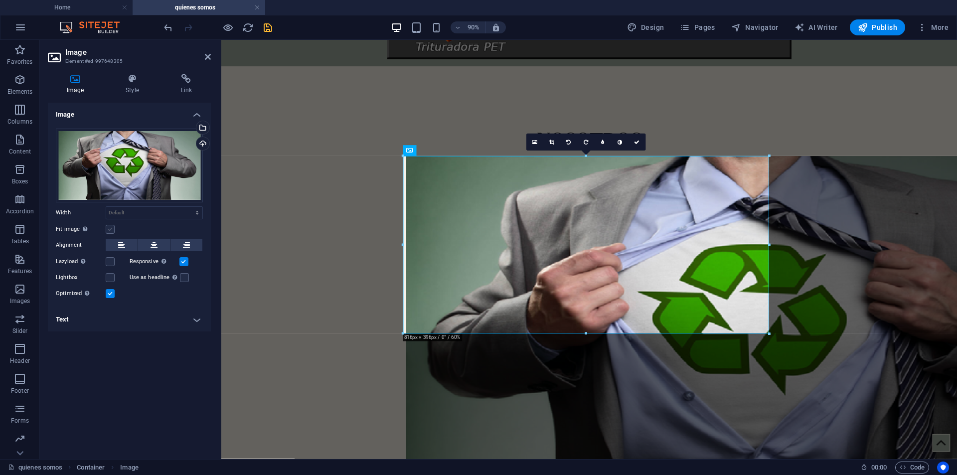
click at [110, 229] on label at bounding box center [110, 229] width 9 height 9
click at [0, 0] on input "Fit image Automatically fit image to a fixed width and height" at bounding box center [0, 0] width 0 height 0
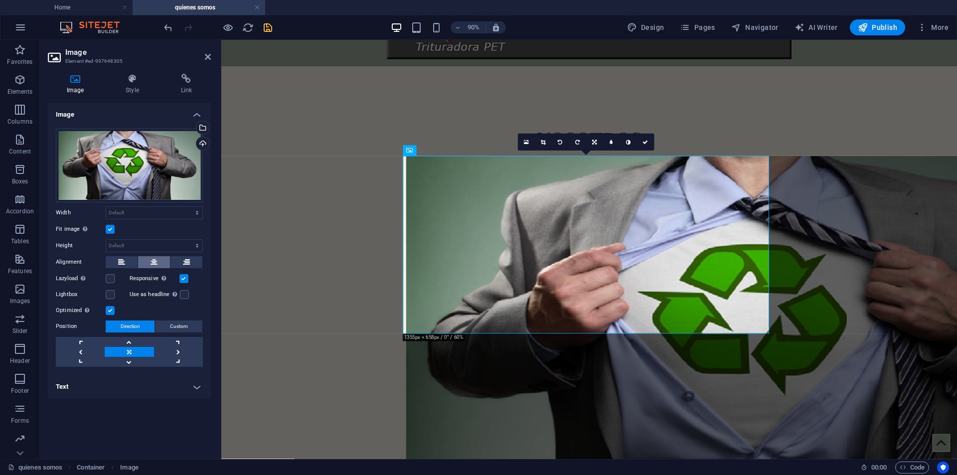
click at [155, 260] on icon at bounding box center [154, 262] width 7 height 12
click at [171, 336] on div "Position Direction Custom X offset 50 px rem % vh vw Y offset 50 px rem % vh vw" at bounding box center [129, 343] width 147 height 46
click at [131, 84] on h4 "Style" at bounding box center [134, 84] width 55 height 21
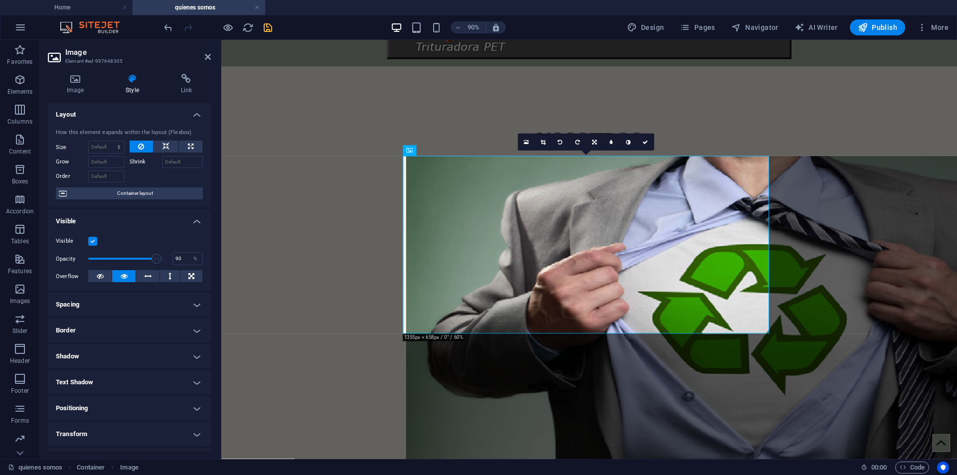
click at [155, 256] on span at bounding box center [157, 259] width 10 height 10
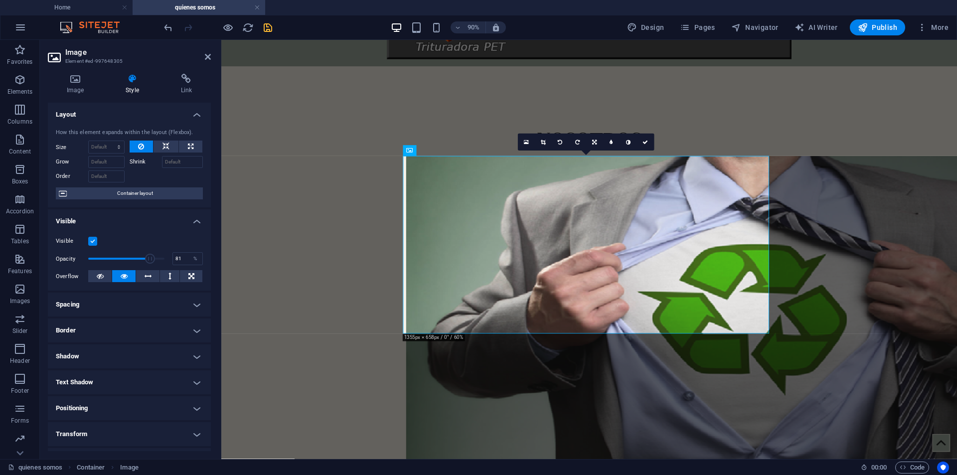
drag, startPoint x: 155, startPoint y: 256, endPoint x: 148, endPoint y: 256, distance: 7.0
click at [148, 256] on span at bounding box center [150, 259] width 10 height 10
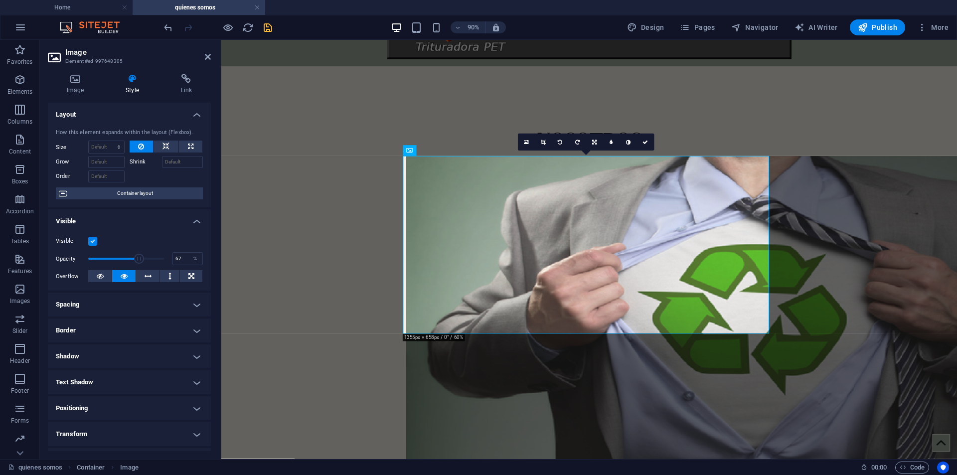
drag, startPoint x: 145, startPoint y: 255, endPoint x: 138, endPoint y: 255, distance: 7.0
click at [138, 255] on span at bounding box center [139, 259] width 10 height 10
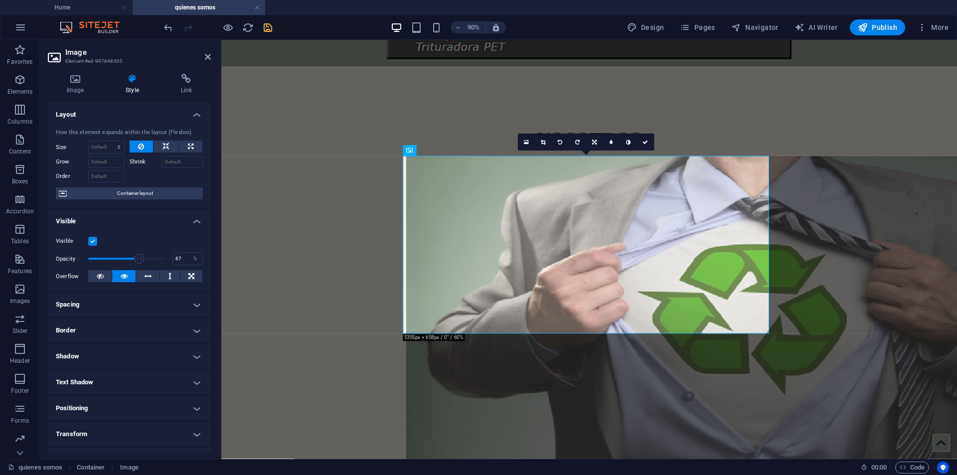
click at [138, 255] on span at bounding box center [139, 259] width 10 height 10
type input "100"
drag, startPoint x: 138, startPoint y: 255, endPoint x: 182, endPoint y: 257, distance: 44.4
click at [183, 255] on div "Opacity 100 %" at bounding box center [129, 258] width 147 height 15
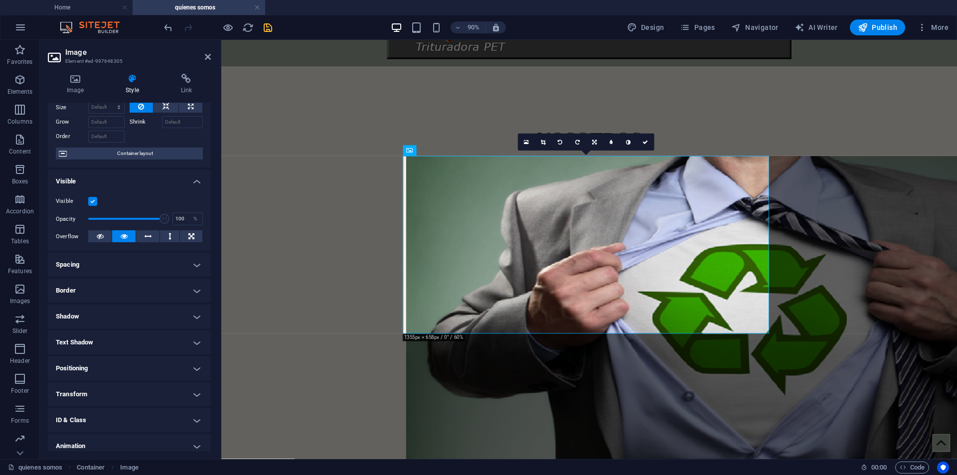
scroll to position [73, 0]
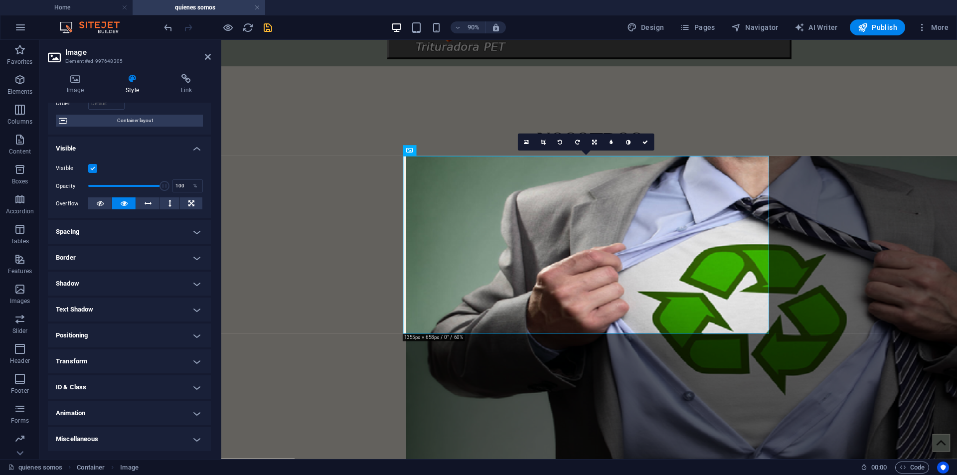
click at [196, 361] on h4 "Transform" at bounding box center [129, 361] width 163 height 24
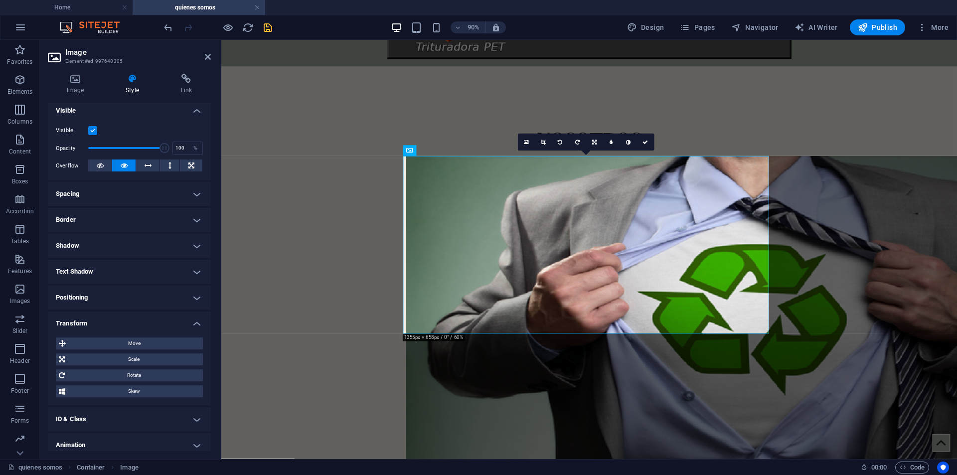
scroll to position [143, 0]
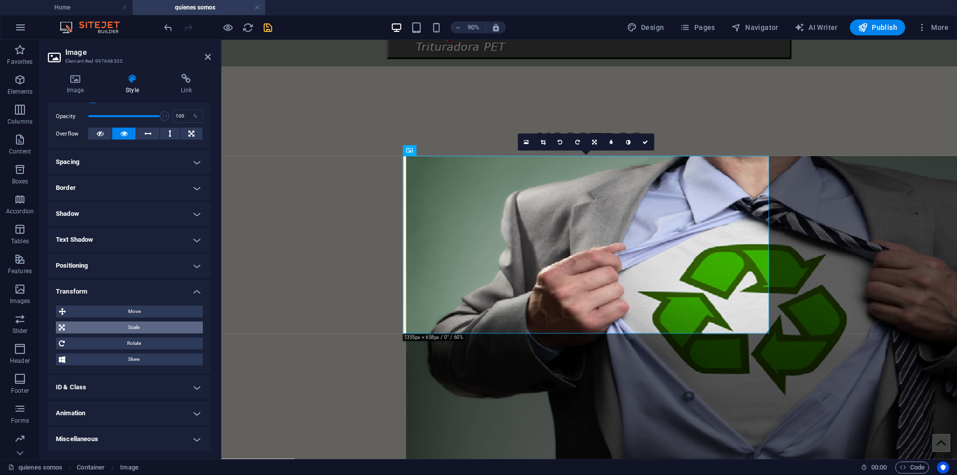
click at [150, 326] on span "Scale" at bounding box center [134, 327] width 132 height 12
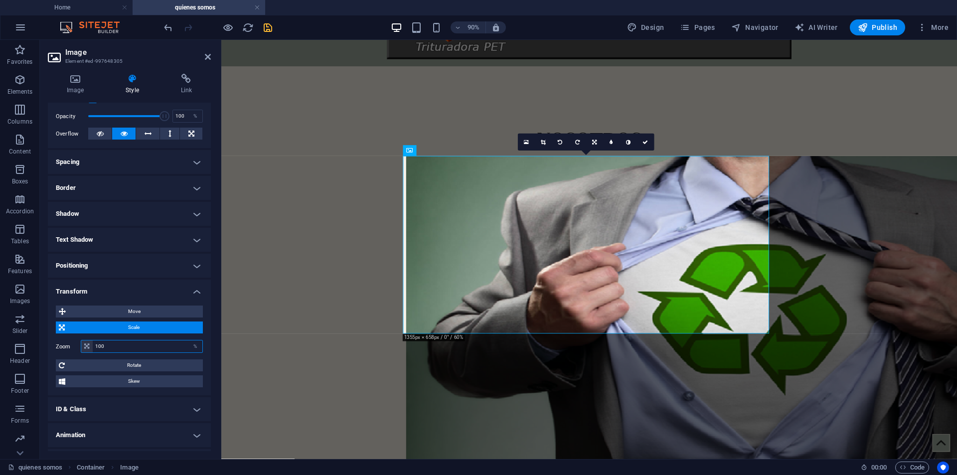
drag, startPoint x: 108, startPoint y: 346, endPoint x: 89, endPoint y: 348, distance: 19.1
click at [89, 348] on div "100 %" at bounding box center [142, 346] width 122 height 13
type input "75"
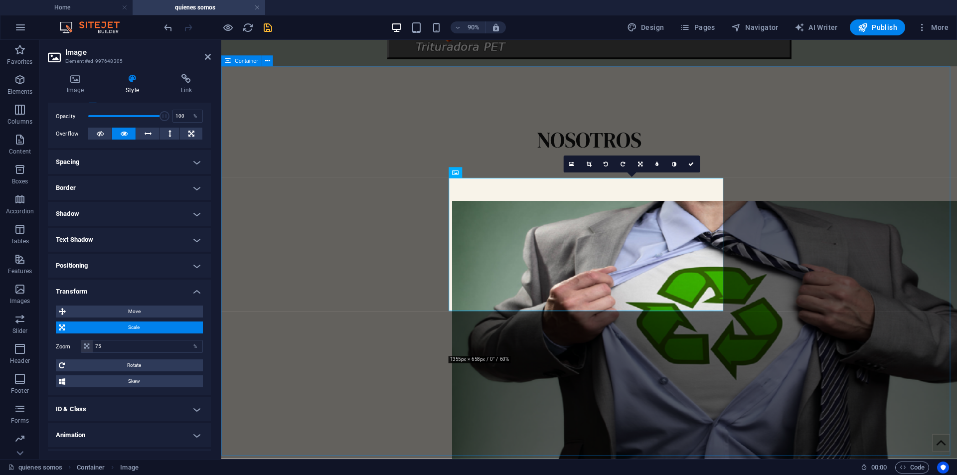
click at [846, 168] on div "NOSOTROS Somos una empresa de reciclaje establecida en frontera [GEOGRAPHIC_DAT…" at bounding box center [629, 397] width 817 height 656
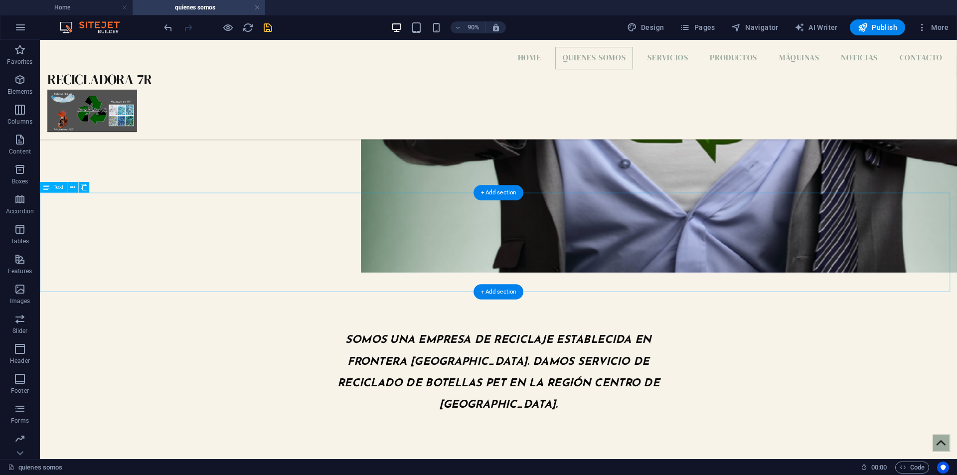
scroll to position [399, 0]
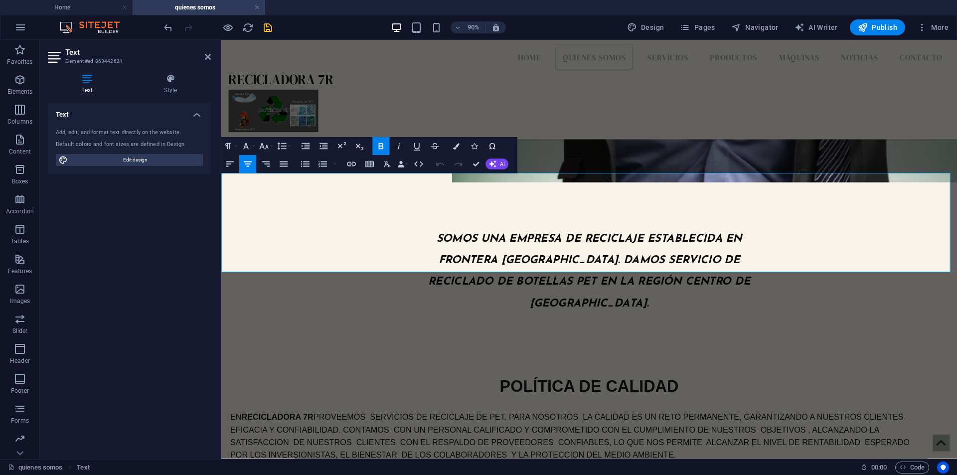
scroll to position [395, 0]
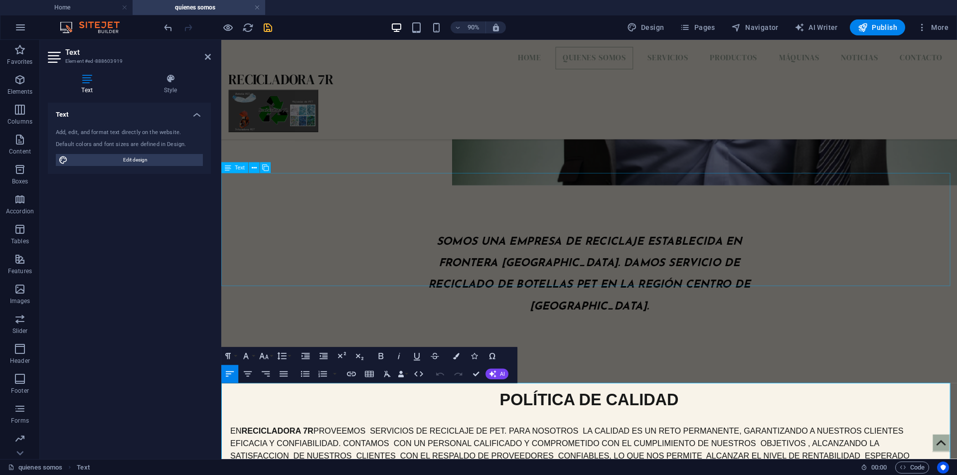
click at [494, 411] on div "POLÍTICA DE CALIDAD EN RECICLADORA 7R PROVEEMOS SERVICIOS DE RECICLAJE DE PET. …" at bounding box center [629, 474] width 817 height 126
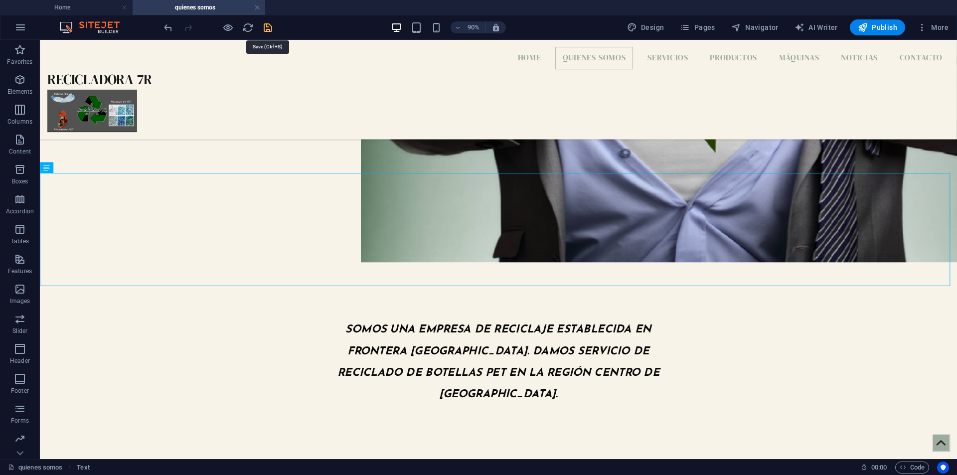
click at [269, 25] on icon "save" at bounding box center [267, 27] width 11 height 11
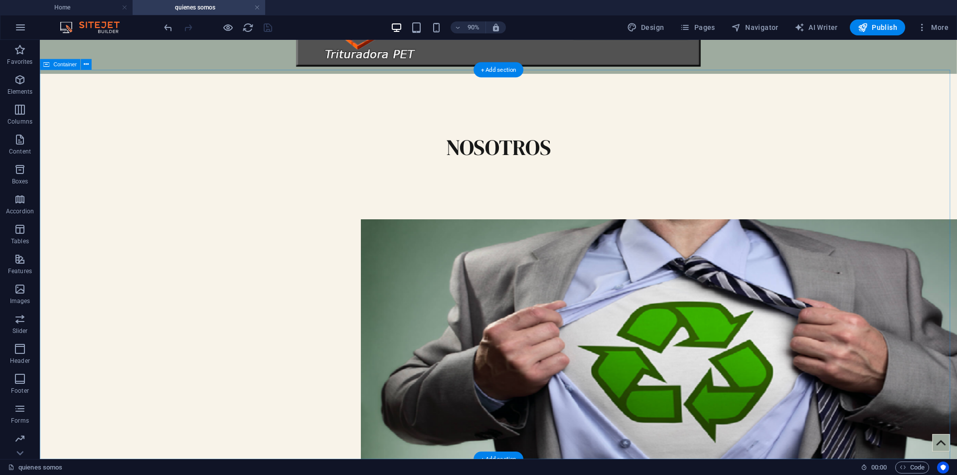
scroll to position [246, 0]
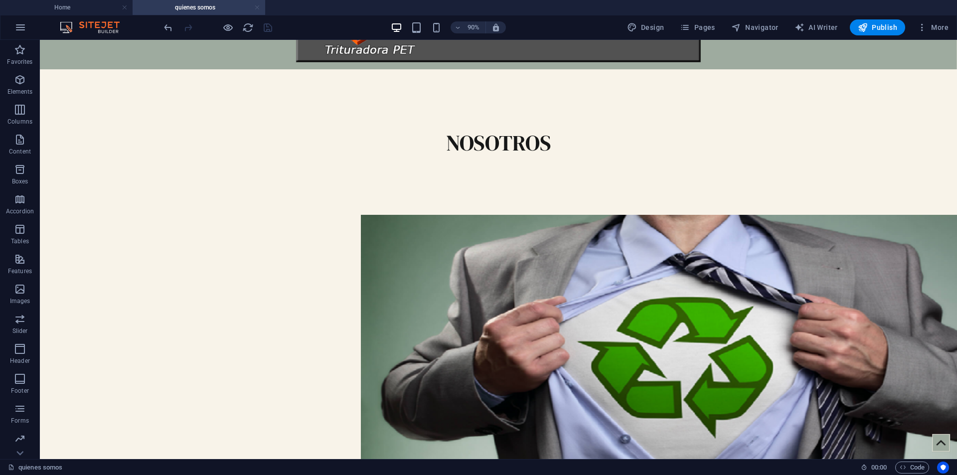
click at [258, 7] on link at bounding box center [257, 7] width 6 height 9
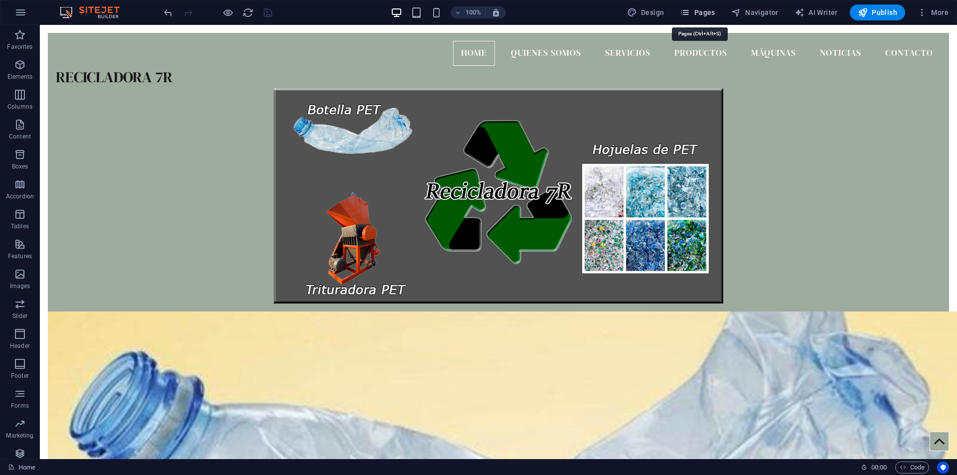
click at [708, 6] on button "Pages" at bounding box center [697, 12] width 43 height 16
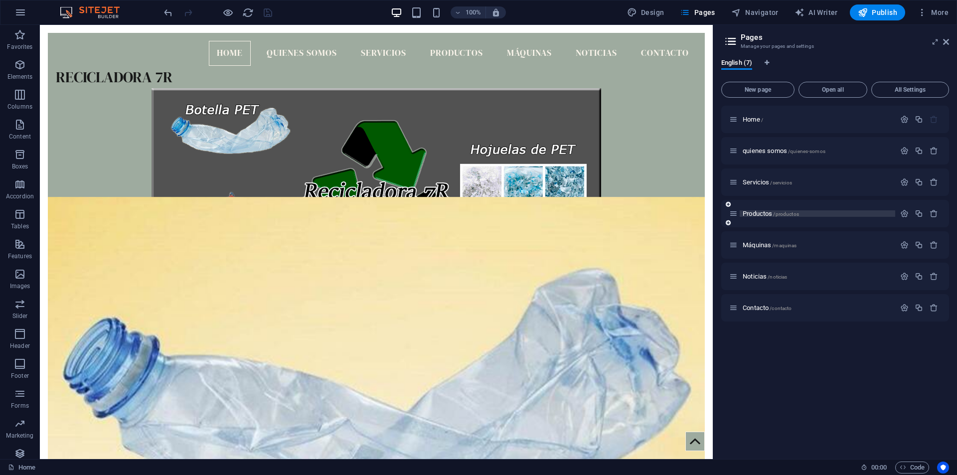
click at [802, 216] on p "Productos /productos" at bounding box center [818, 213] width 150 height 6
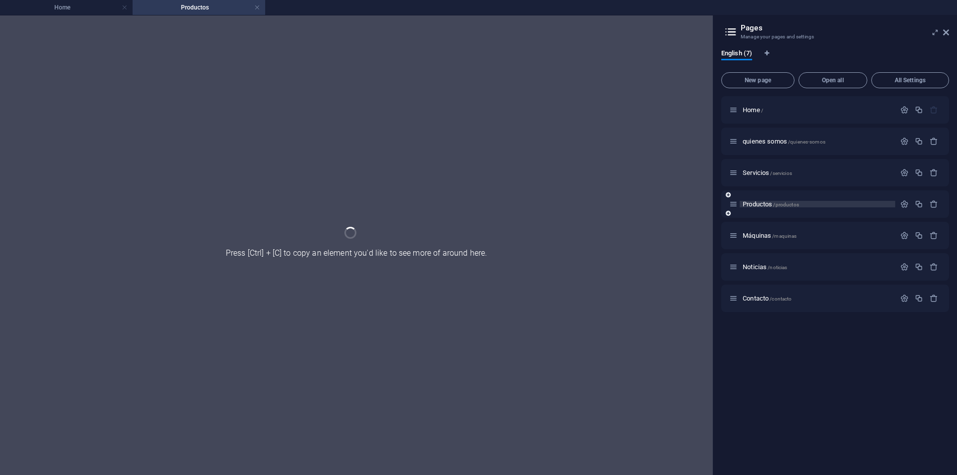
click at [802, 216] on div "Productos /productos" at bounding box center [835, 203] width 228 height 27
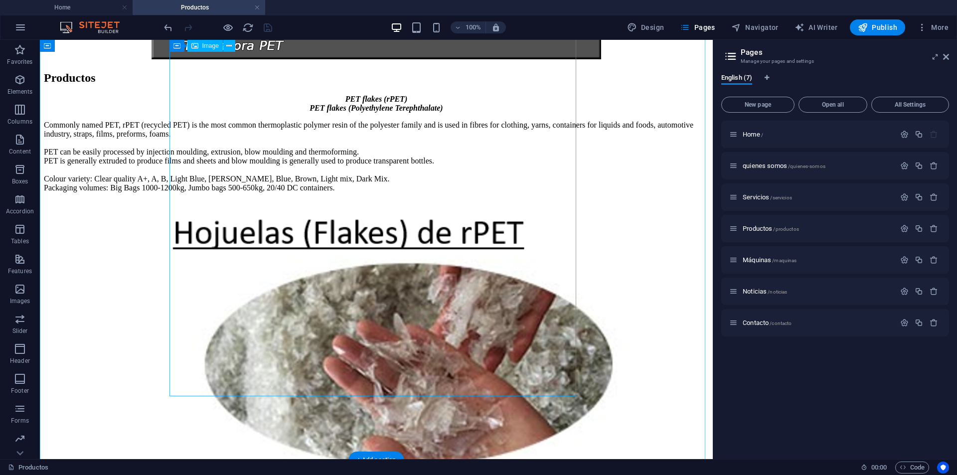
scroll to position [299, 0]
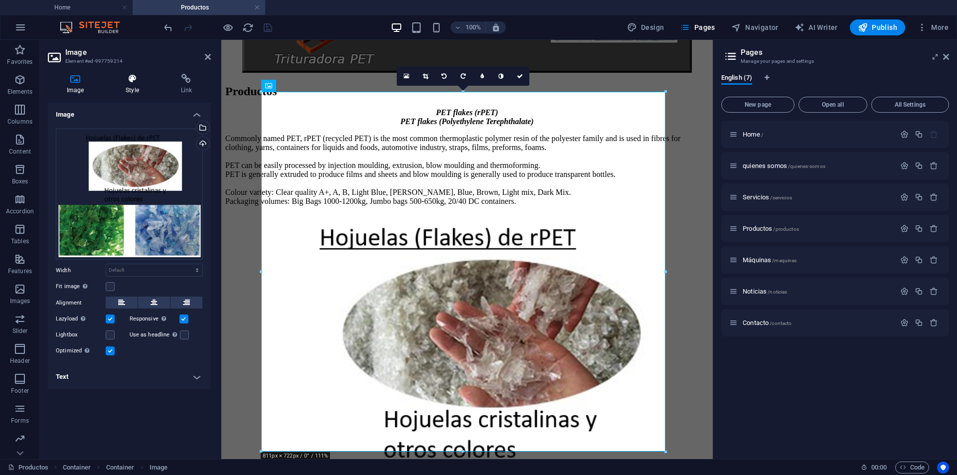
click at [124, 74] on icon at bounding box center [132, 79] width 51 height 10
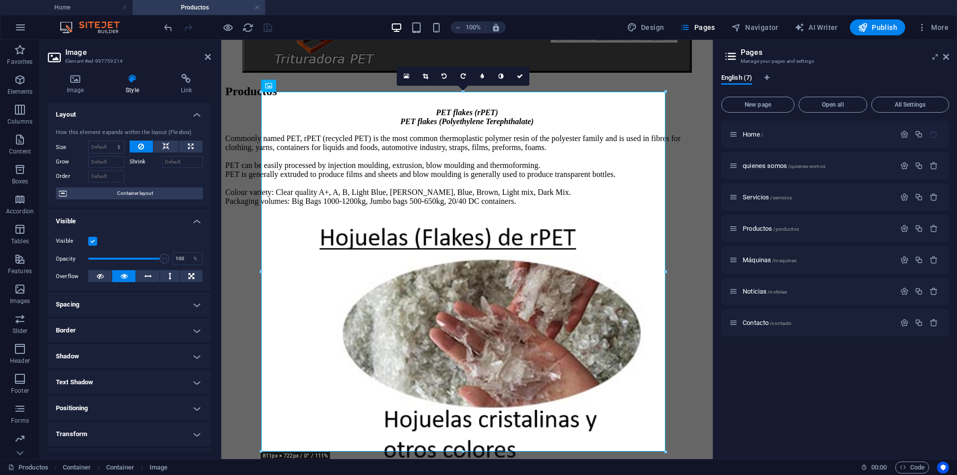
click at [194, 437] on h4 "Transform" at bounding box center [129, 434] width 163 height 24
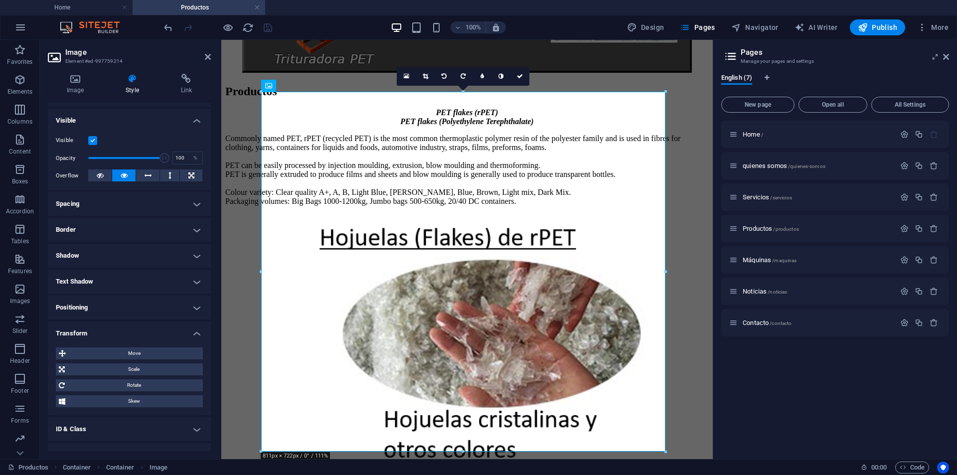
scroll to position [143, 0]
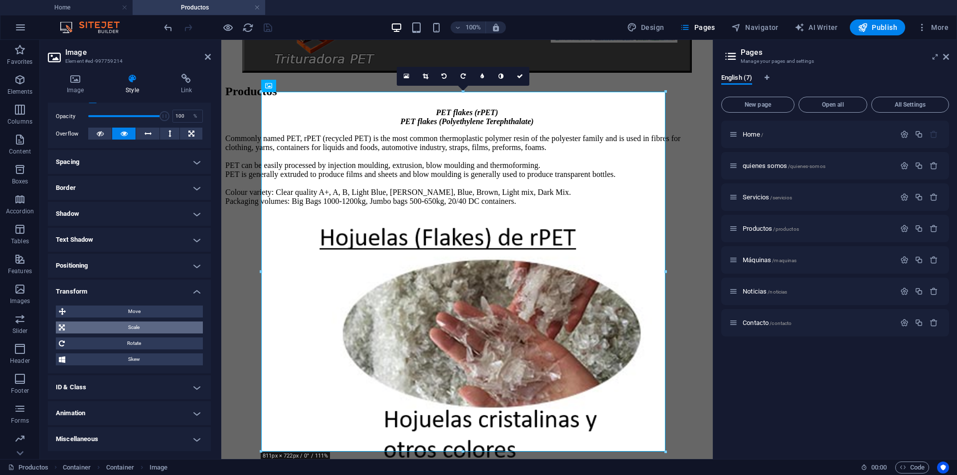
click at [141, 328] on span "Scale" at bounding box center [134, 327] width 132 height 12
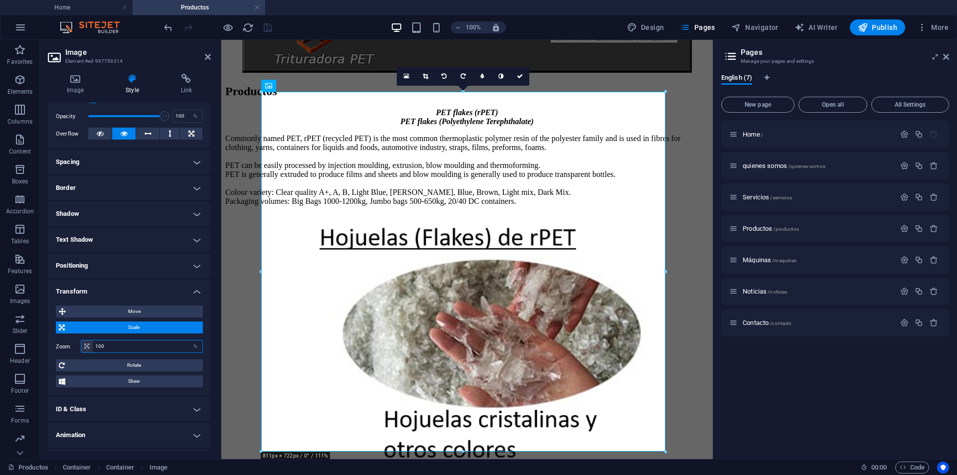
drag, startPoint x: 109, startPoint y: 346, endPoint x: 92, endPoint y: 347, distance: 17.5
click at [92, 347] on div "100 %" at bounding box center [142, 346] width 122 height 13
type input "75"
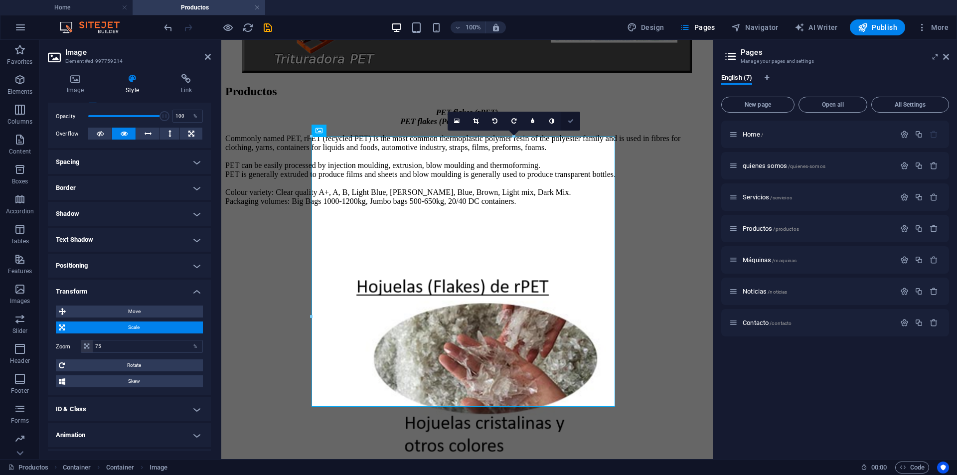
click at [570, 116] on link at bounding box center [570, 121] width 19 height 19
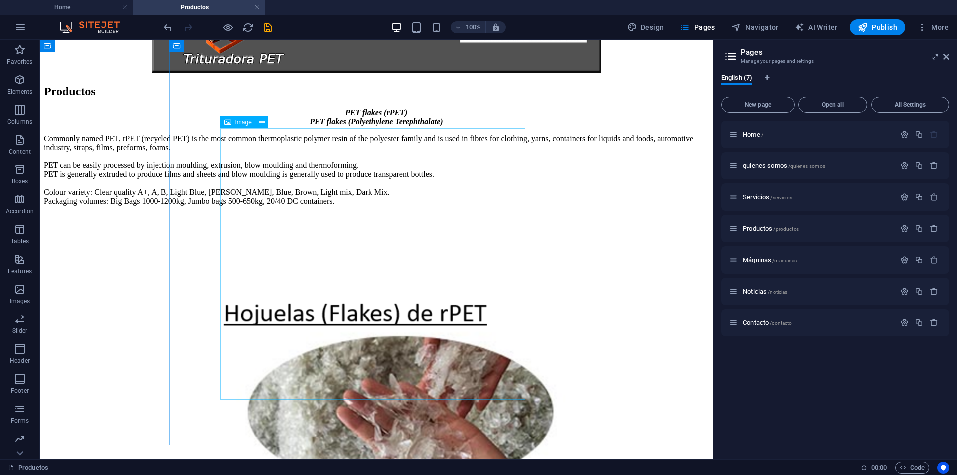
scroll to position [50, 0]
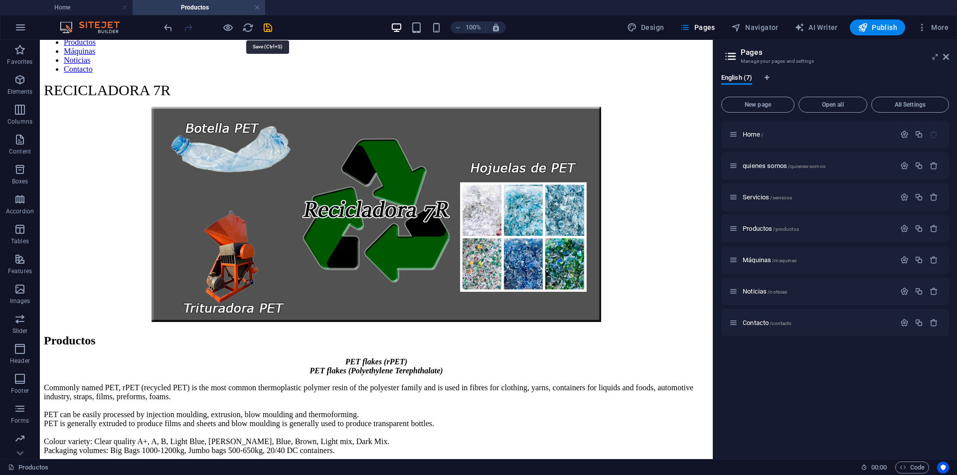
click at [268, 24] on icon "save" at bounding box center [267, 27] width 11 height 11
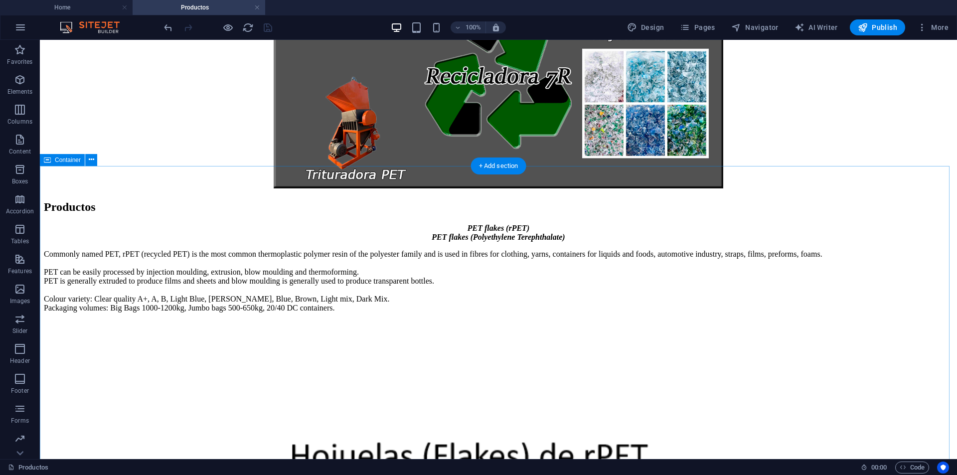
scroll to position [199, 0]
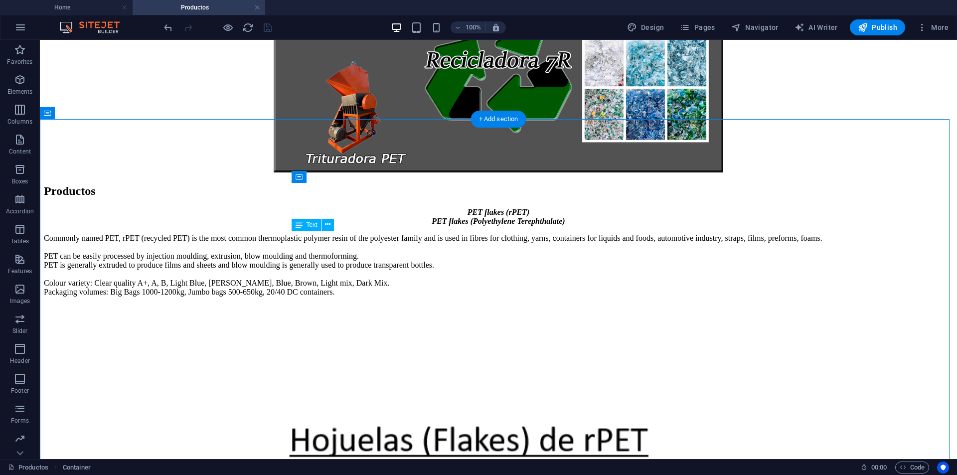
drag, startPoint x: 535, startPoint y: 344, endPoint x: 554, endPoint y: 343, distance: 18.5
click at [554, 297] on div "Commonly named PET, rPET (recycled PET) is the most common thermoplastic polyme…" at bounding box center [498, 265] width 909 height 63
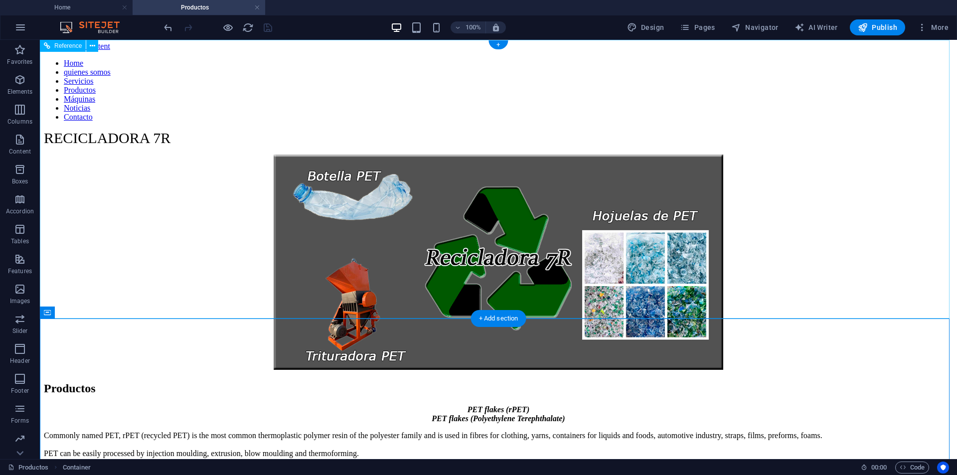
scroll to position [0, 0]
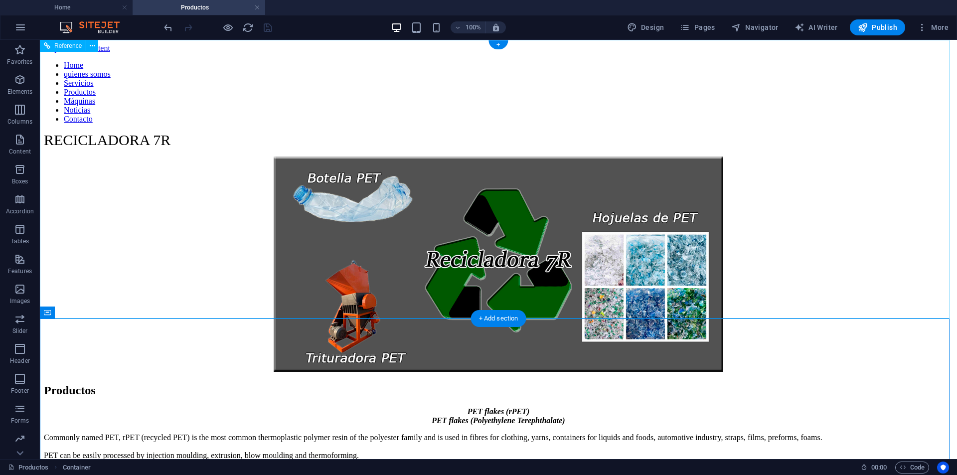
click at [820, 197] on figure at bounding box center [498, 264] width 909 height 217
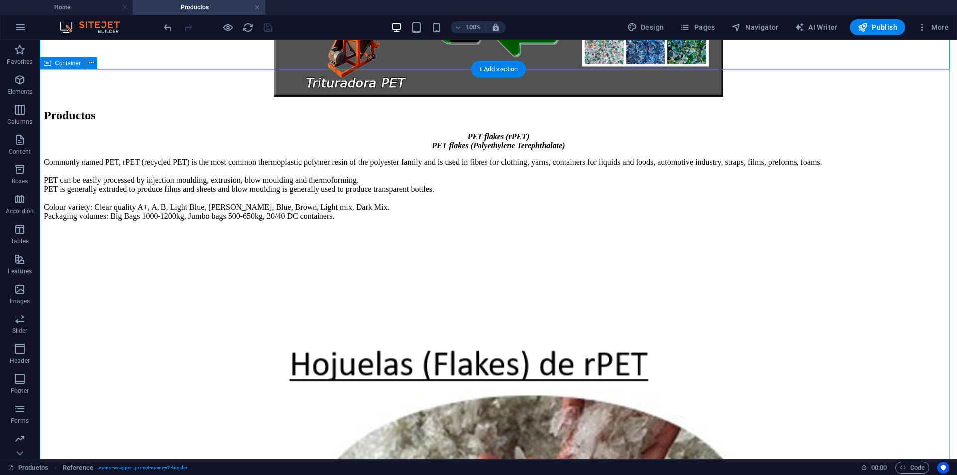
scroll to position [299, 0]
